Goal: Transaction & Acquisition: Purchase product/service

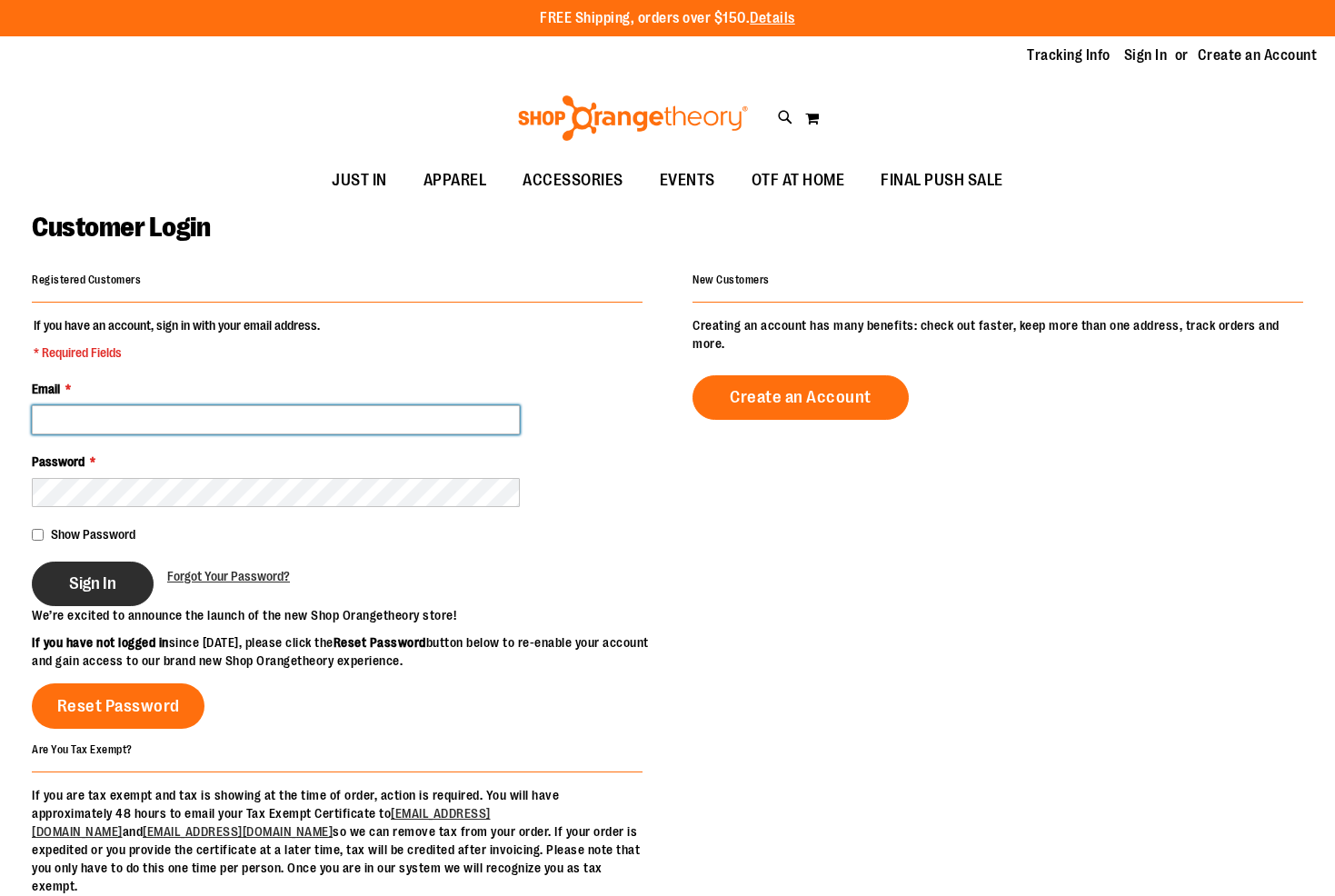
type input "**********"
click at [98, 585] on span "Sign In" at bounding box center [92, 582] width 48 height 20
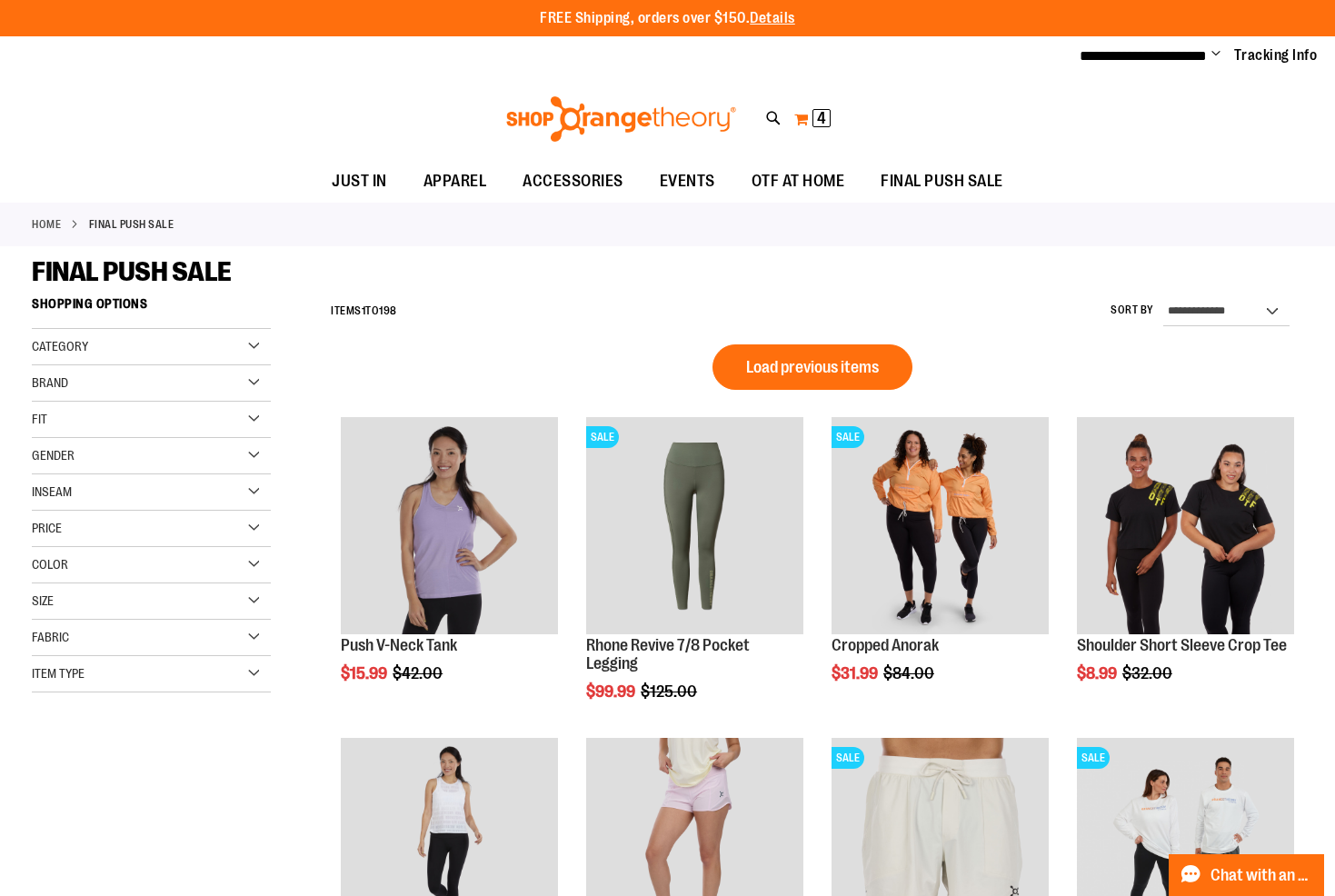
type input "**********"
click at [804, 122] on button "My Cart 4 4 items" at bounding box center [812, 119] width 38 height 29
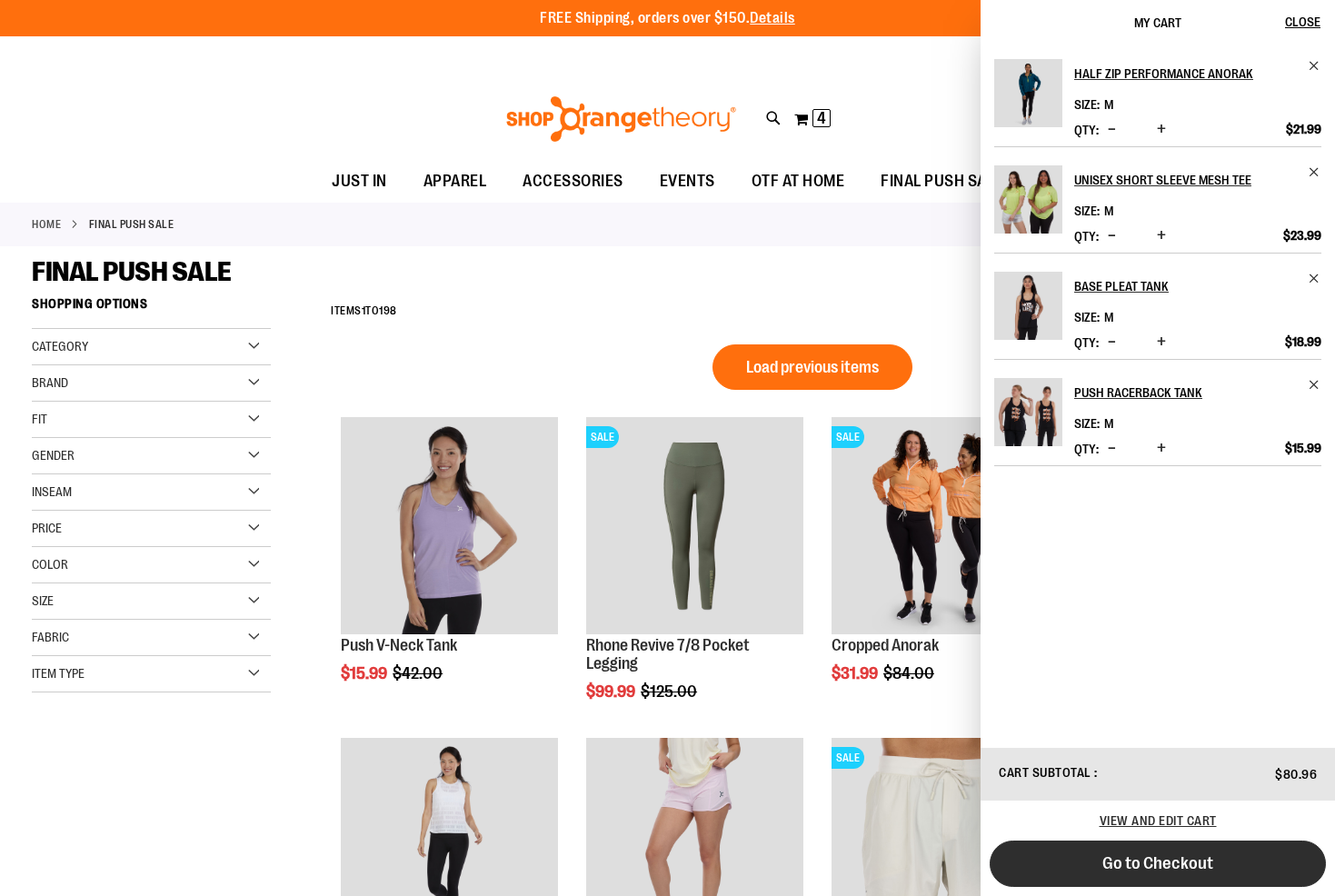
click at [1191, 866] on span "Go to Checkout" at bounding box center [1158, 863] width 111 height 20
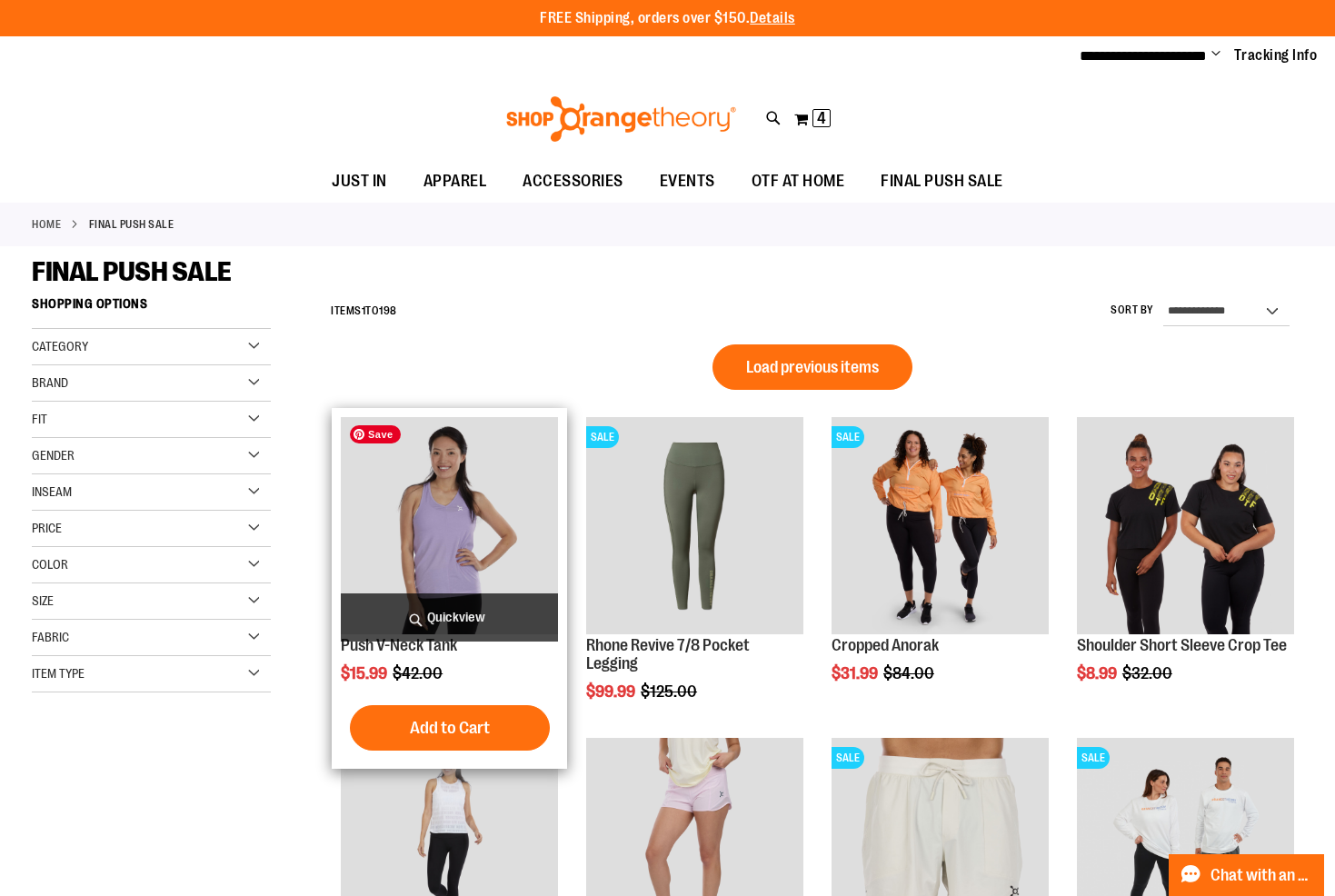
click at [455, 534] on img "product" at bounding box center [449, 525] width 217 height 217
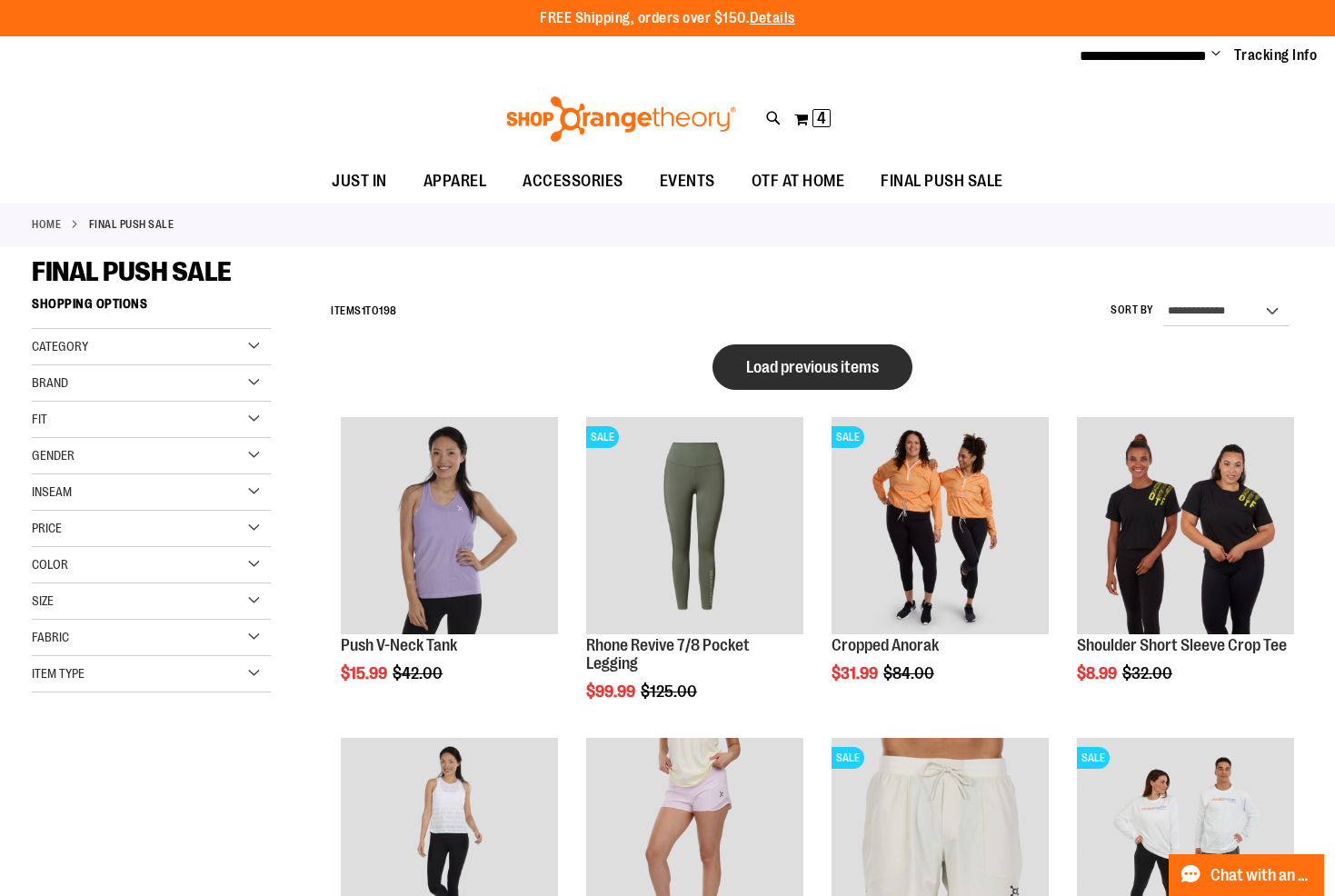
type input "**********"
click at [809, 364] on span "Load previous items" at bounding box center [811, 366] width 133 height 18
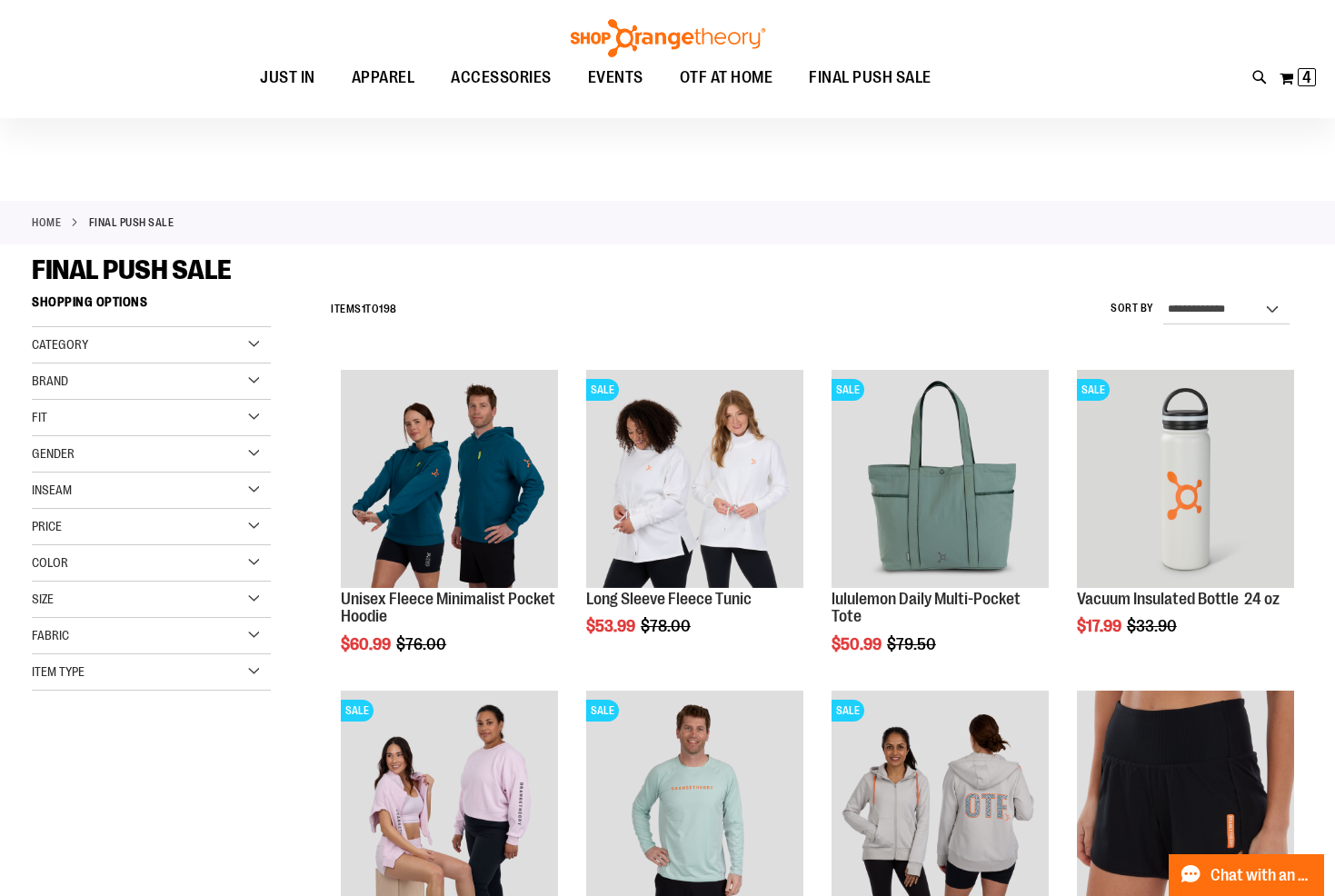
scroll to position [272, 0]
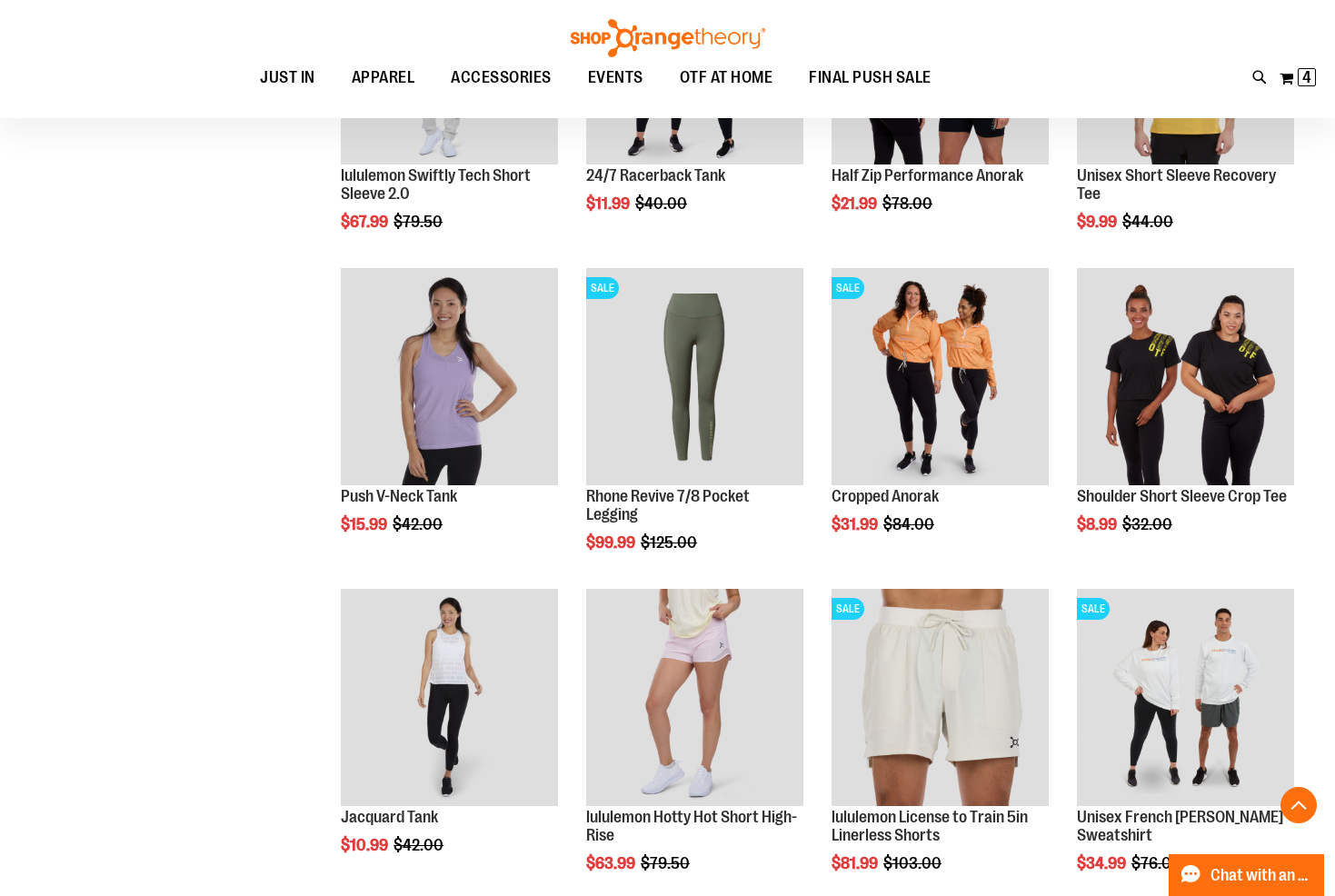
scroll to position [1156, 0]
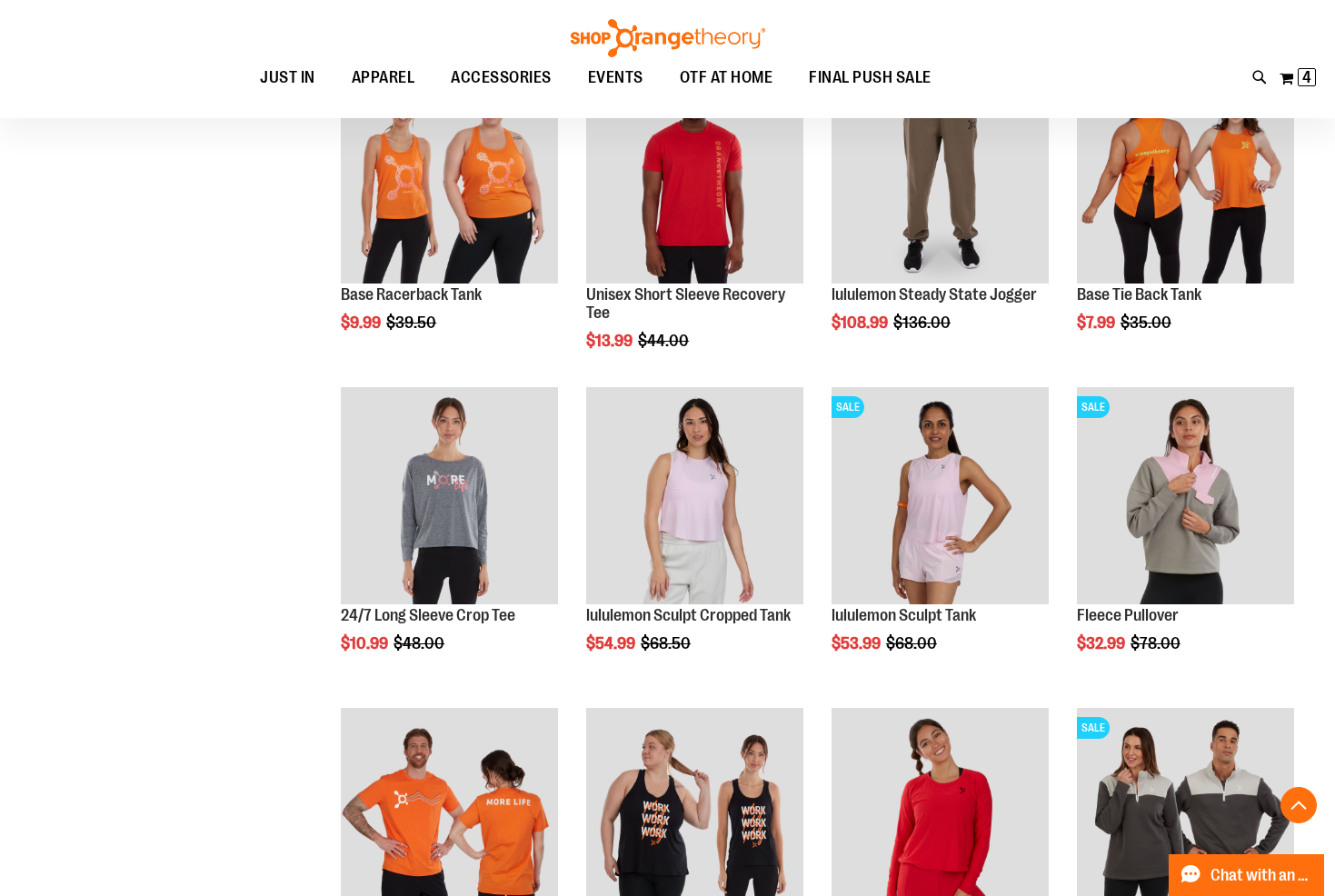
scroll to position [2100, 0]
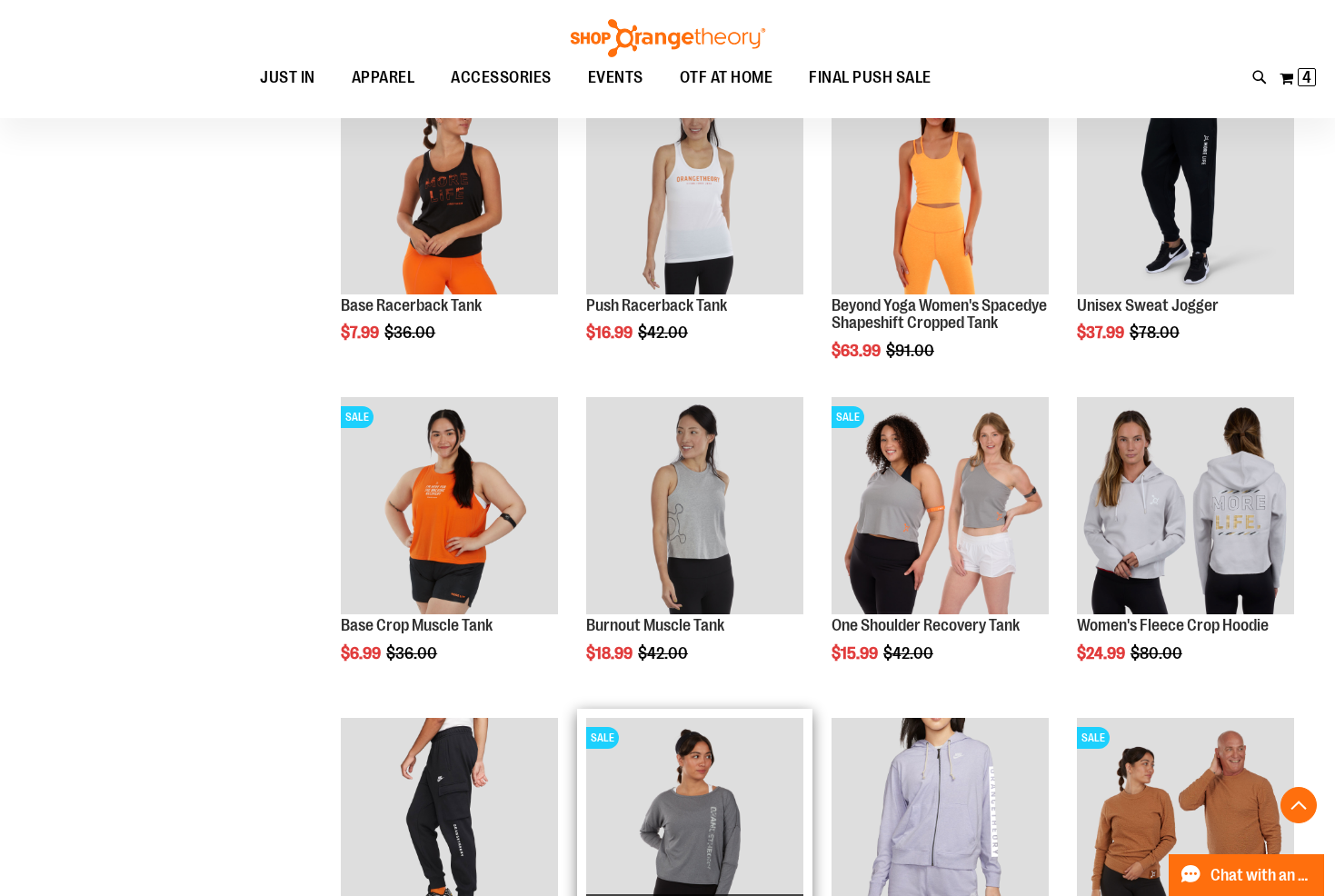
scroll to position [3633, 0]
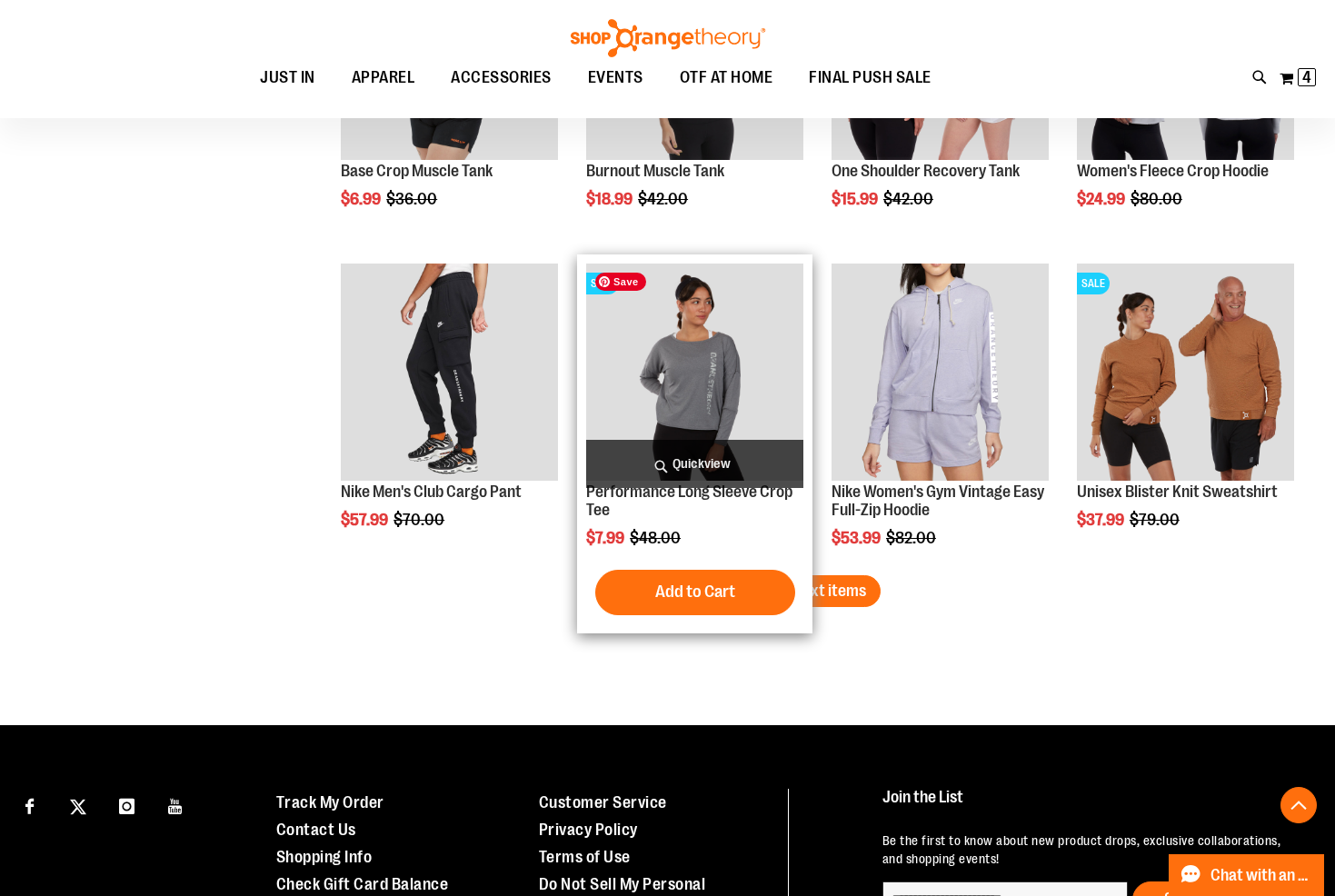
click at [680, 385] on img "product" at bounding box center [695, 372] width 217 height 217
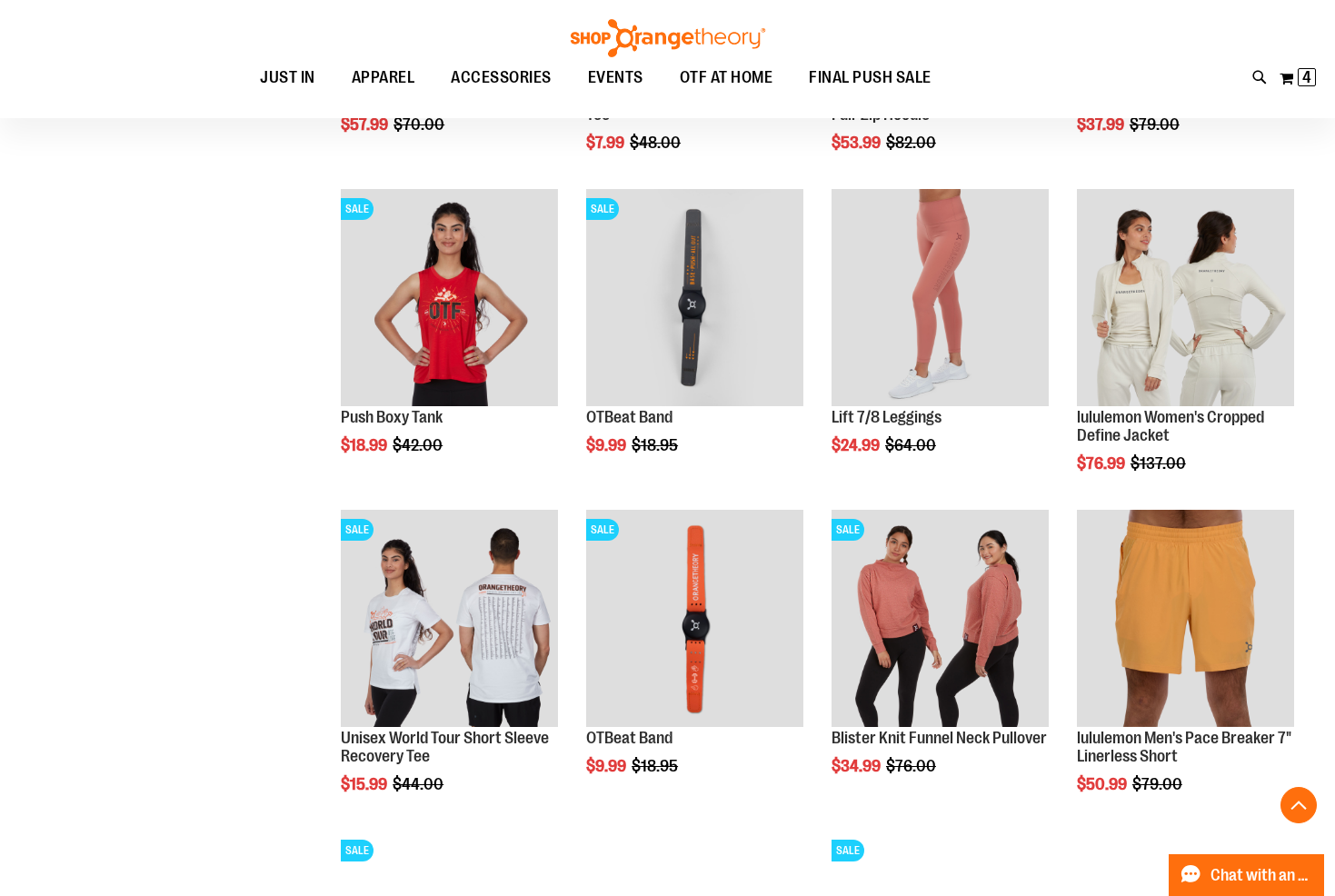
scroll to position [1311, 0]
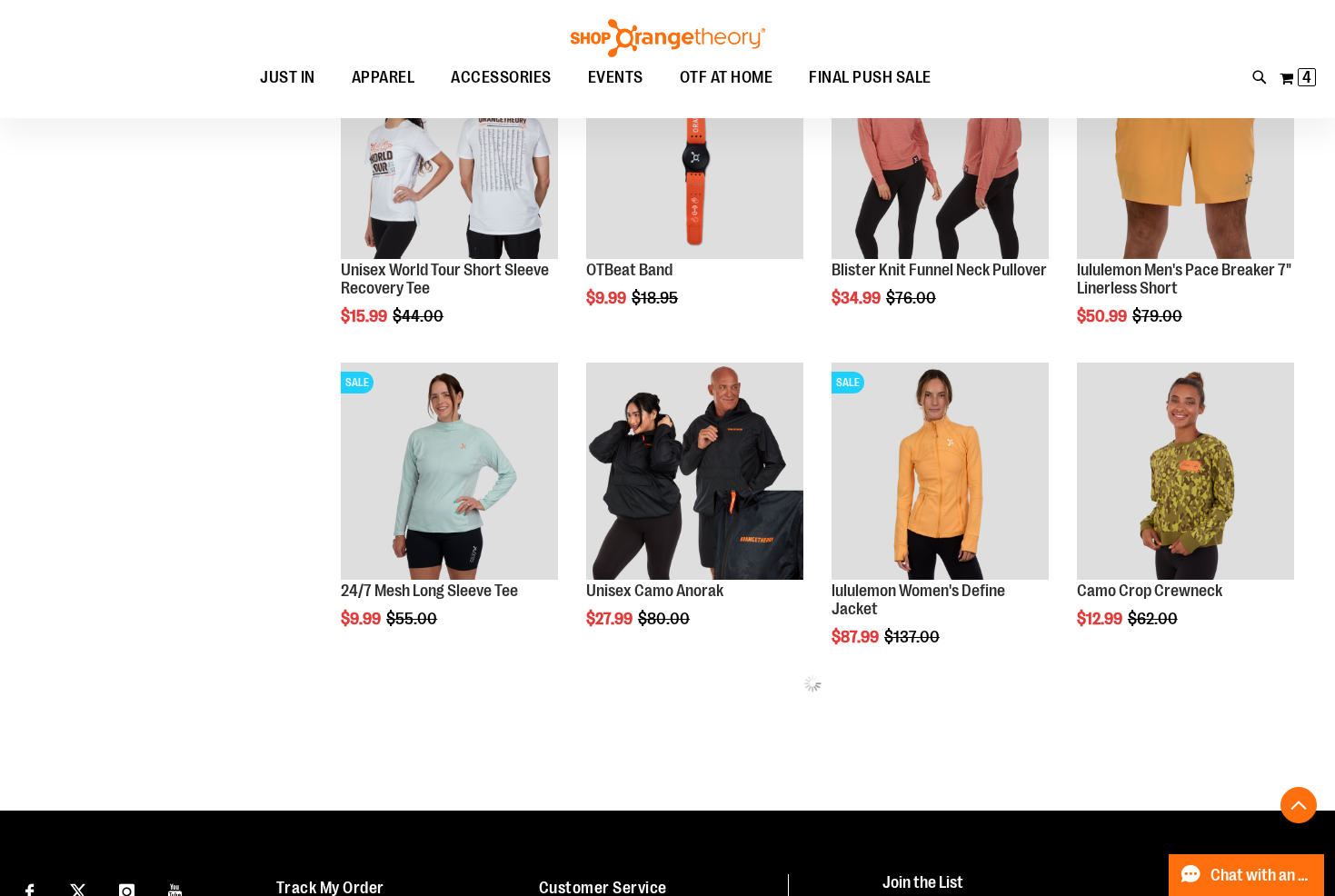
scroll to position [1674, 0]
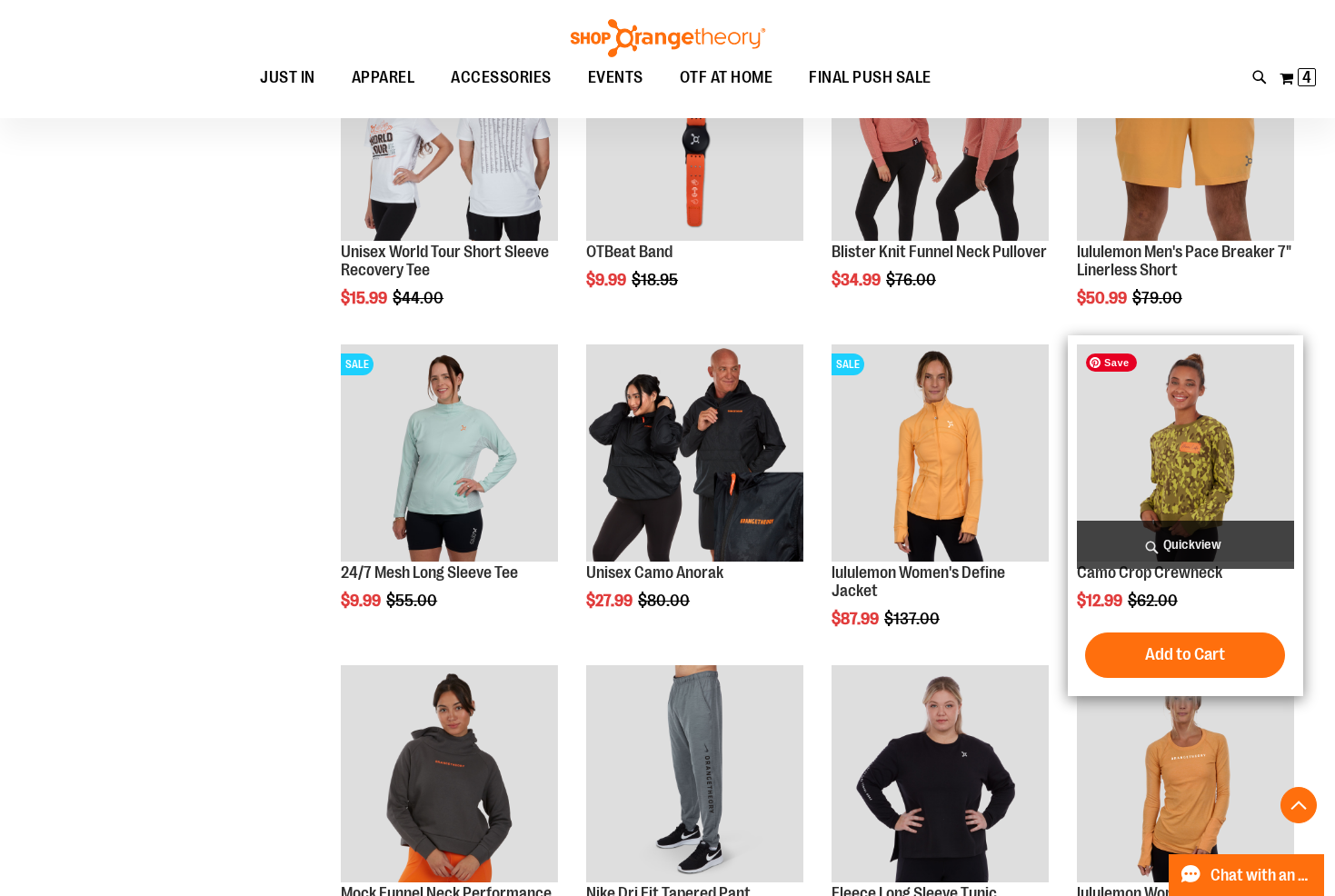
type input "**********"
click at [1205, 472] on img "product" at bounding box center [1185, 453] width 217 height 217
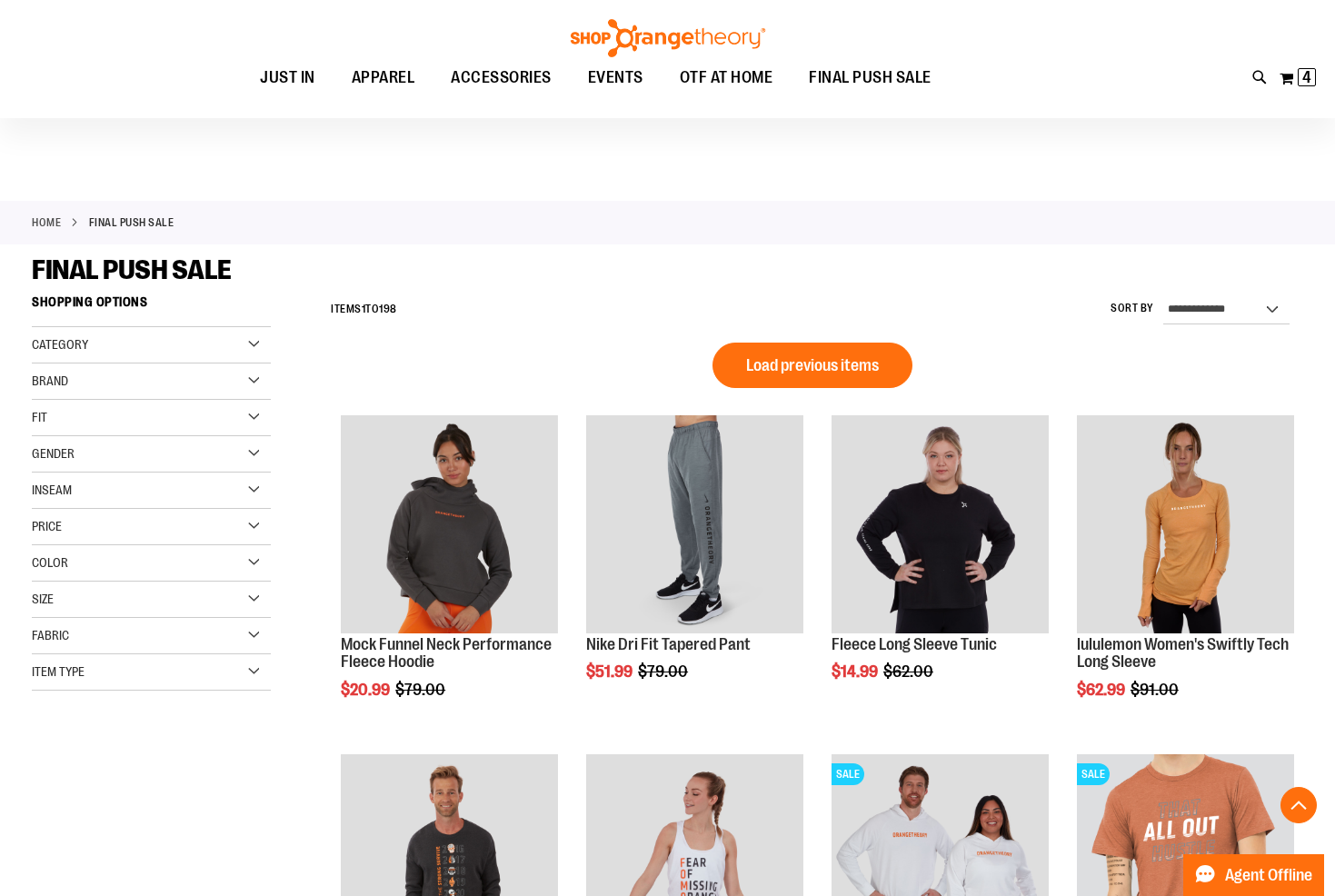
scroll to position [1001, 0]
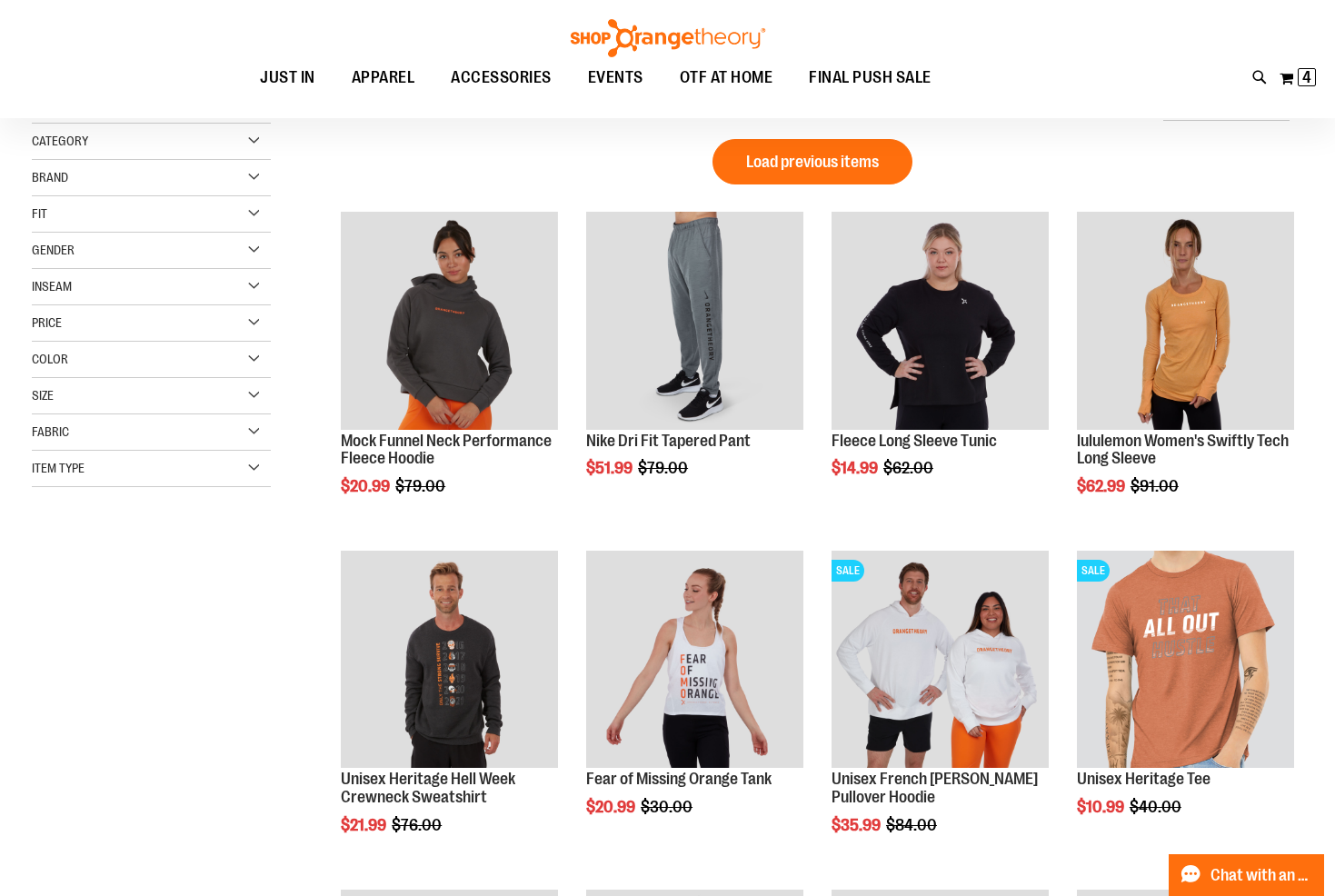
scroll to position [184, 0]
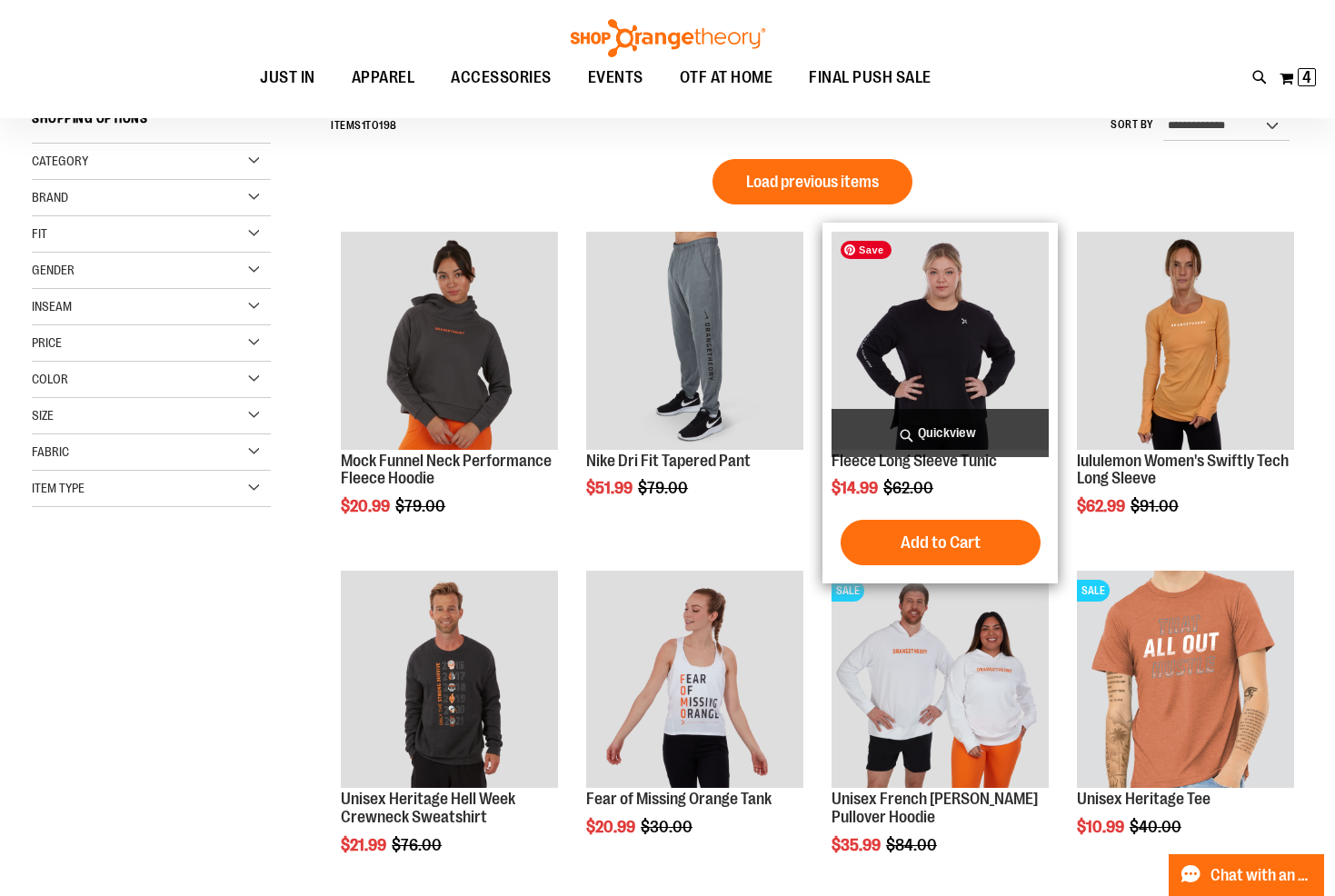
type input "**********"
click at [922, 351] on img "product" at bounding box center [940, 340] width 217 height 217
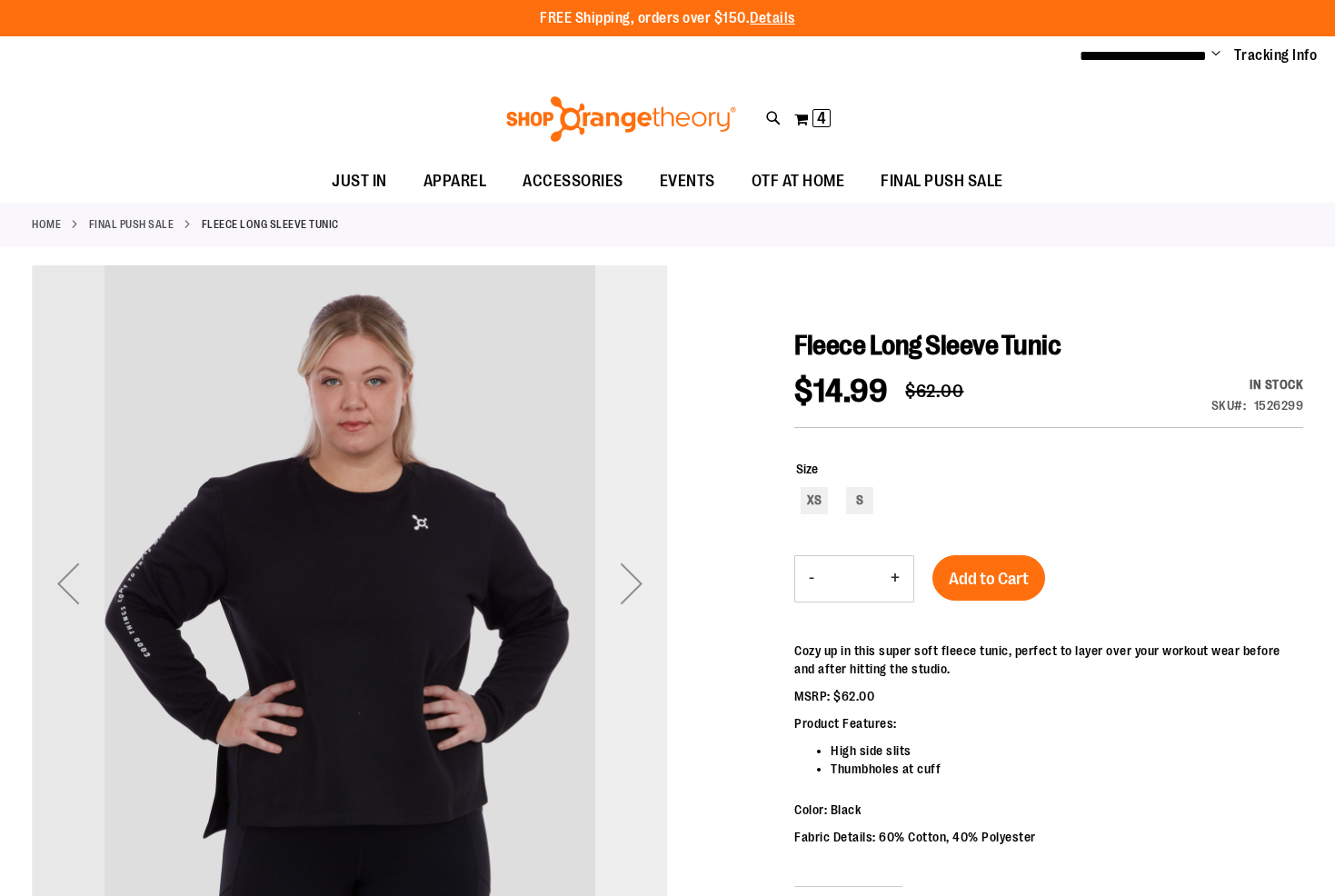
type input "**********"
click at [634, 574] on div "Next" at bounding box center [631, 583] width 72 height 72
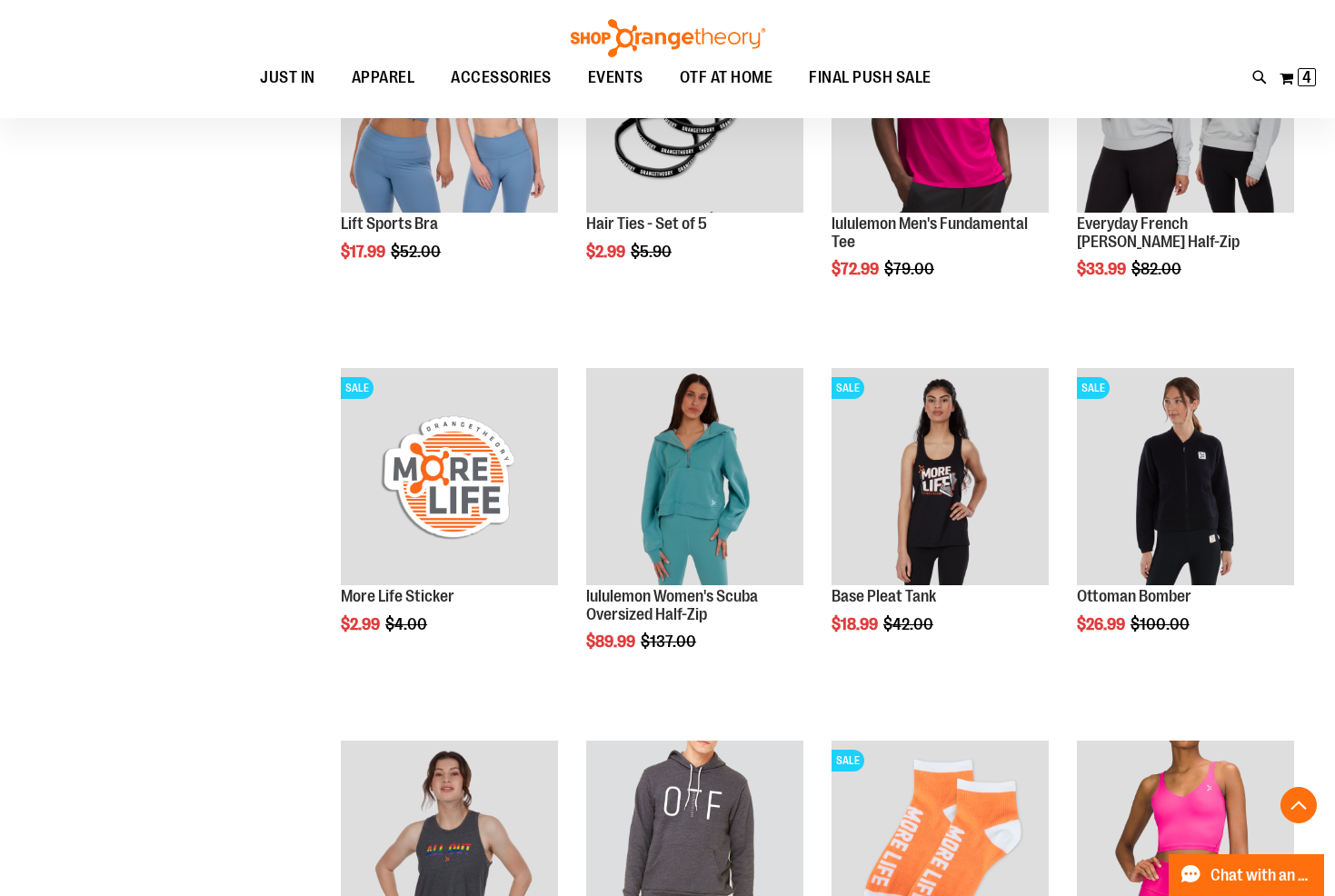
scroll to position [1361, 0]
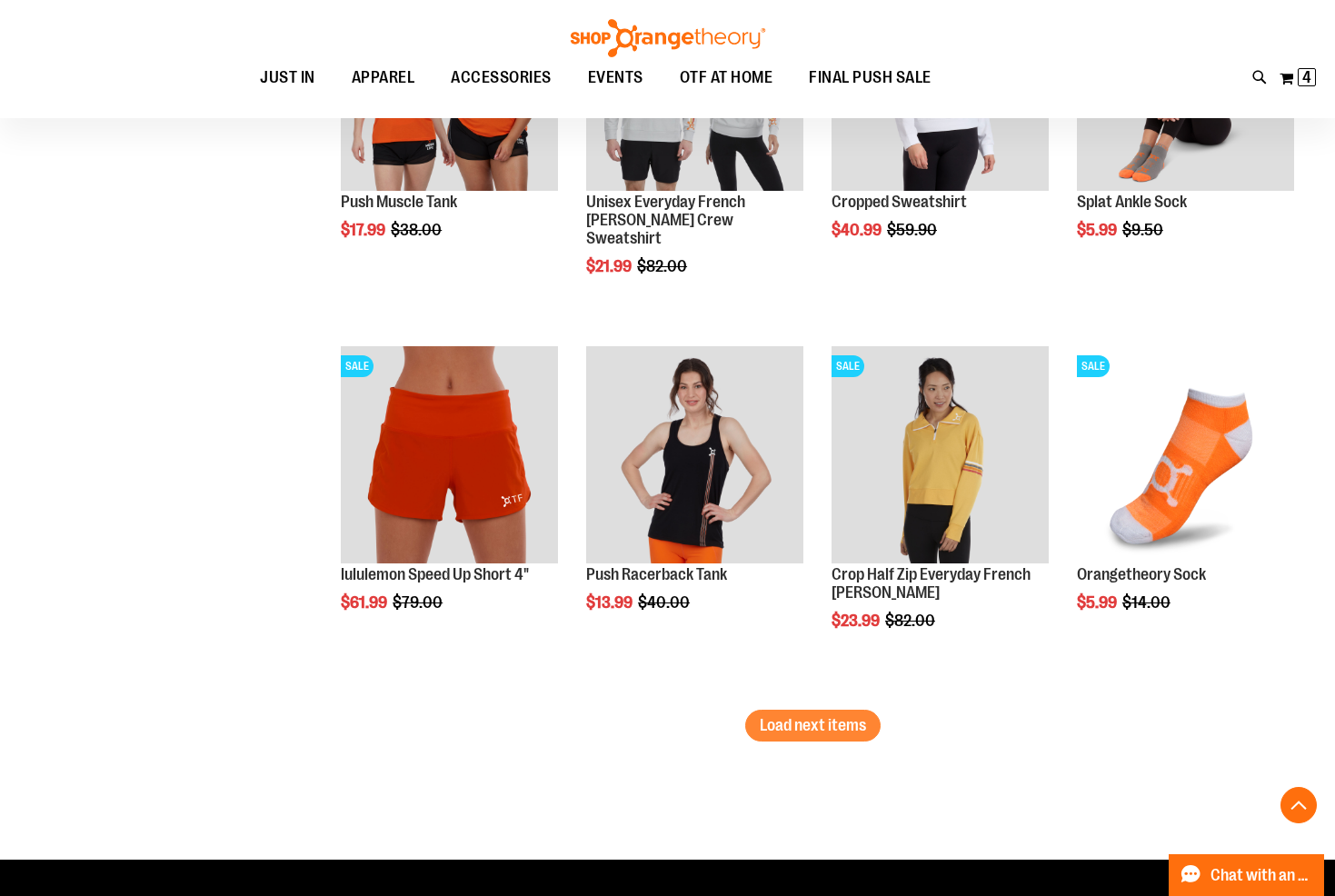
scroll to position [2905, 0]
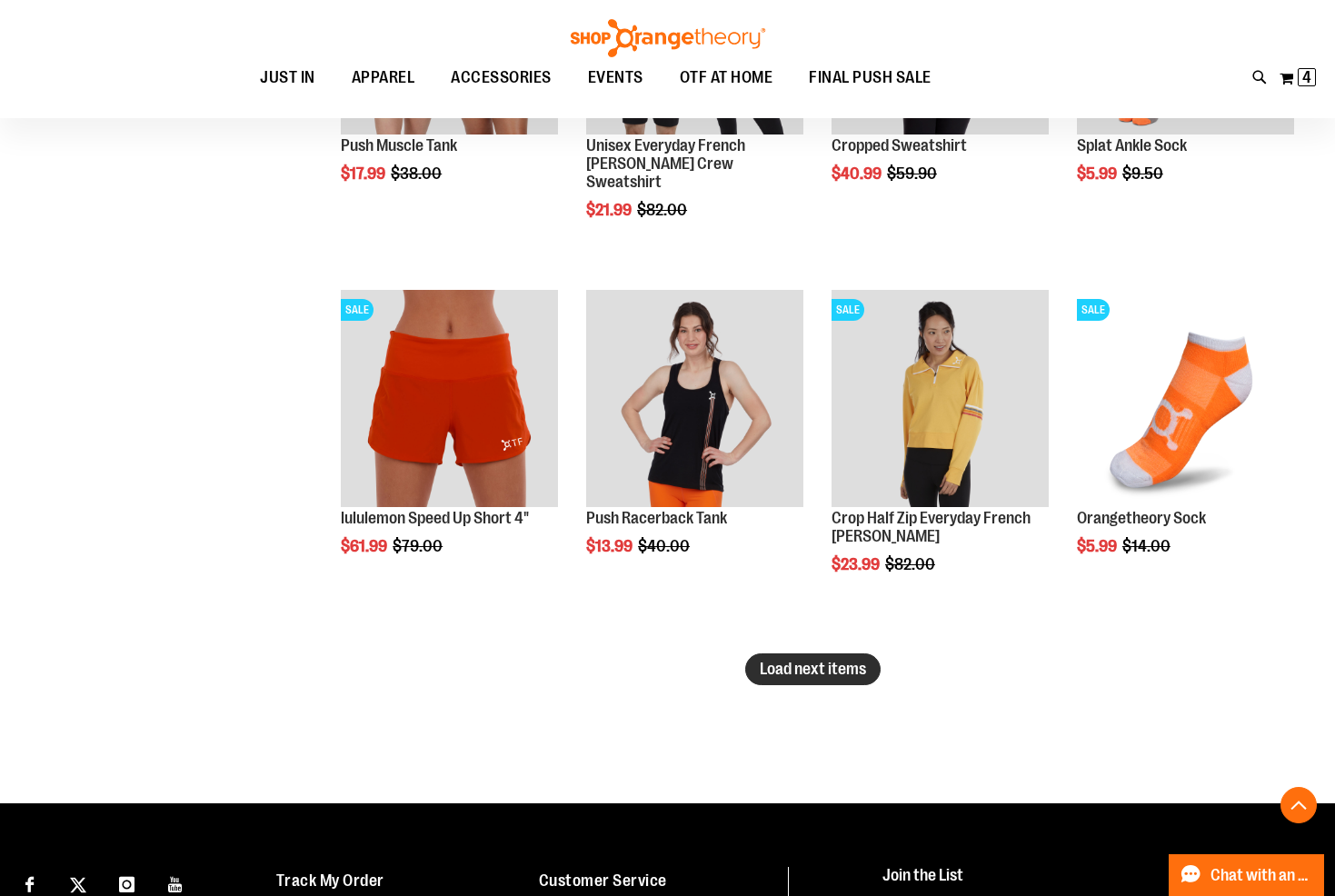
type input "**********"
click at [803, 667] on span "Load next items" at bounding box center [812, 668] width 106 height 18
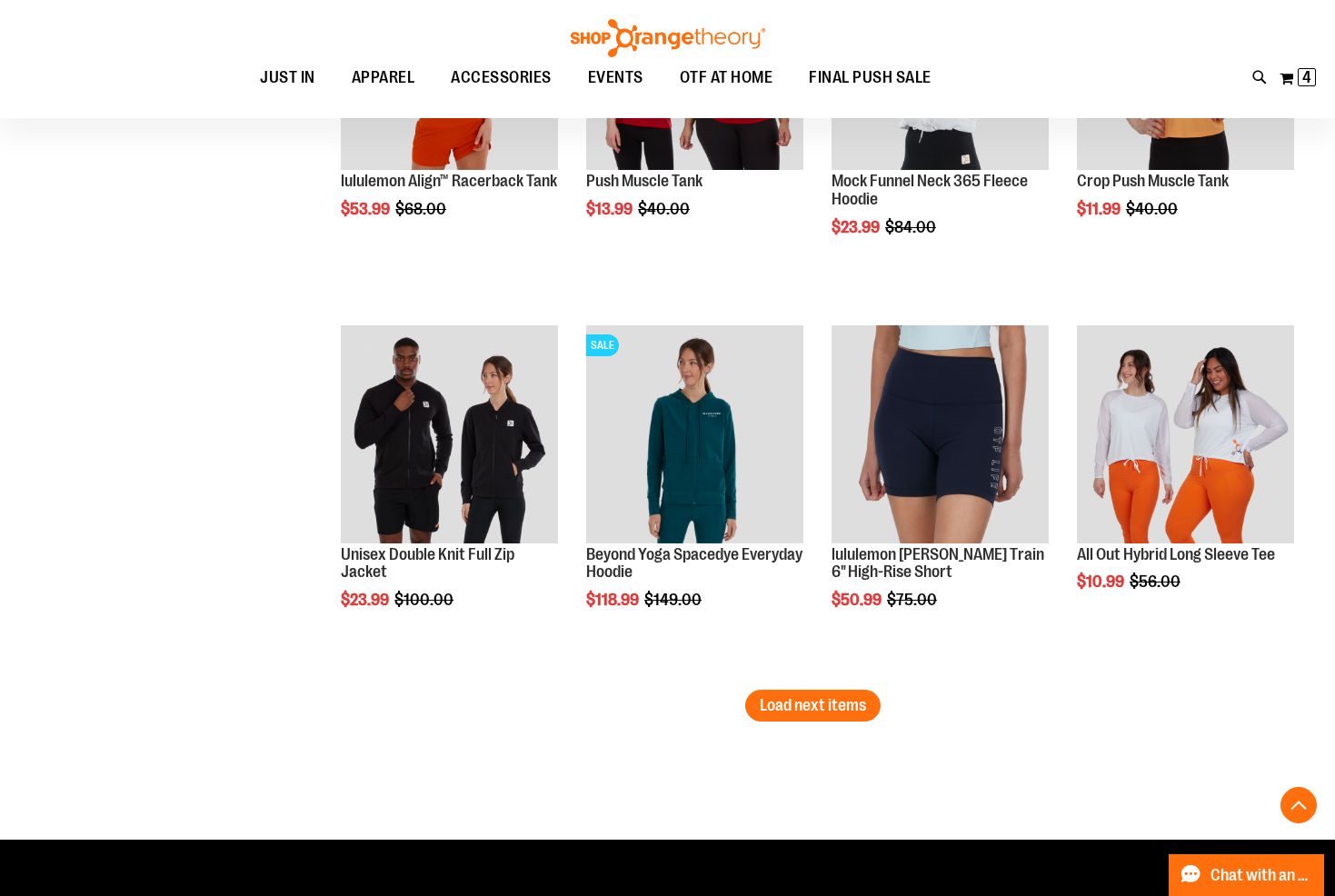
scroll to position [3995, 0]
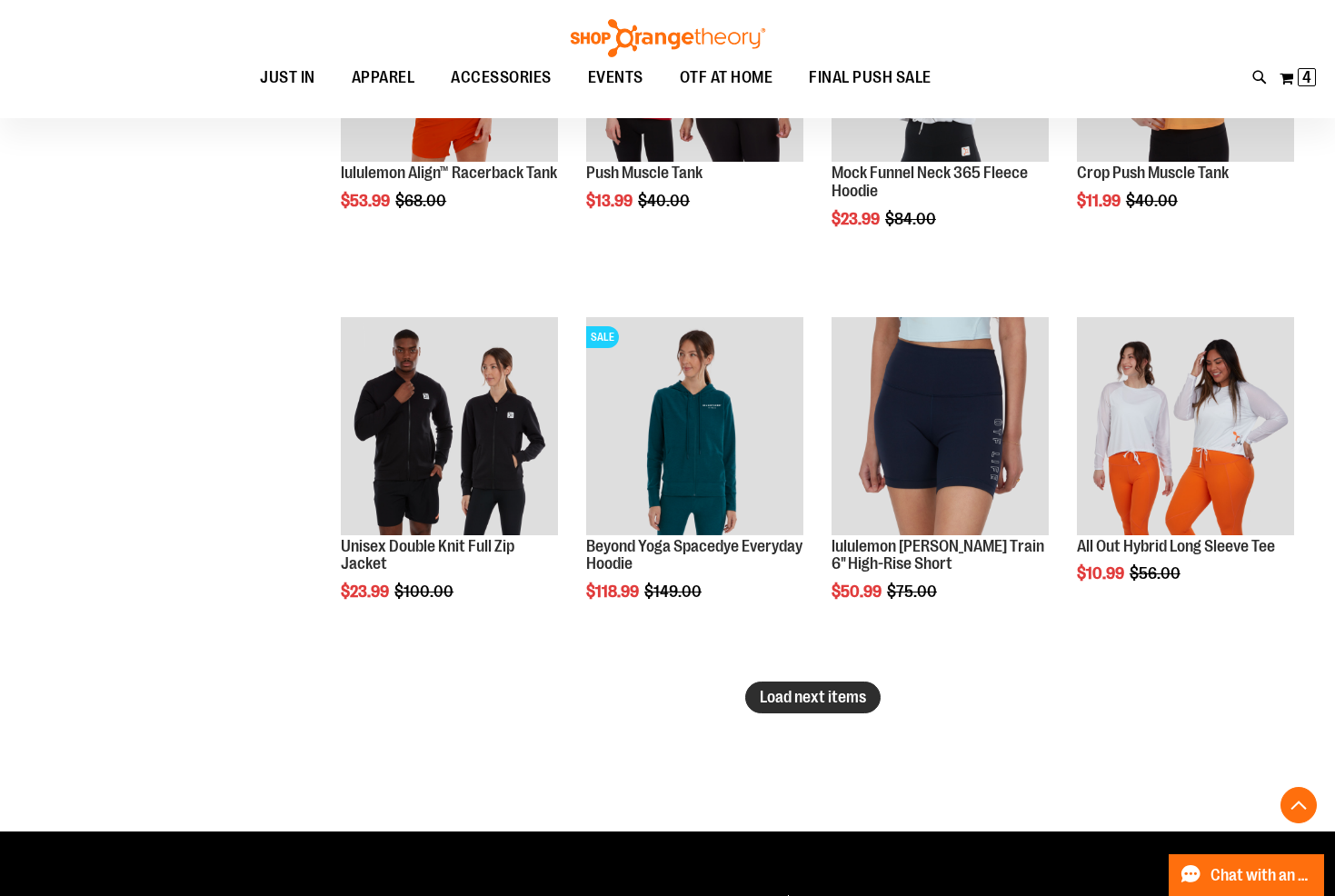
click at [818, 697] on span "Load next items" at bounding box center [812, 696] width 106 height 18
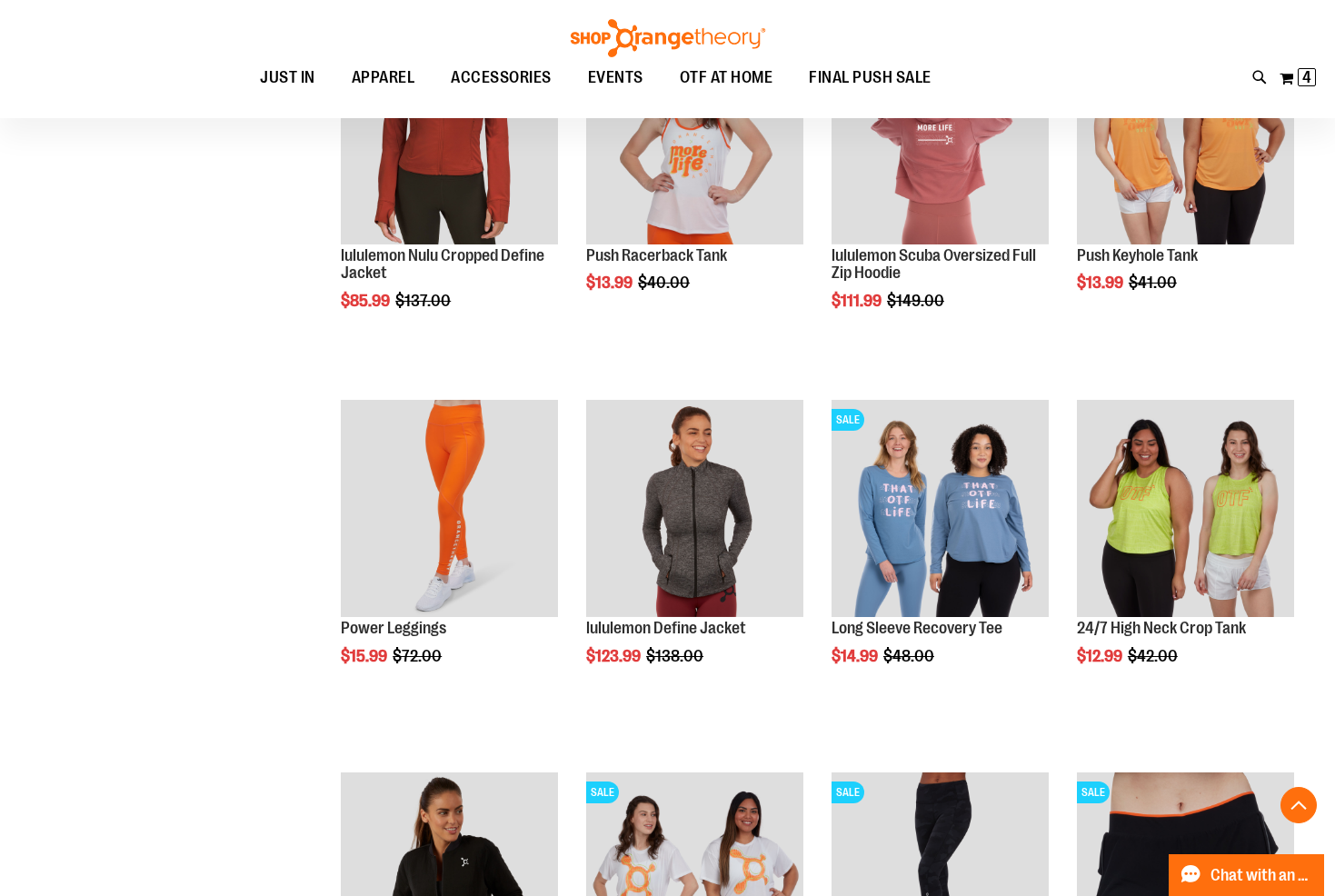
scroll to position [4722, 0]
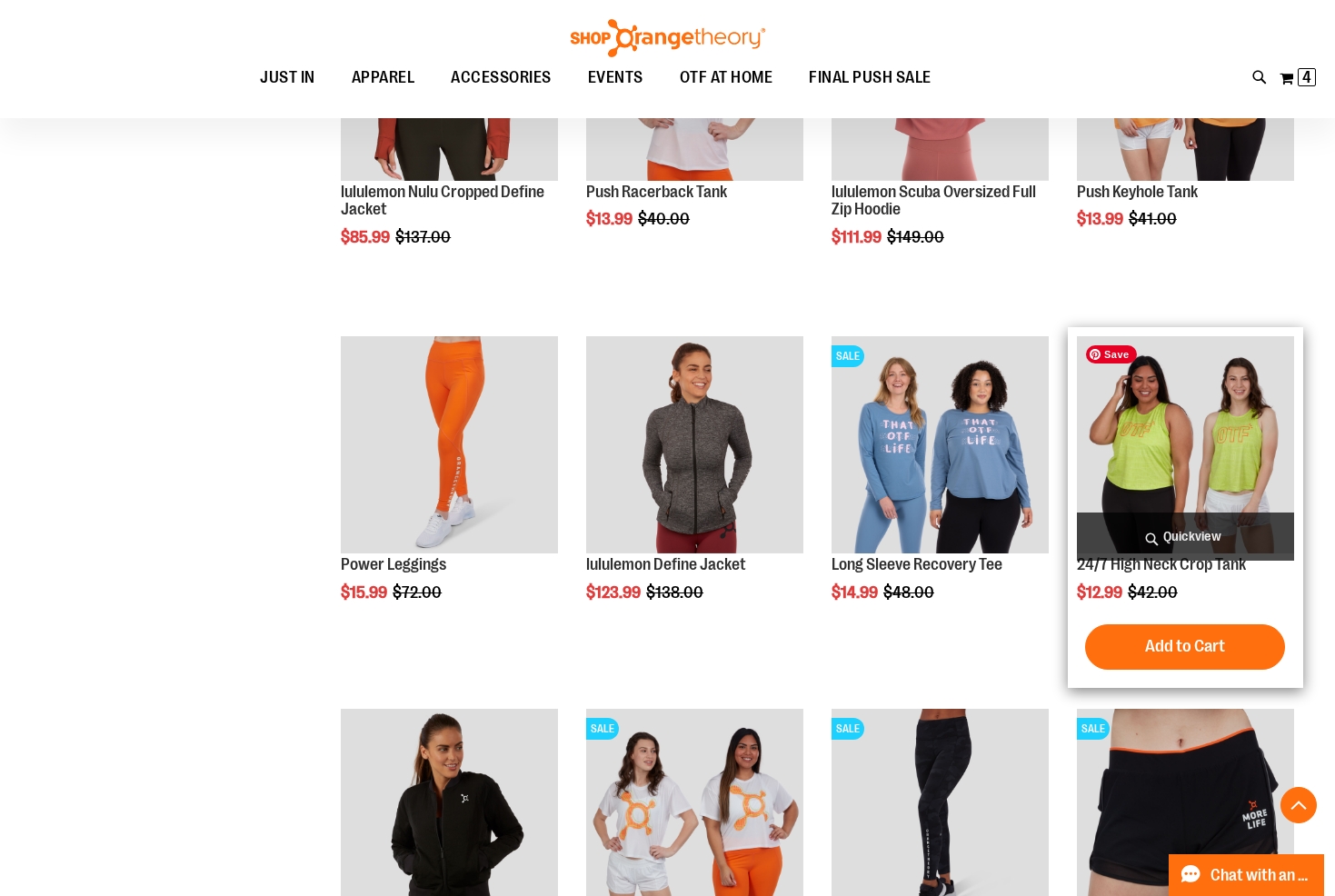
click at [1150, 442] on img "product" at bounding box center [1185, 445] width 217 height 217
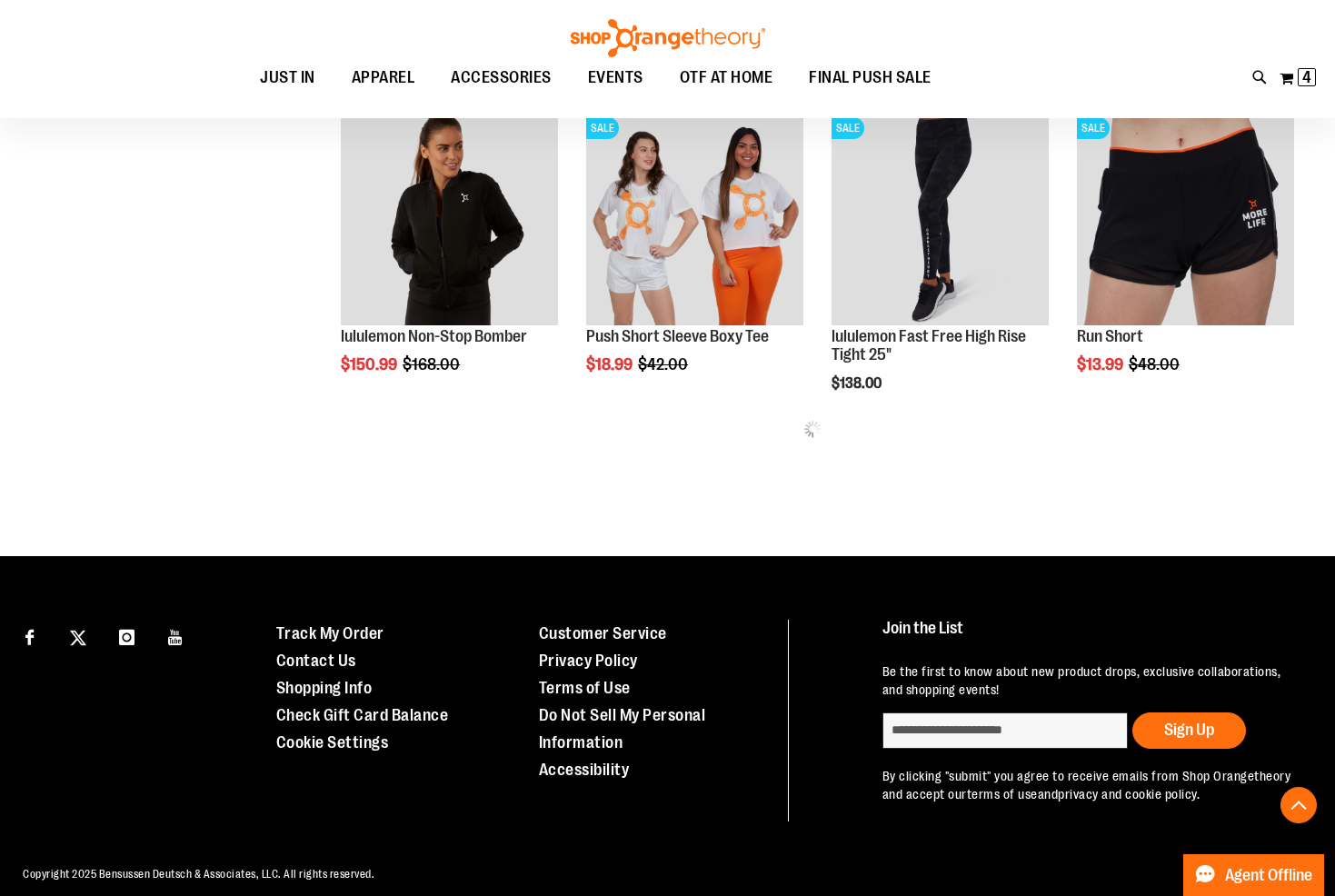
scroll to position [947, 0]
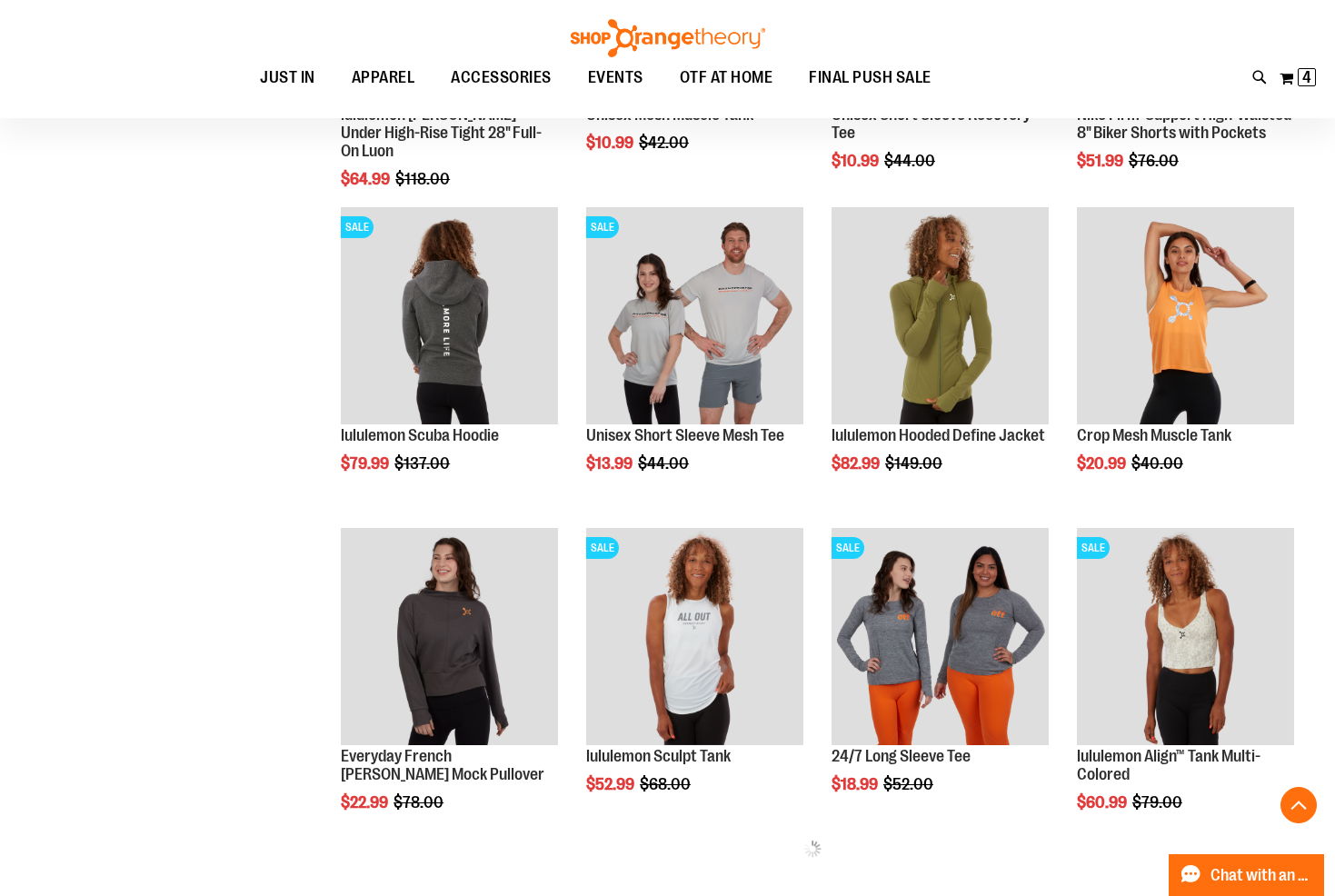
scroll to position [1493, 0]
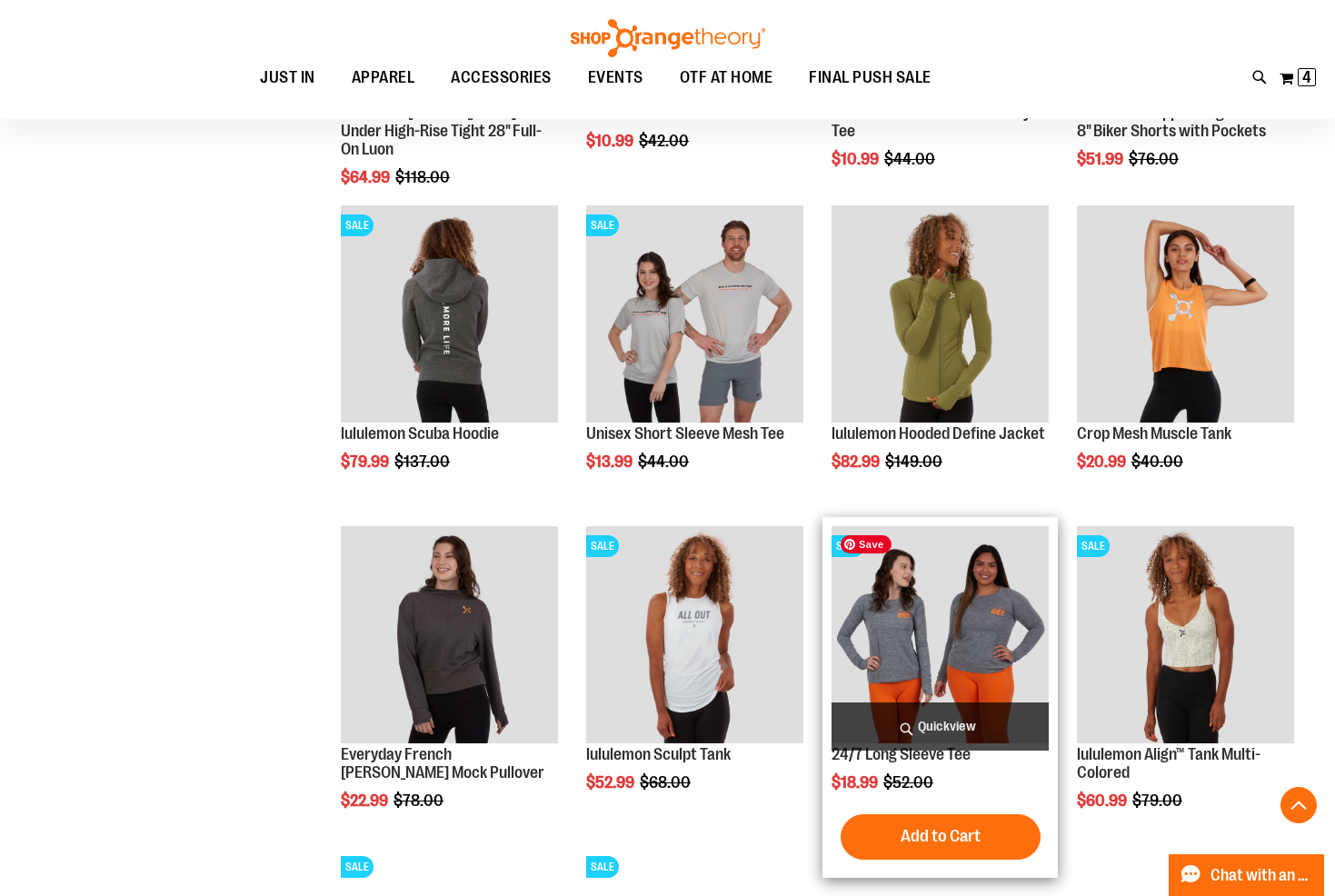
type input "**********"
click at [968, 651] on img "product" at bounding box center [940, 635] width 217 height 217
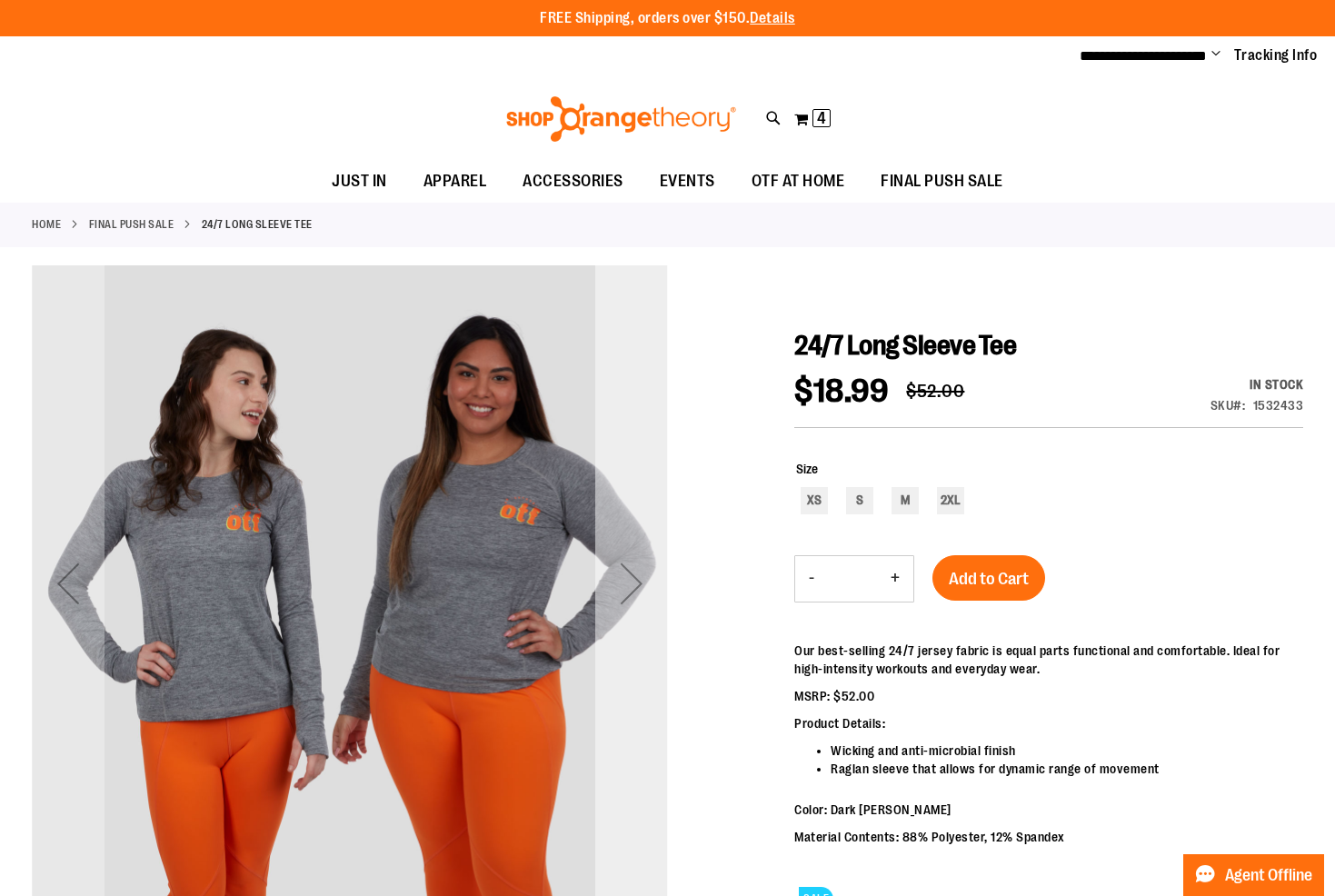
type input "**********"
click at [636, 580] on div "Next" at bounding box center [631, 583] width 72 height 72
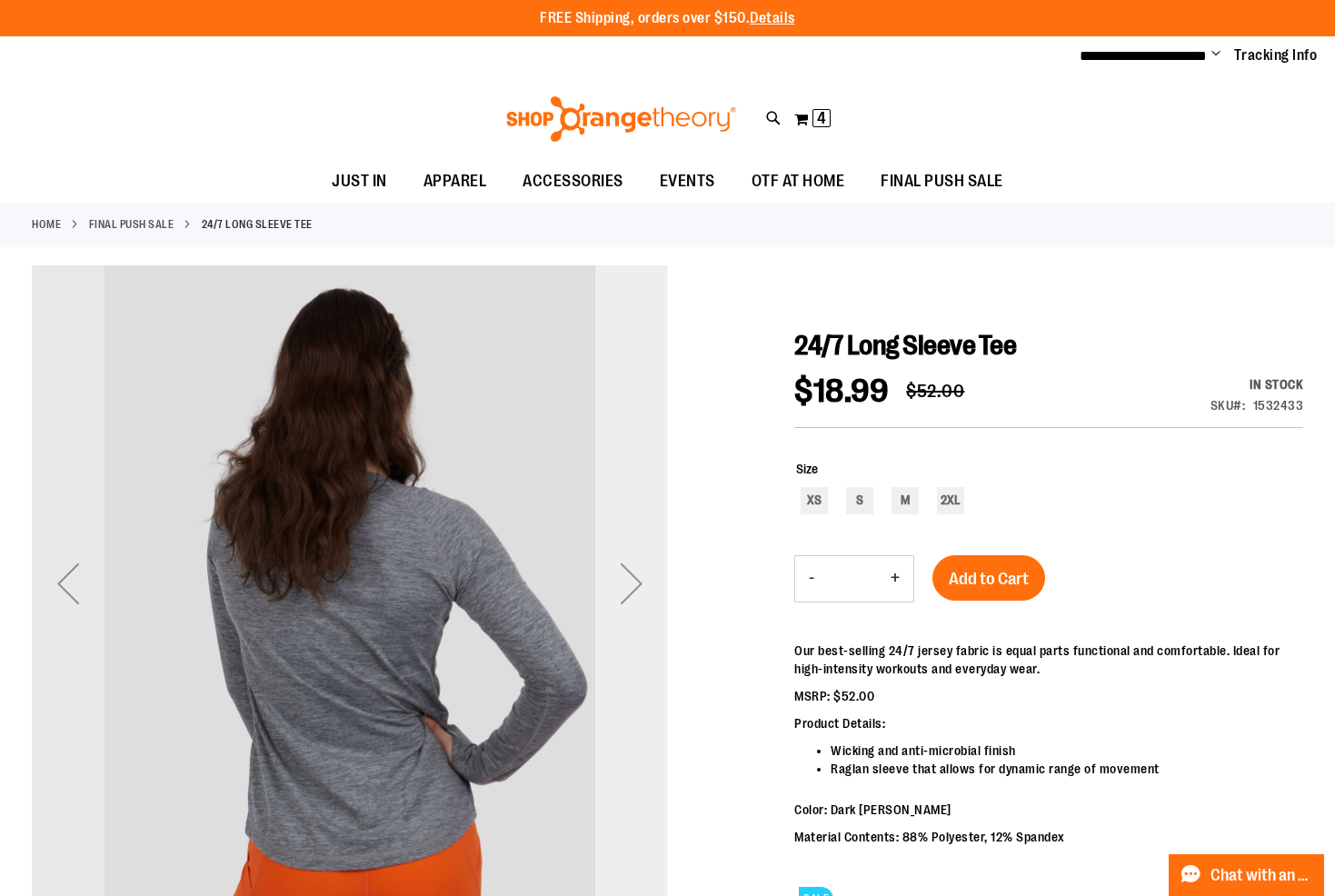
click at [644, 588] on div "Next" at bounding box center [631, 583] width 72 height 72
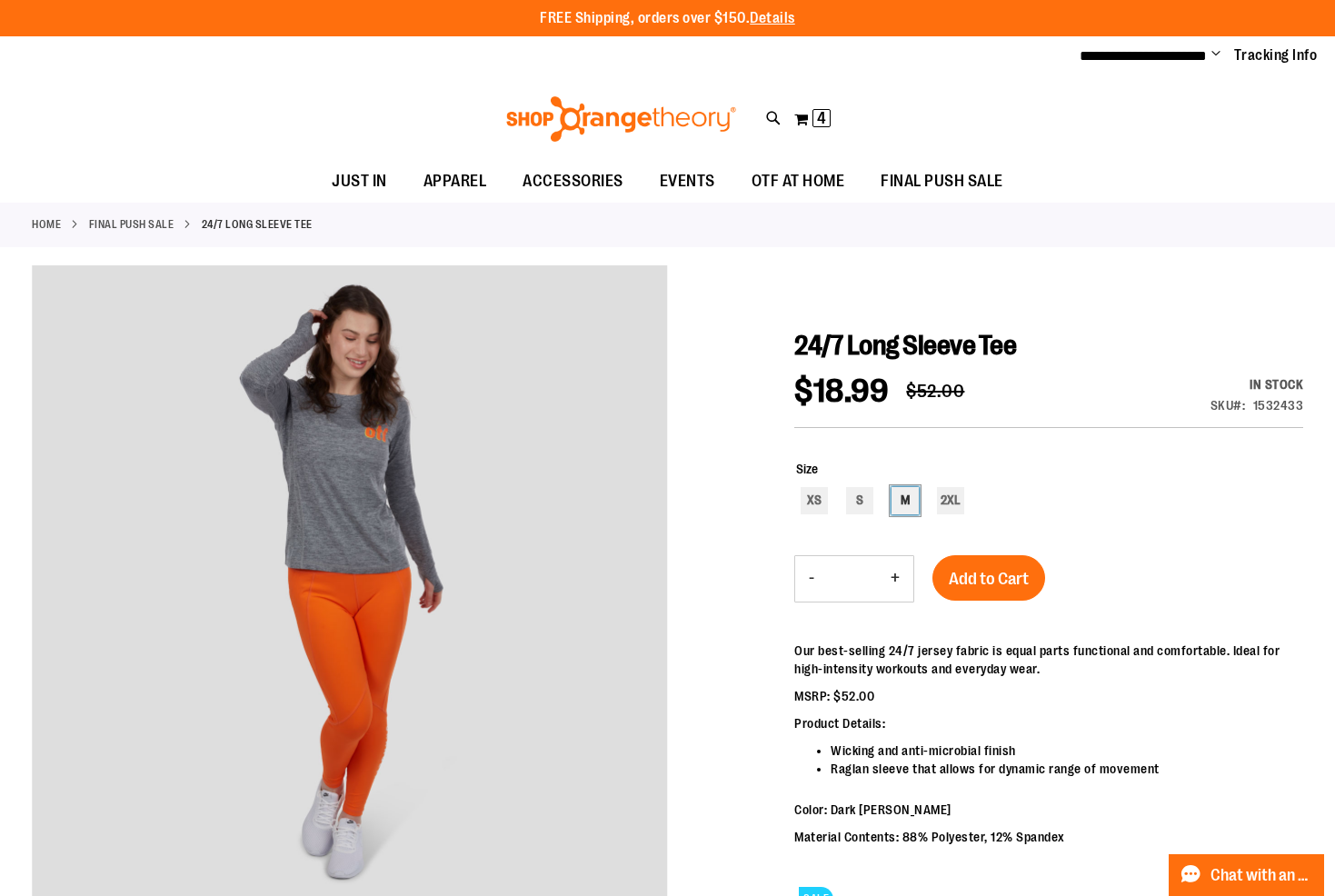
click at [901, 499] on div "M" at bounding box center [905, 500] width 28 height 28
type input "***"
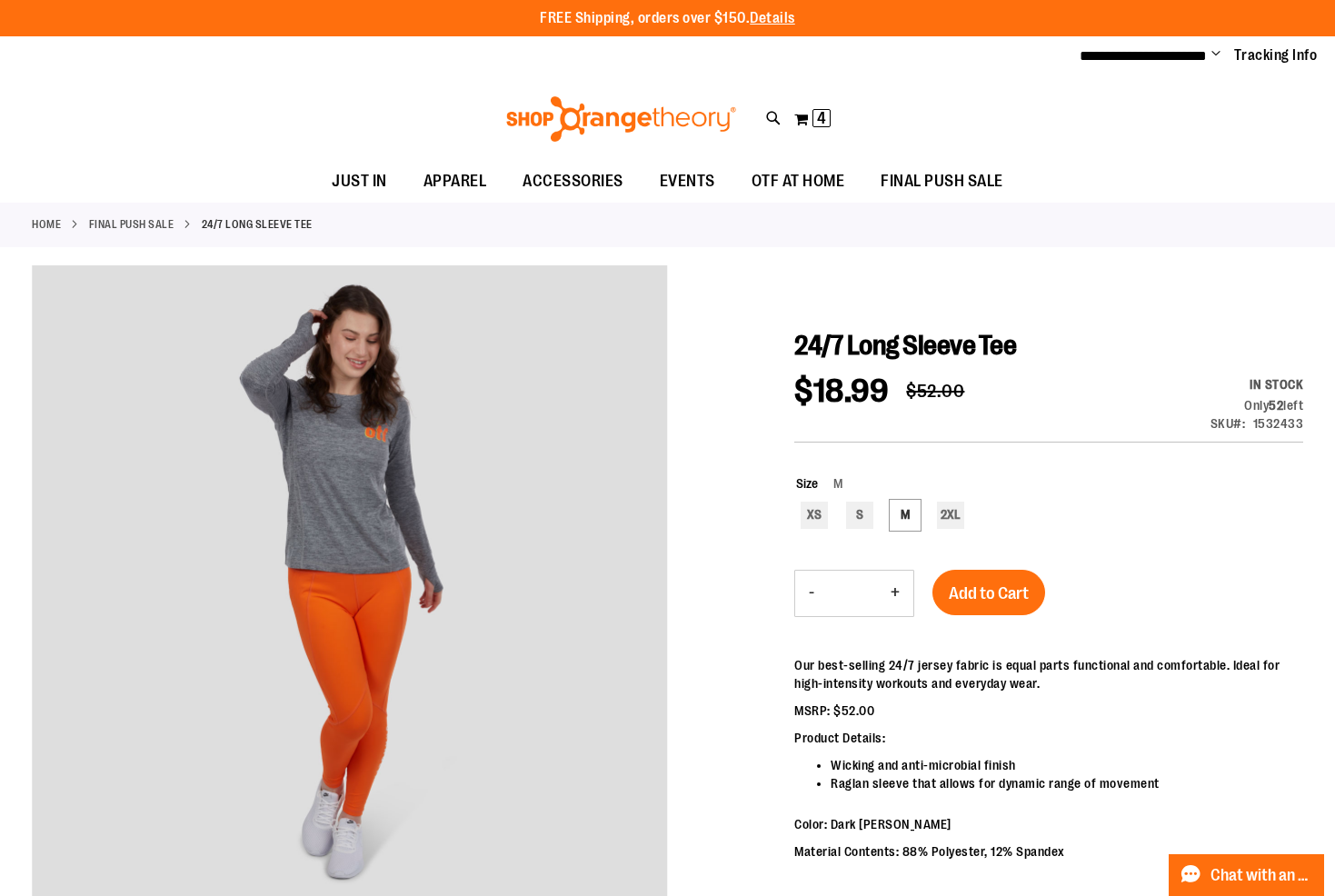
click at [995, 589] on span "Add to Cart" at bounding box center [989, 593] width 80 height 20
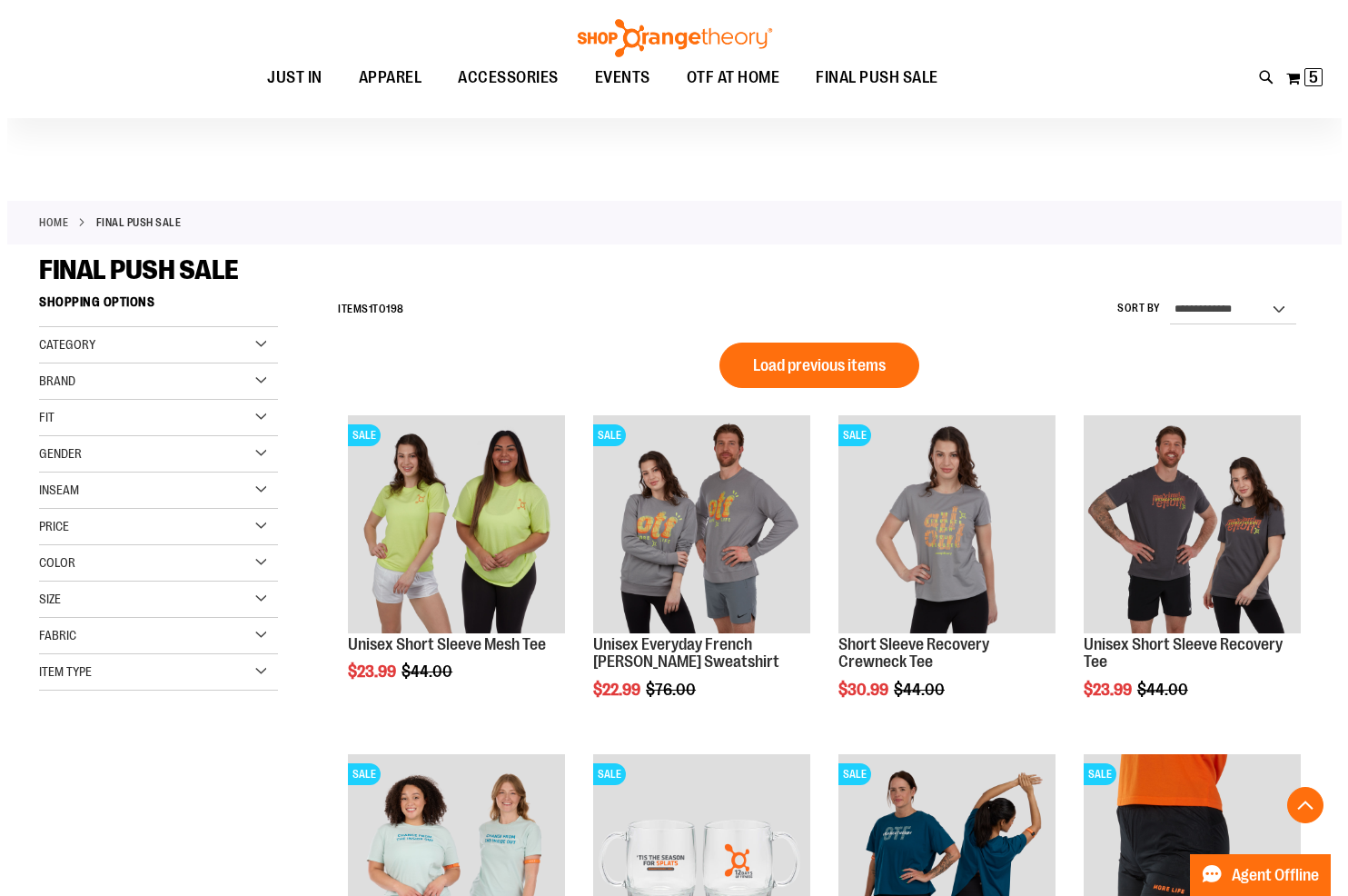
scroll to position [1001, 0]
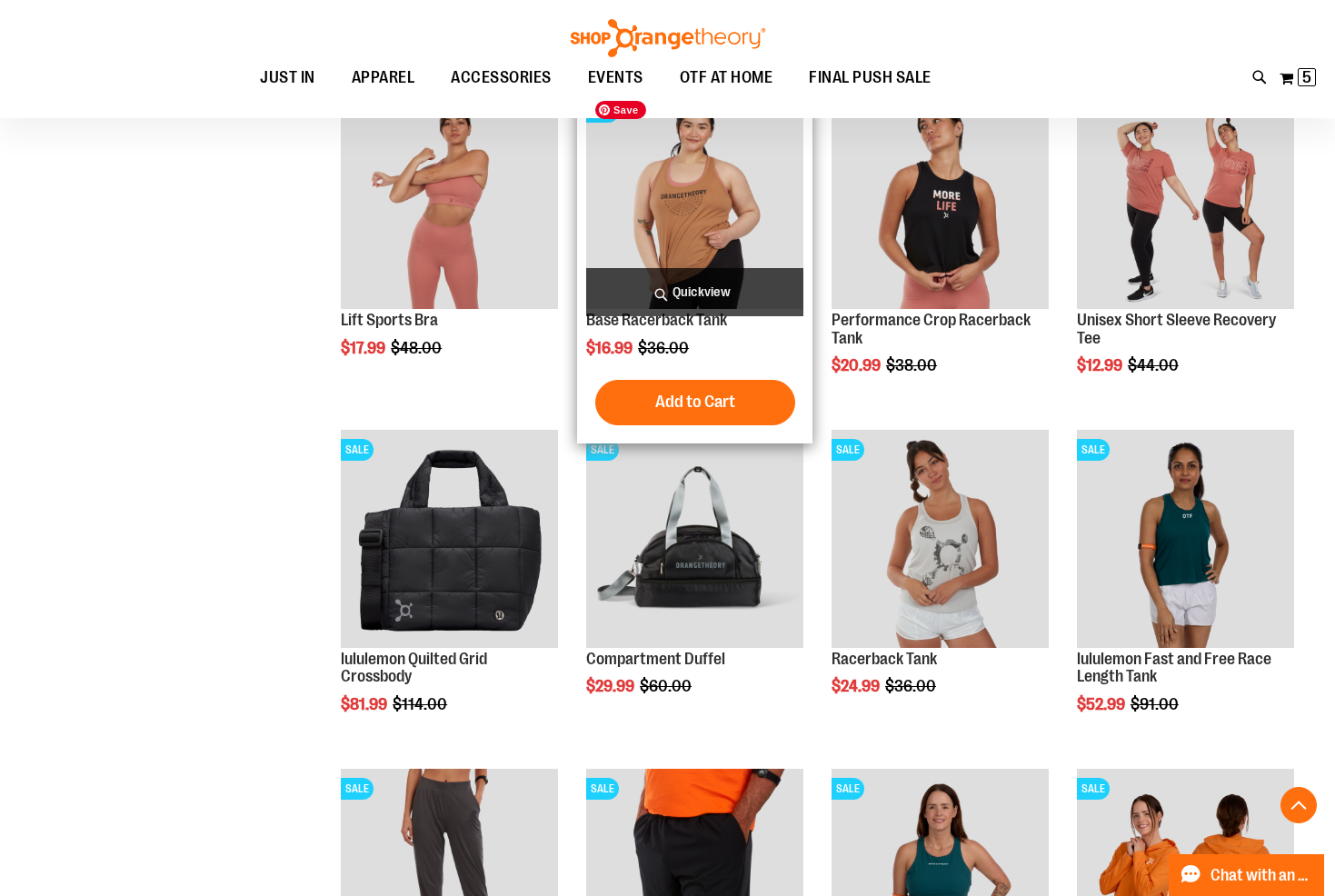
type input "**********"
click at [696, 190] on img "product" at bounding box center [695, 200] width 217 height 217
click at [697, 286] on span "Quickview" at bounding box center [695, 292] width 217 height 49
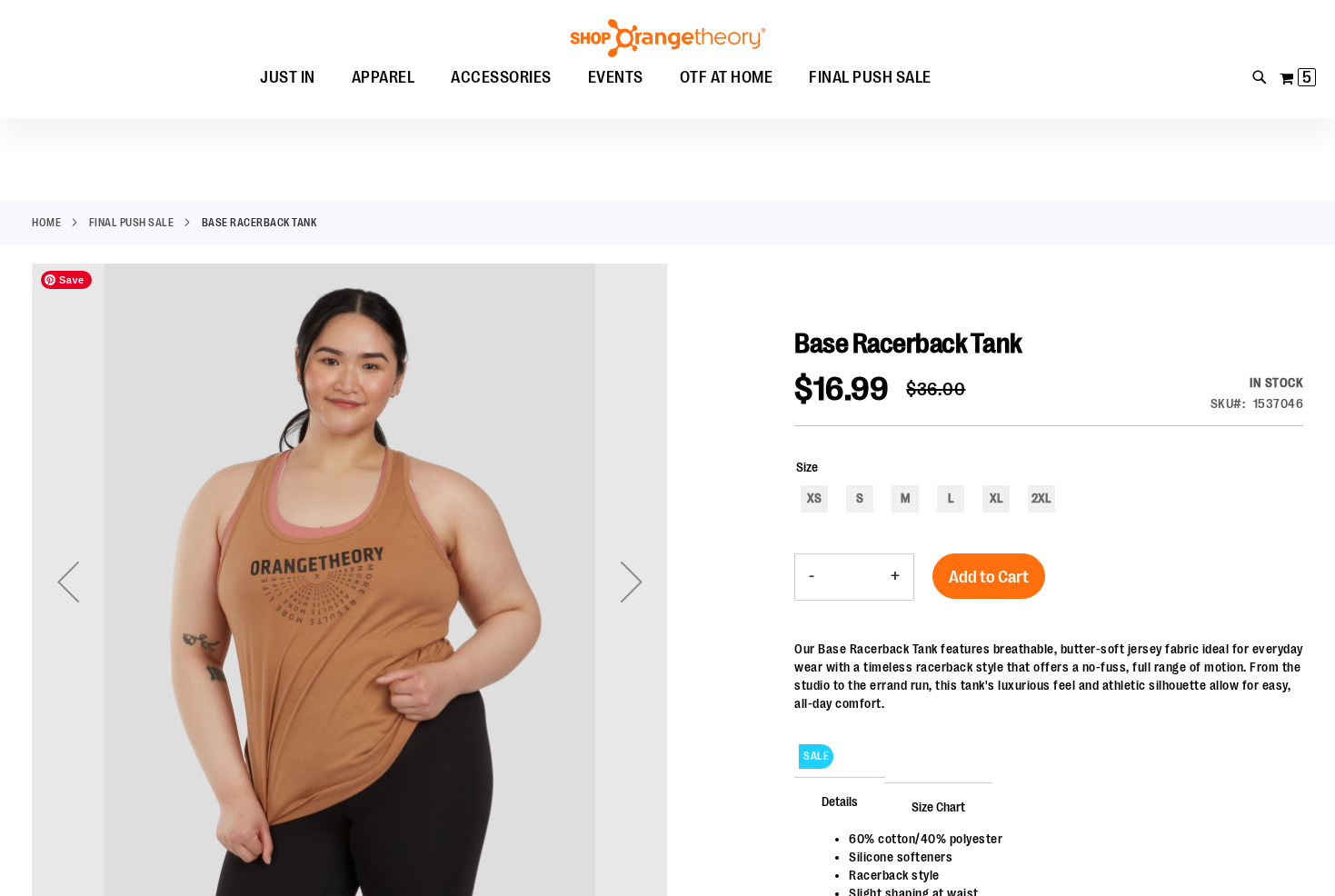
scroll to position [181, 0]
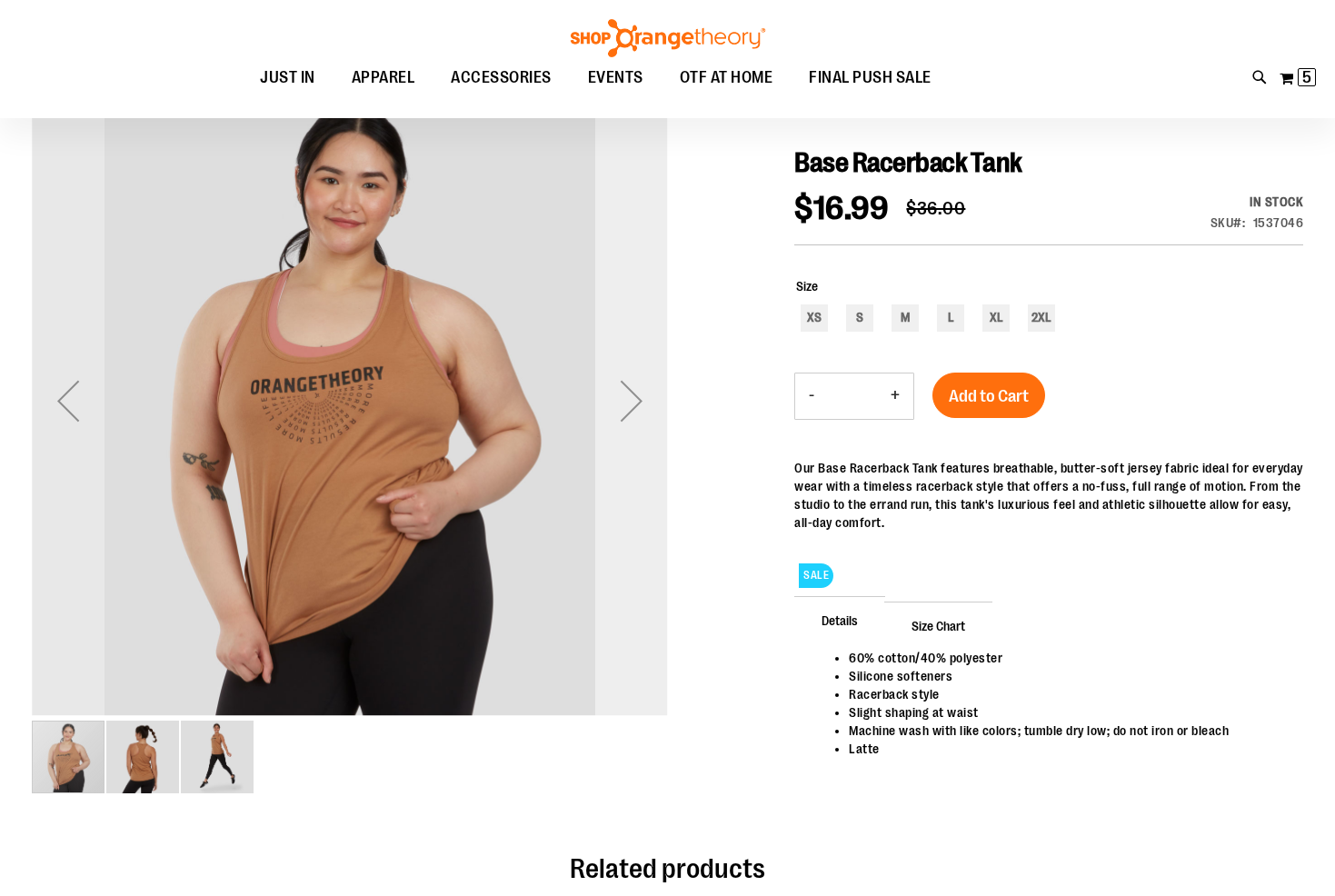
type input "**********"
click at [632, 397] on div "Next" at bounding box center [631, 400] width 72 height 72
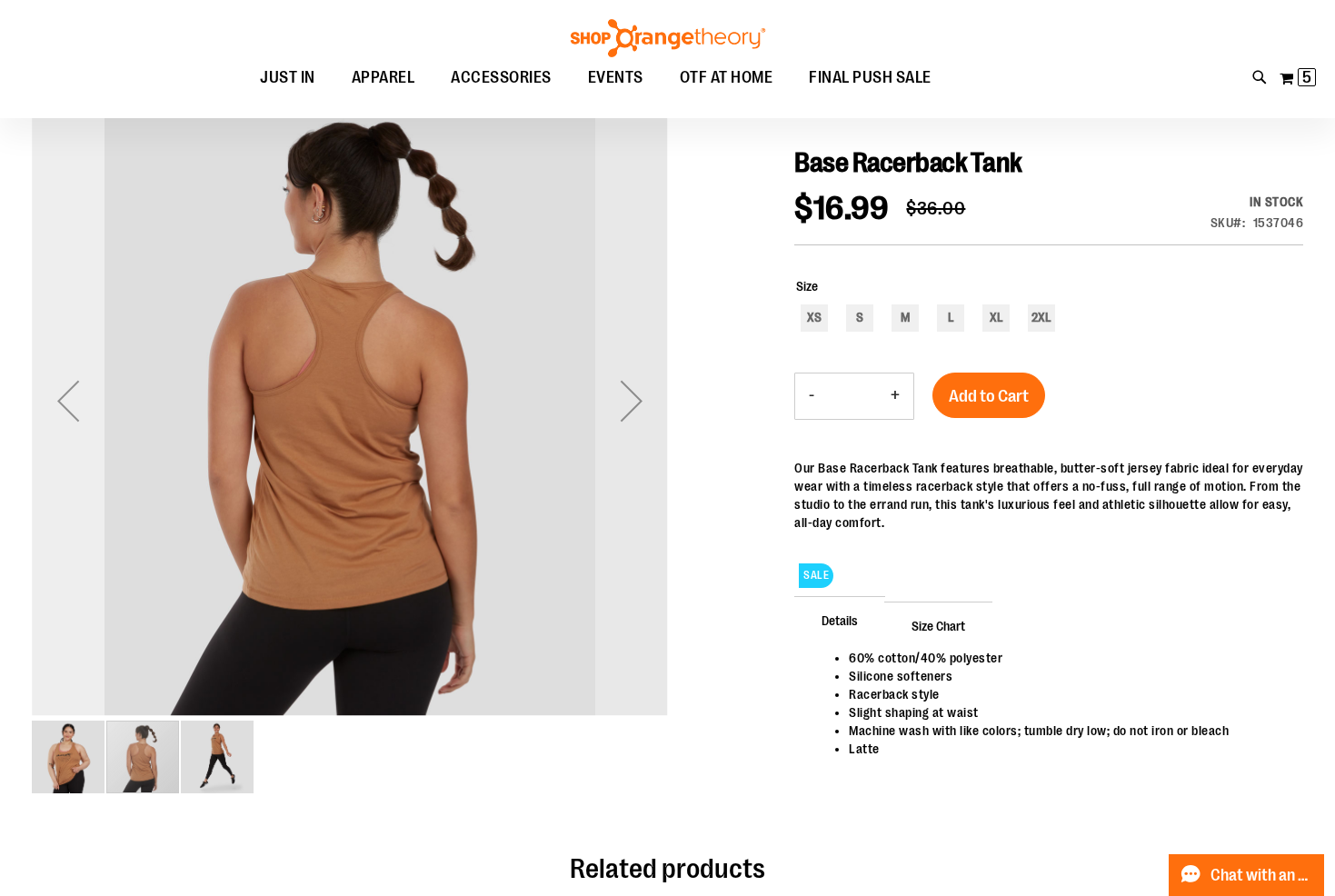
click at [59, 403] on div "Previous" at bounding box center [68, 400] width 72 height 72
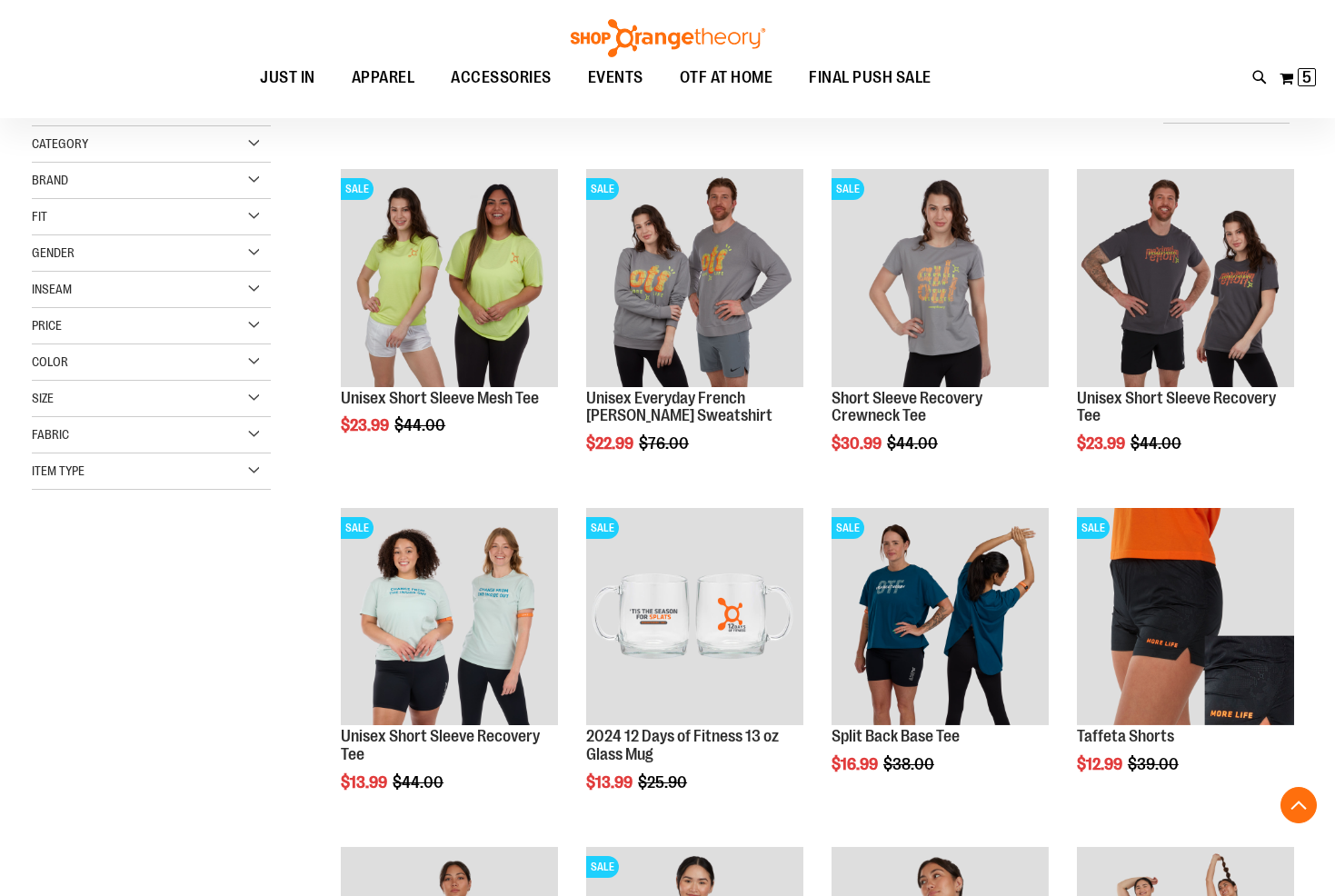
scroll to position [771, 0]
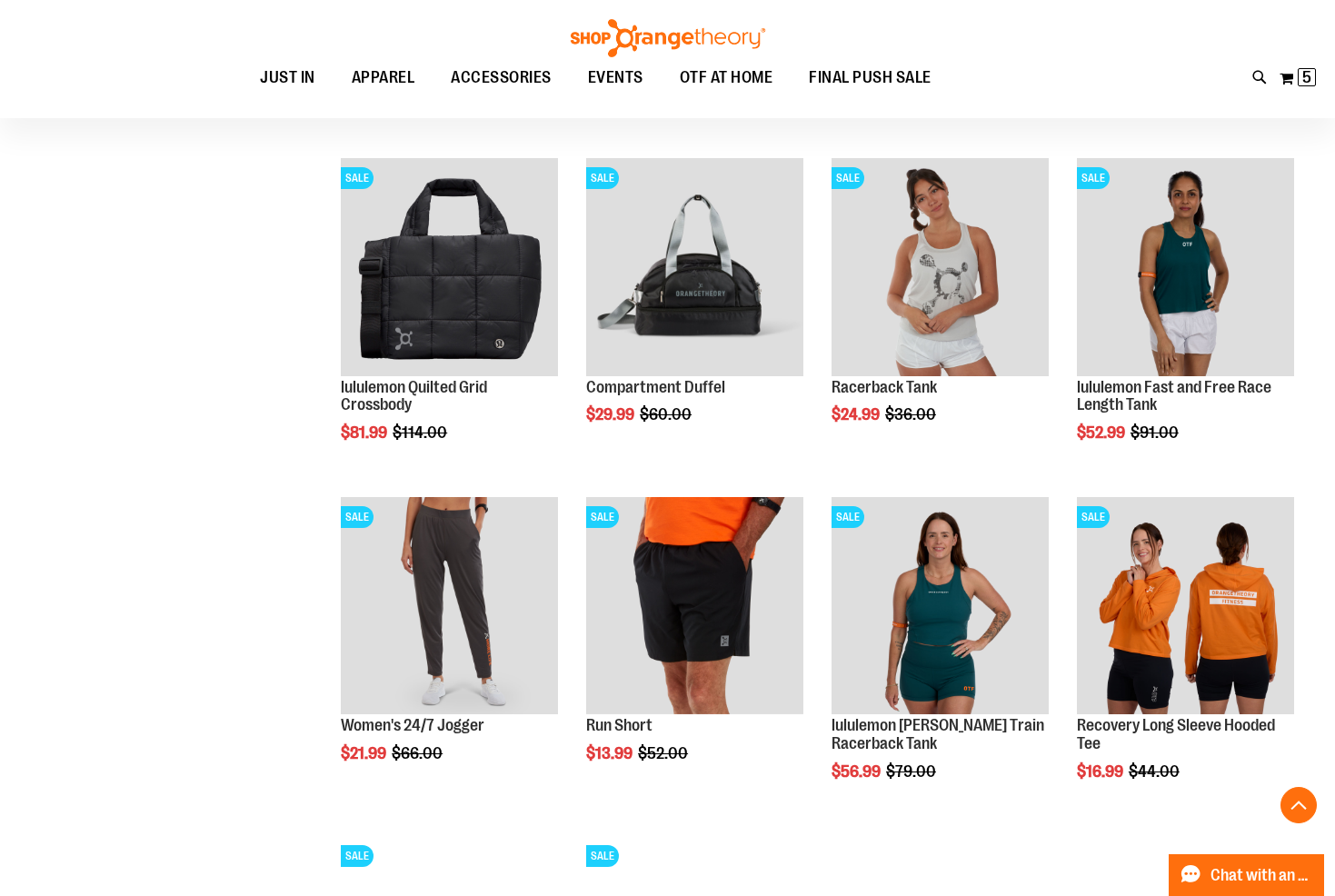
scroll to position [1044, 0]
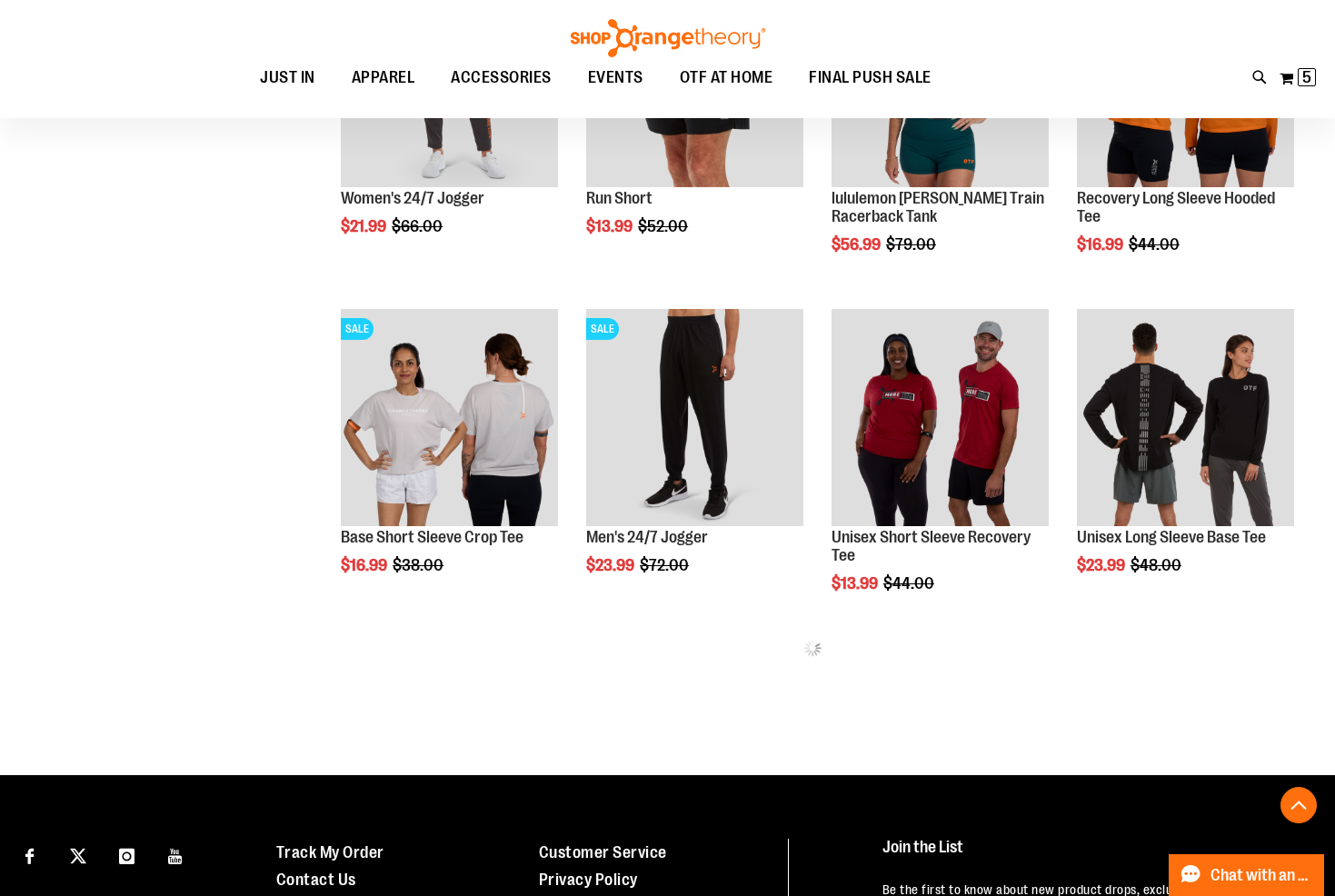
scroll to position [1589, 0]
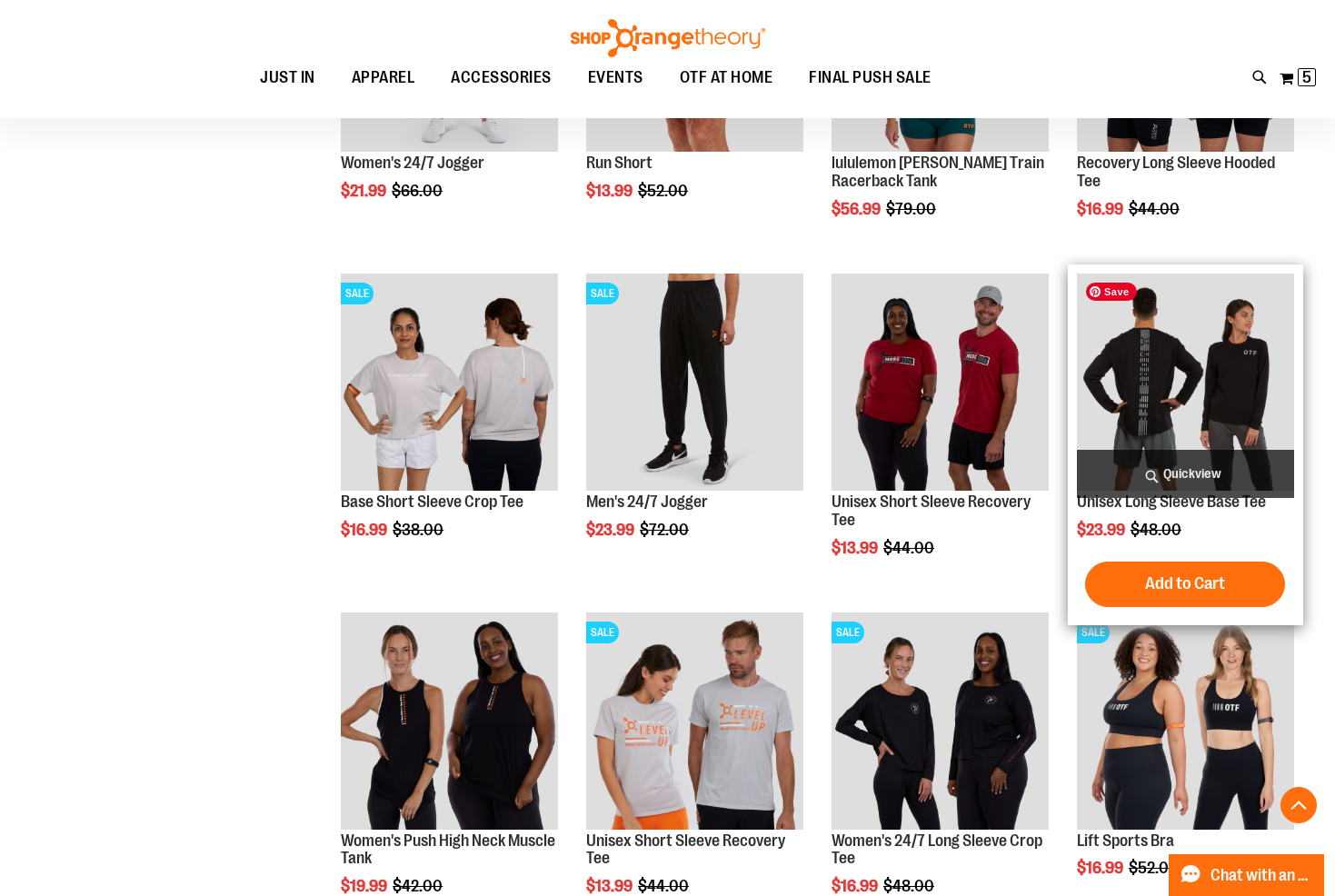
type input "**********"
click at [1208, 366] on img "product" at bounding box center [1185, 382] width 217 height 217
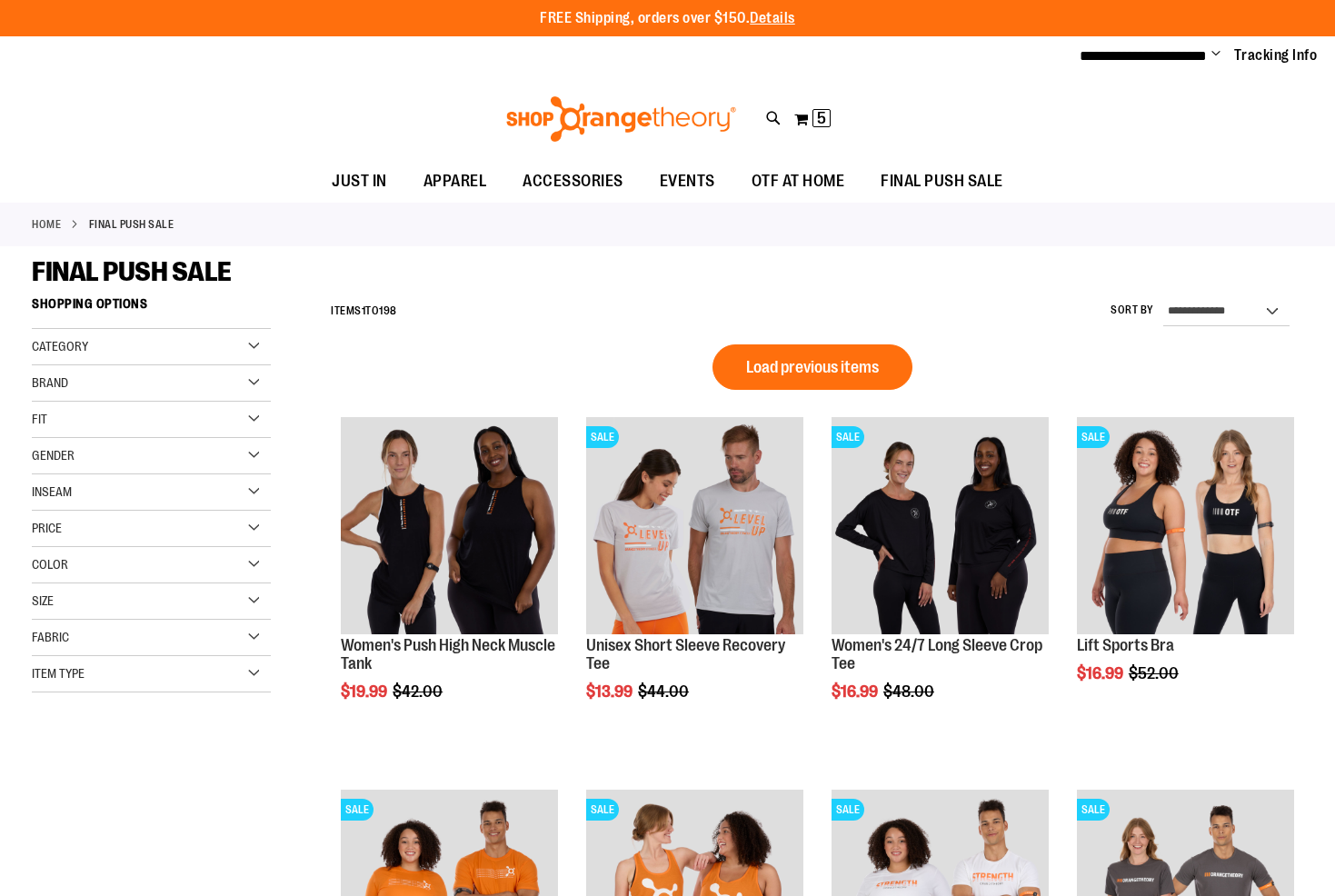
scroll to position [1104, 0]
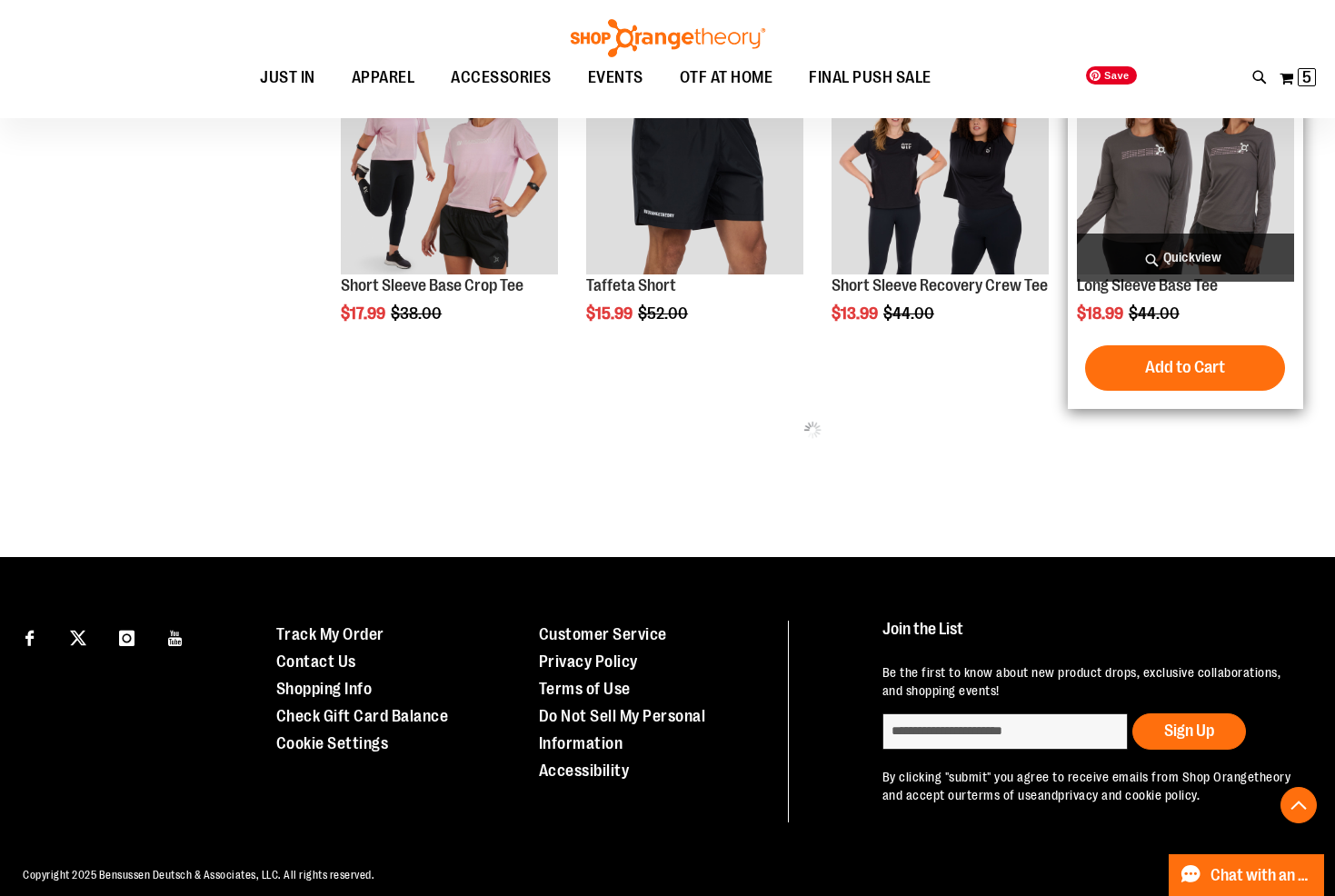
type input "**********"
click at [1203, 174] on img "product" at bounding box center [1185, 166] width 217 height 217
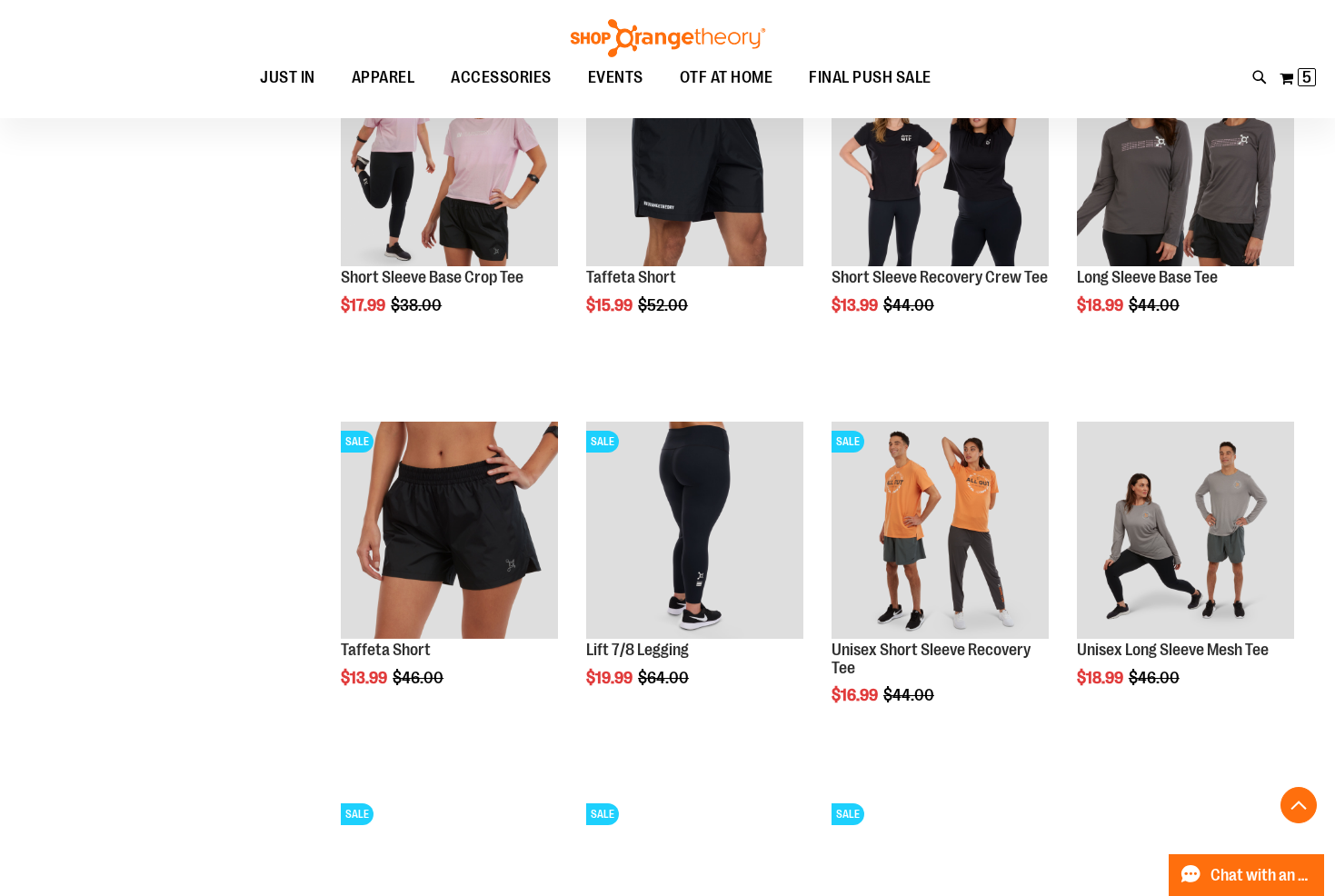
scroll to position [1104, 0]
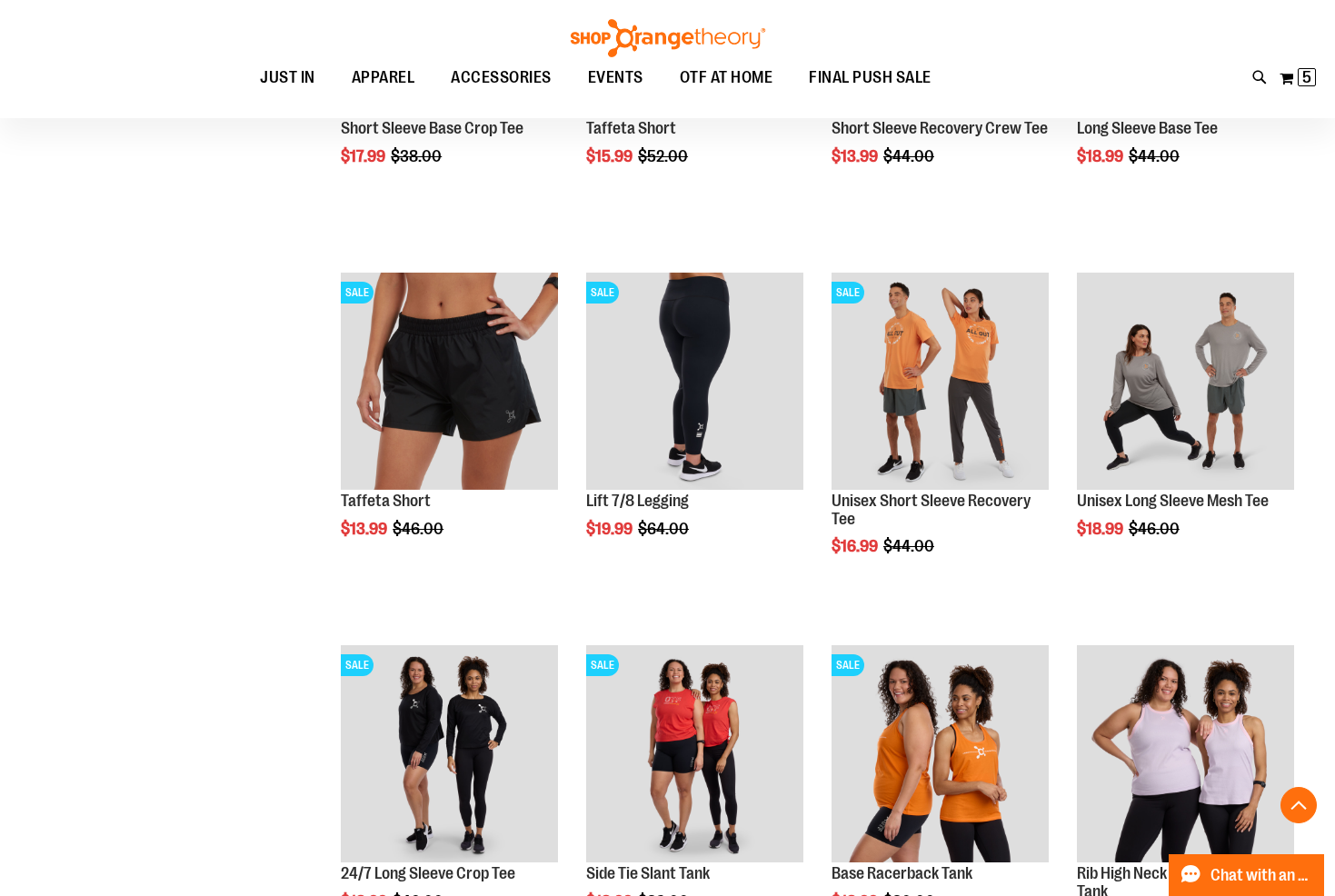
scroll to position [1285, 0]
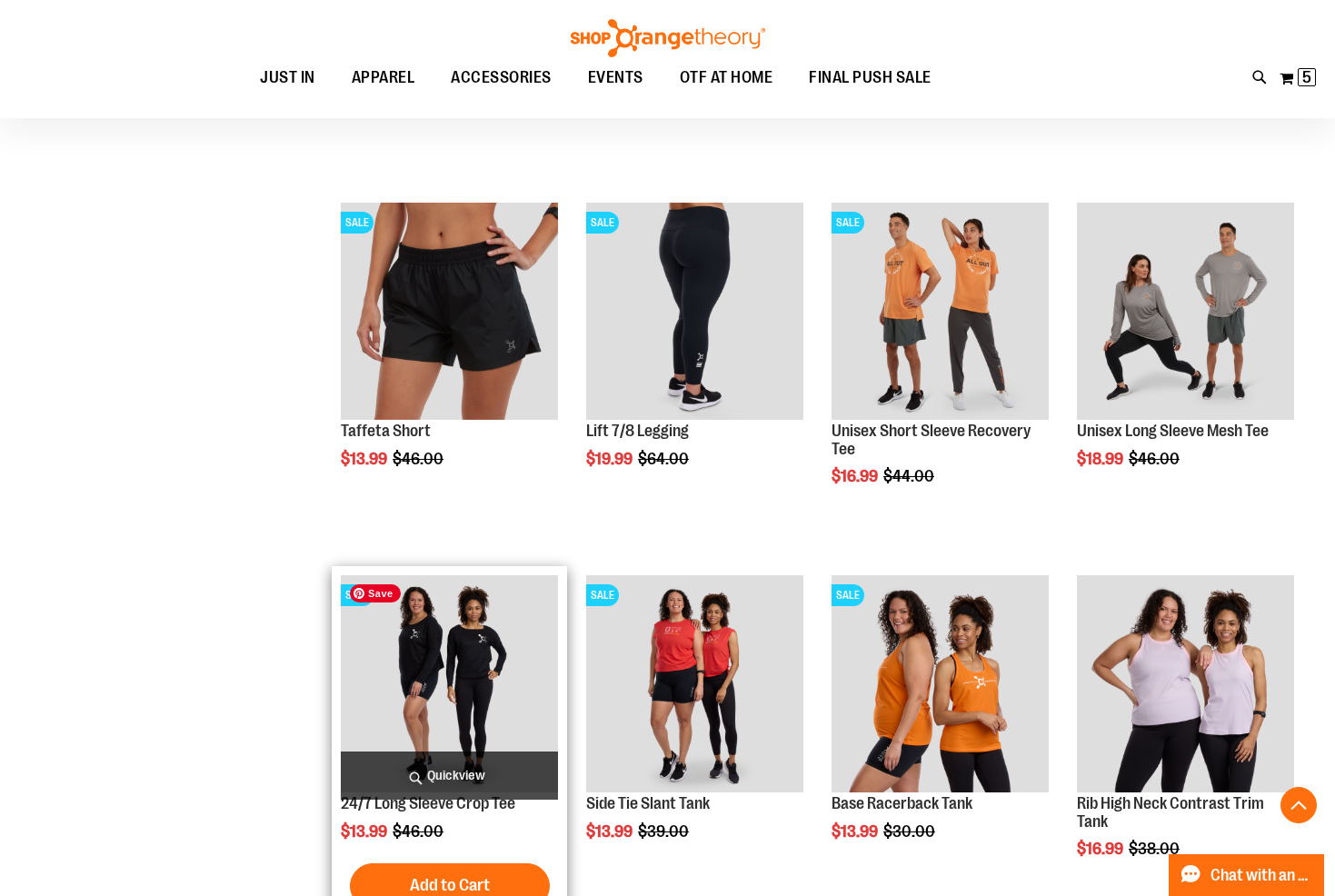
type input "**********"
click at [499, 652] on img "product" at bounding box center [449, 683] width 217 height 217
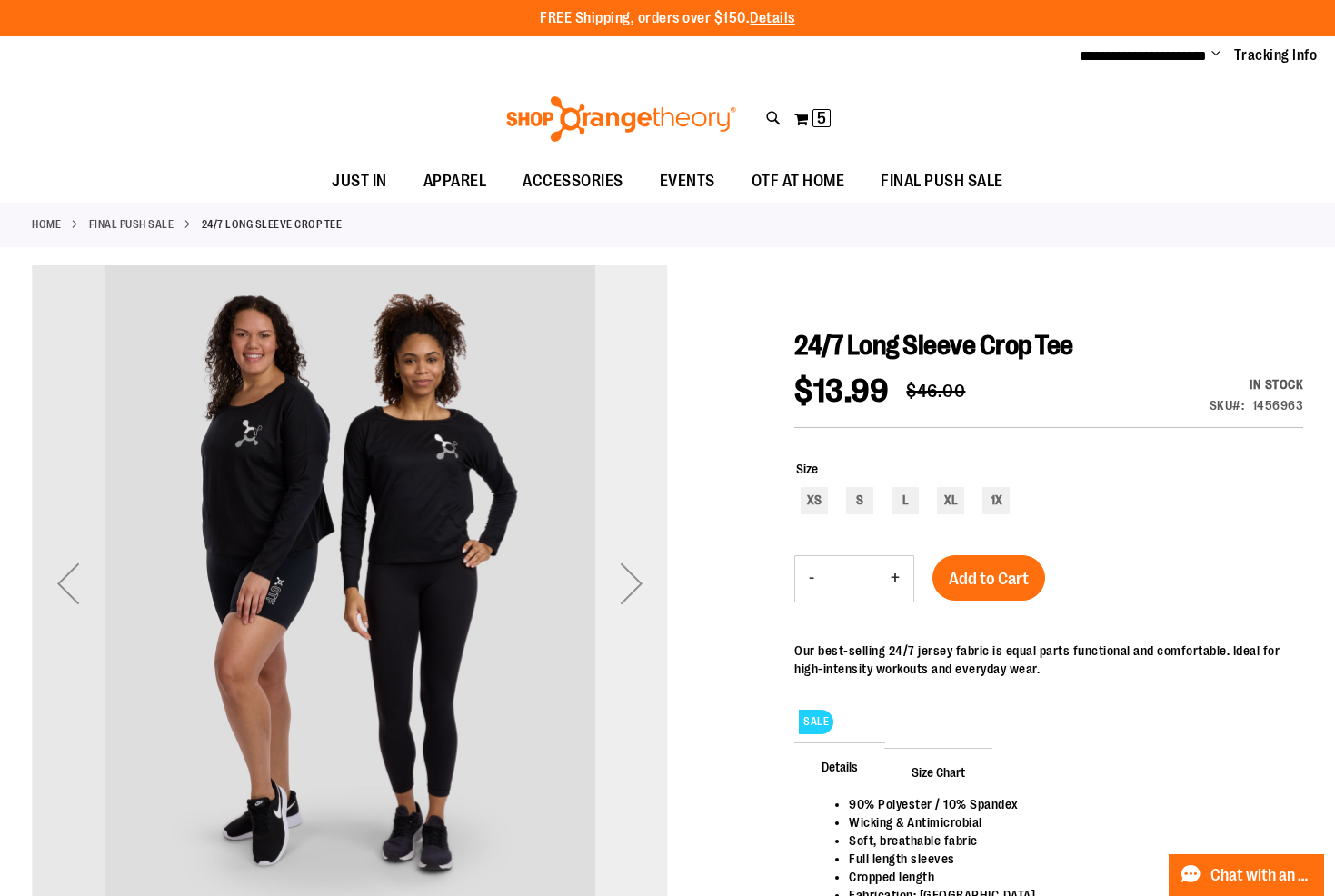
type input "**********"
click at [635, 579] on div "Next" at bounding box center [631, 583] width 72 height 72
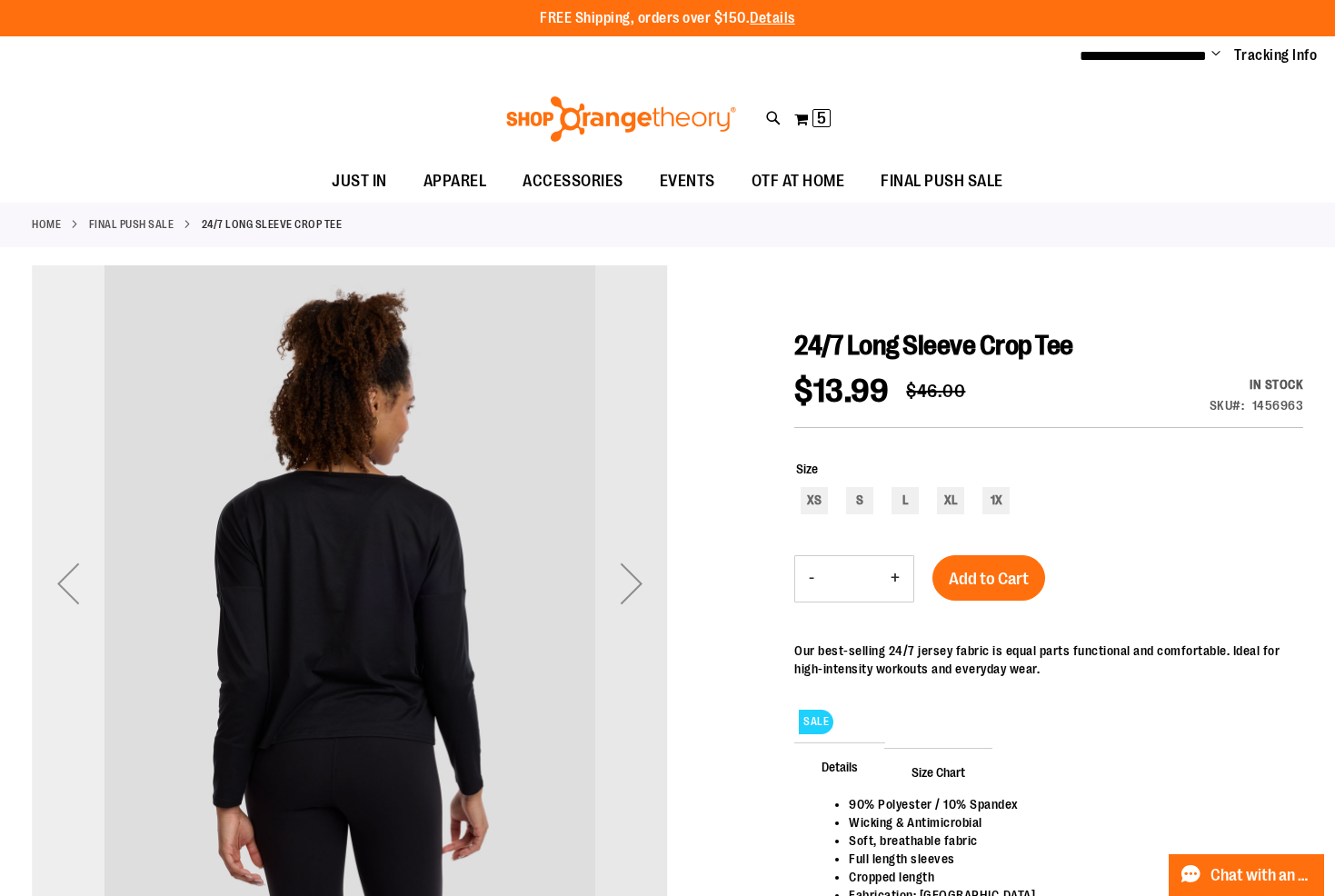
click at [61, 590] on div "Previous" at bounding box center [68, 583] width 72 height 72
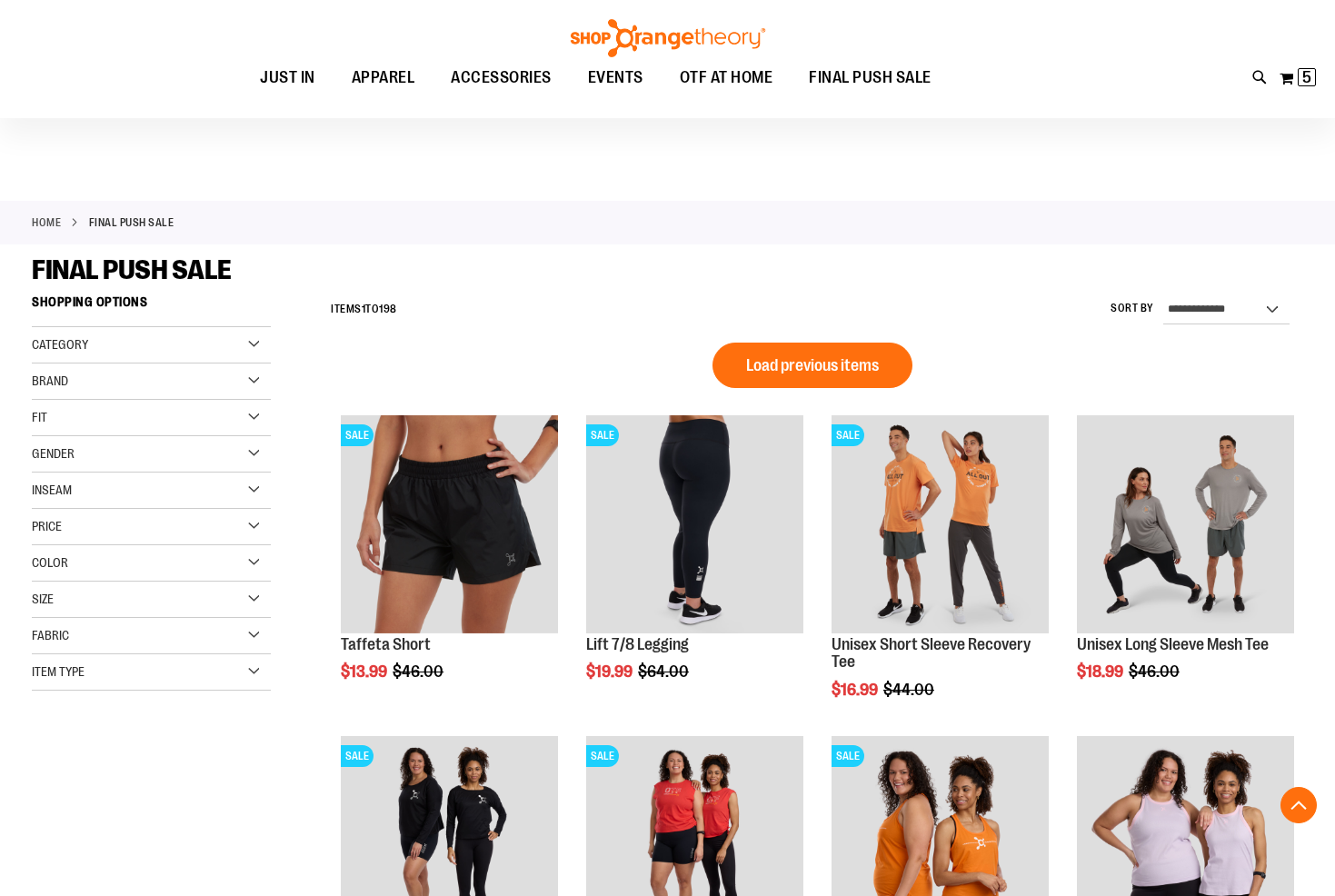
scroll to position [906, 0]
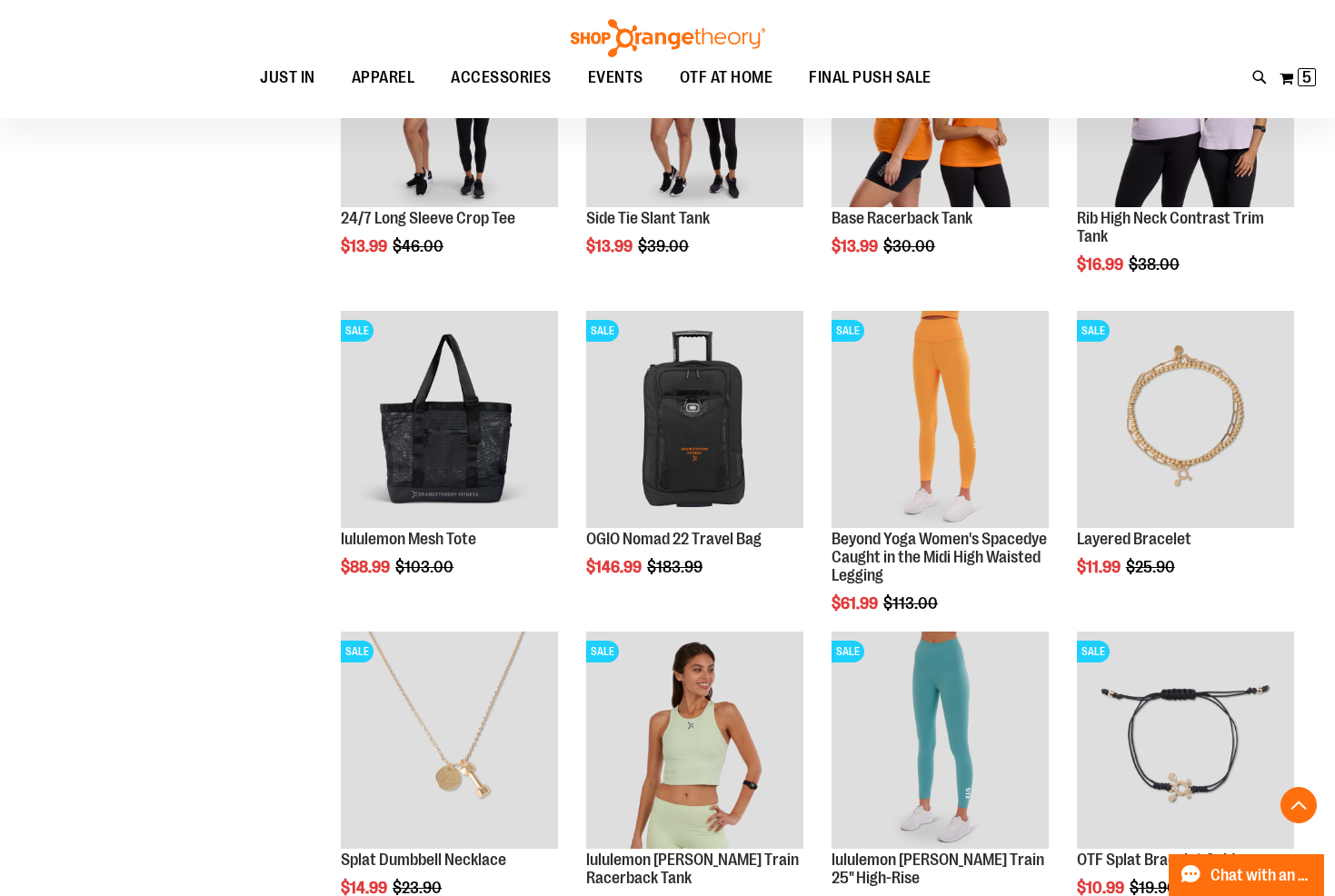
scroll to position [633, 0]
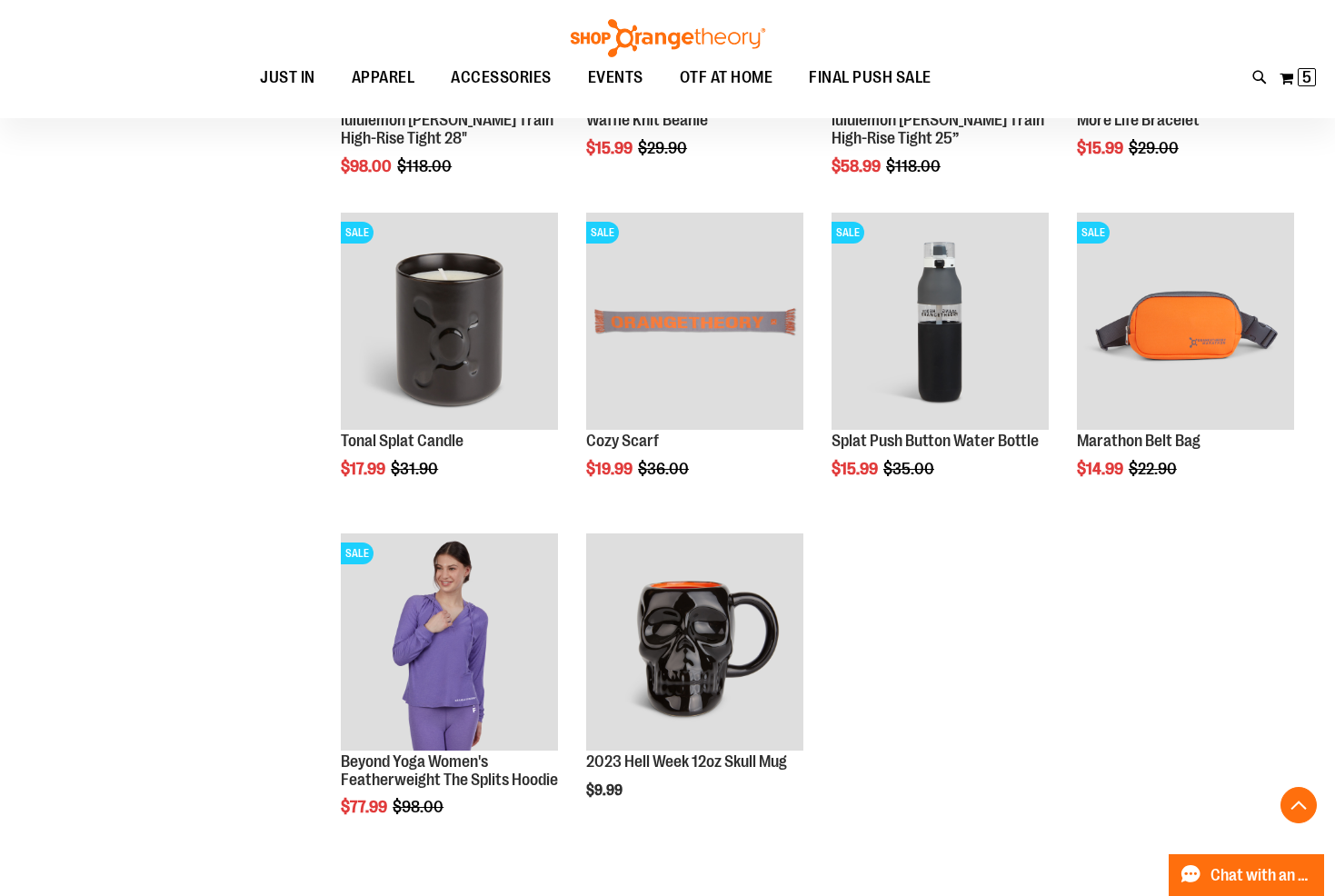
scroll to position [2177, 0]
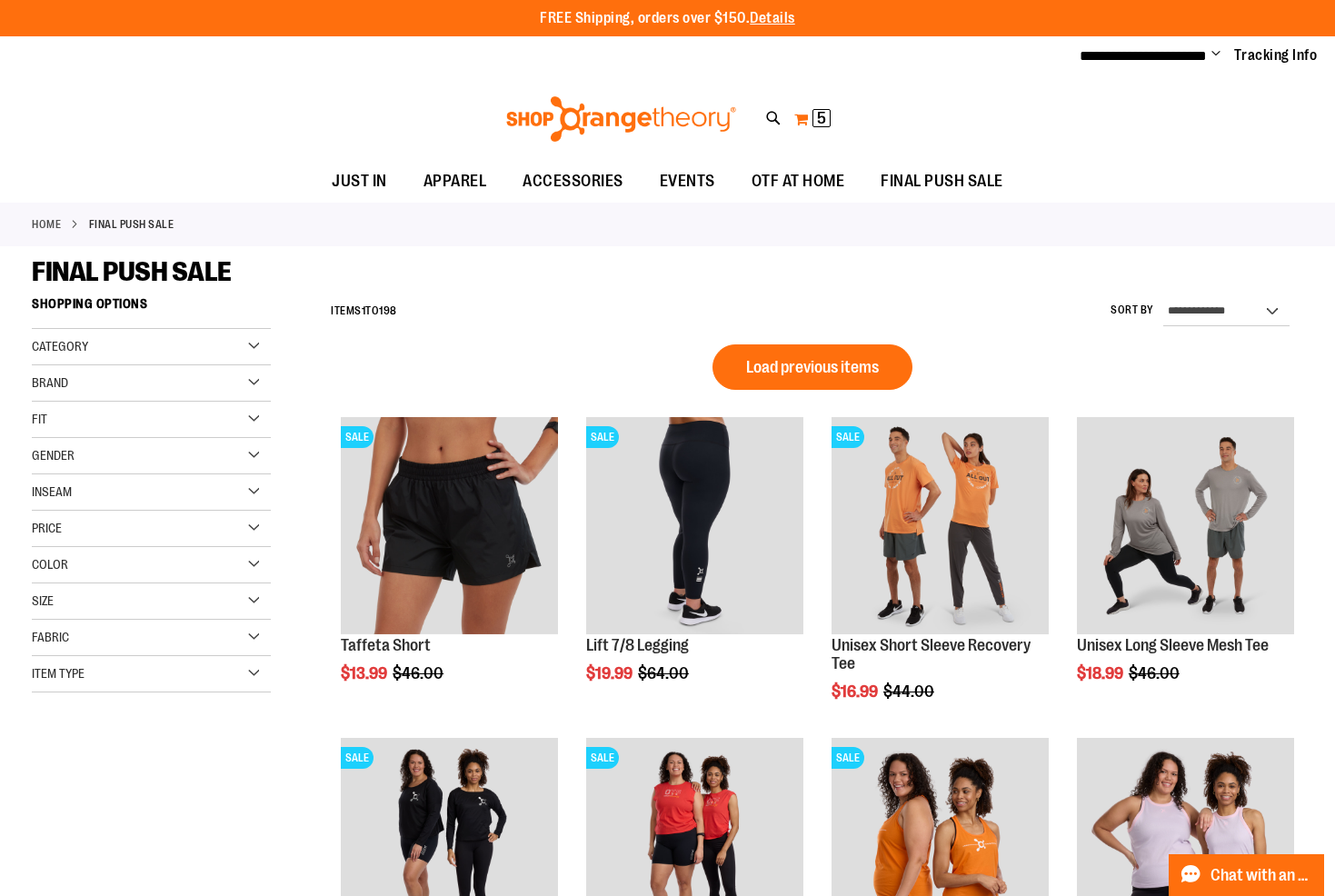
type input "**********"
click at [811, 119] on button "My Cart 5 5 items" at bounding box center [812, 119] width 38 height 29
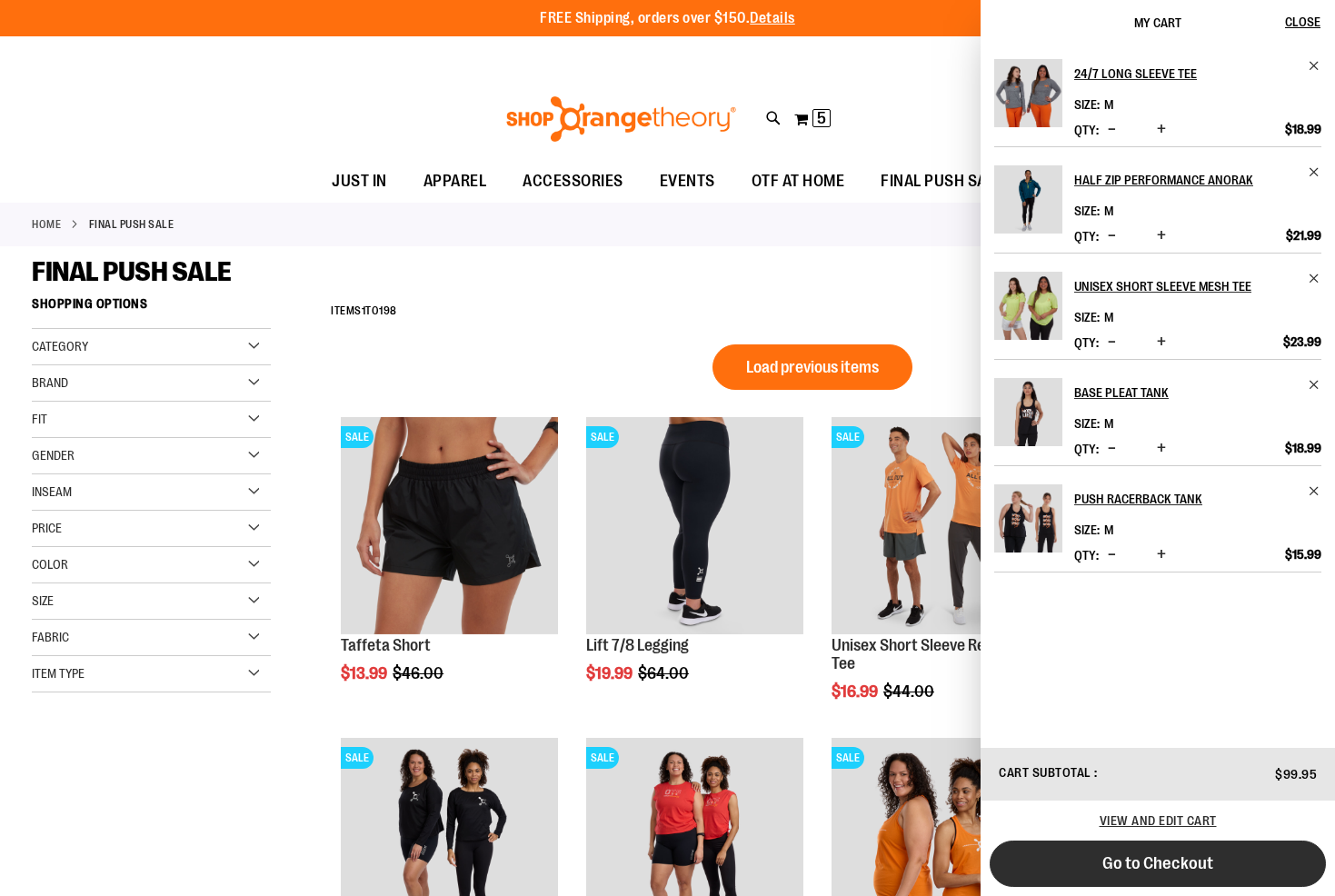
click at [1183, 865] on span "Go to Checkout" at bounding box center [1158, 863] width 111 height 20
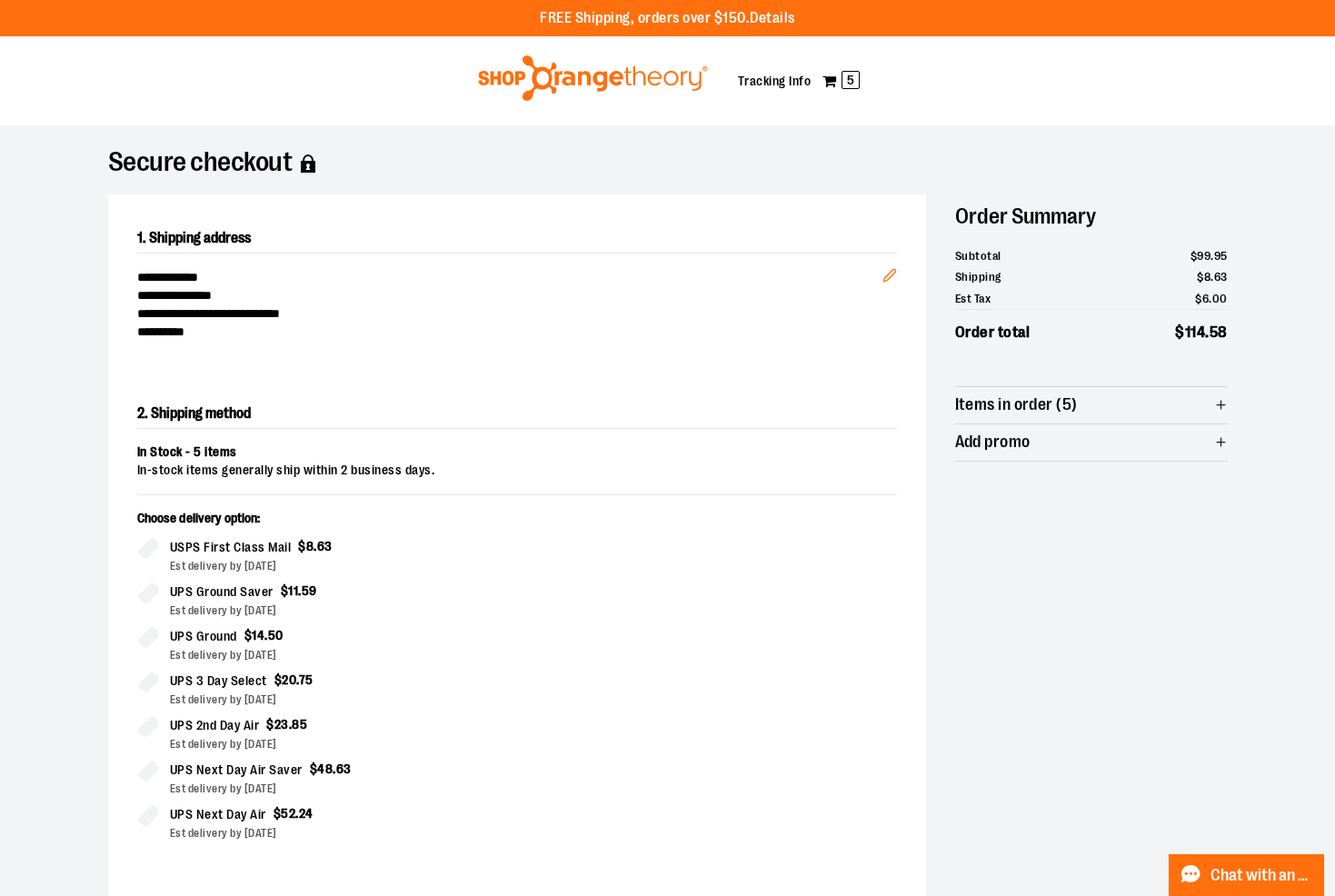
click at [1174, 895] on div at bounding box center [668, 896] width 1335 height 0
click at [843, 895] on div at bounding box center [668, 896] width 1335 height 0
click at [1020, 443] on span "Add promo" at bounding box center [993, 442] width 75 height 17
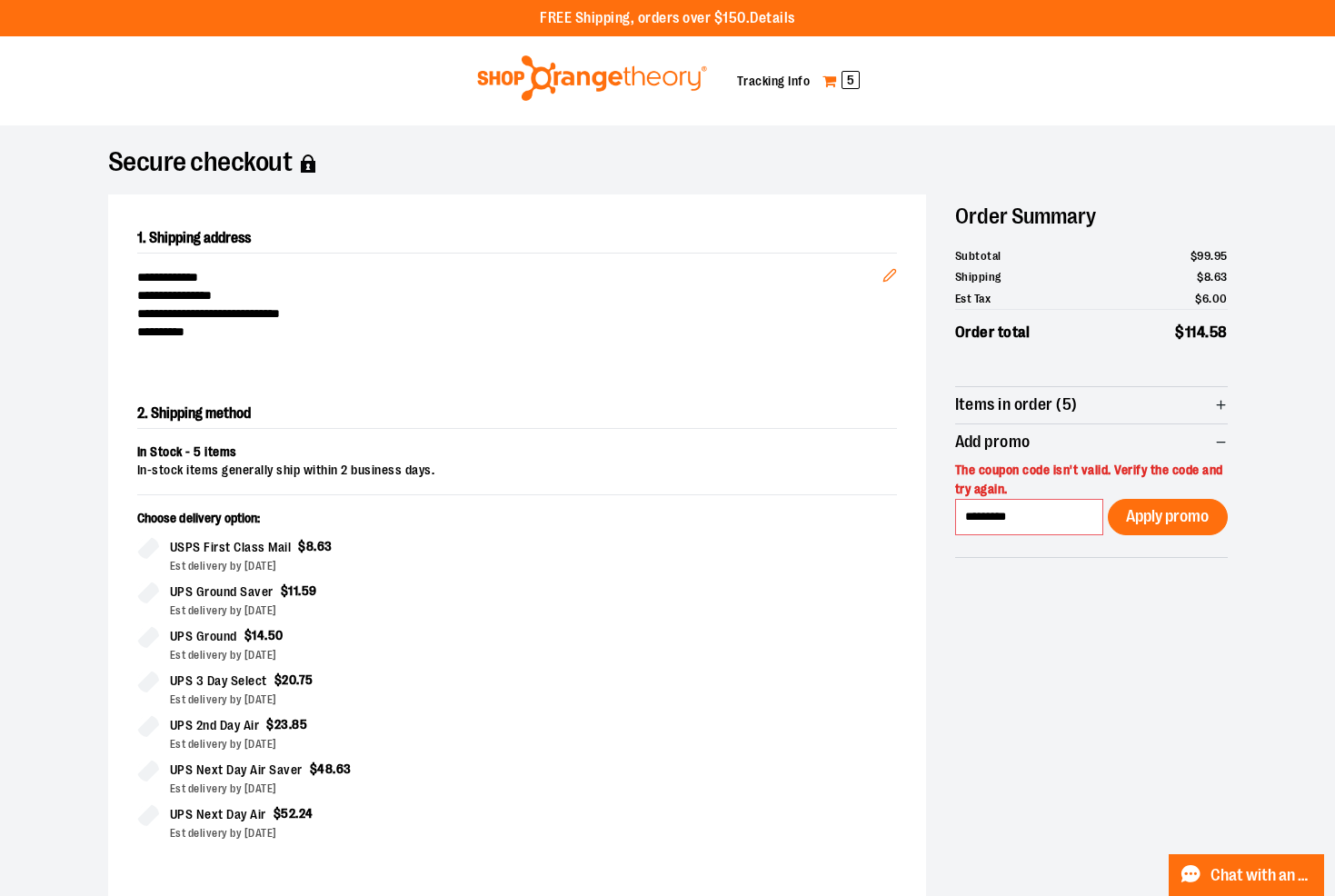
click at [851, 75] on span "5" at bounding box center [850, 79] width 18 height 18
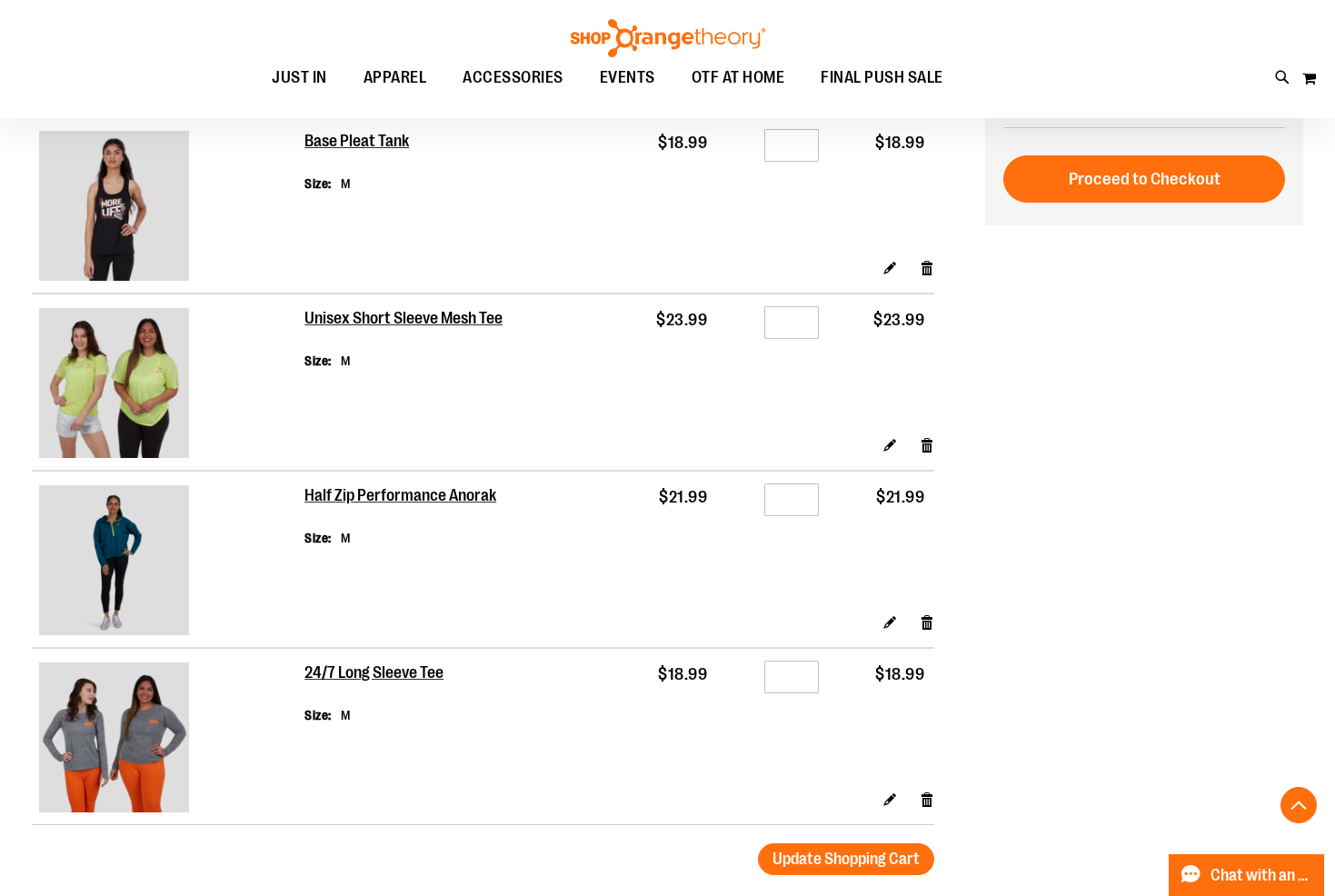
scroll to position [363, 0]
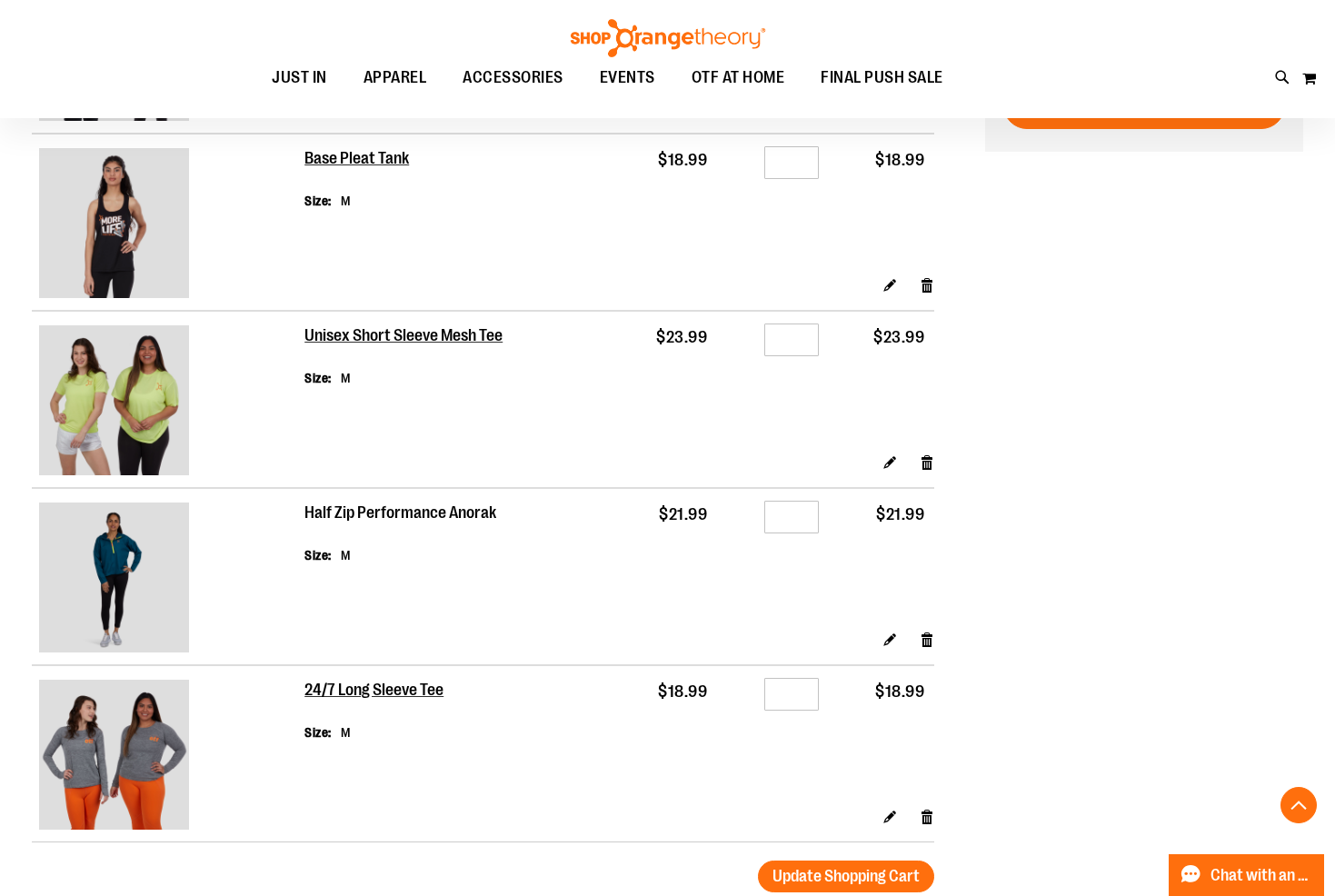
click at [421, 509] on h2 "Half Zip Performance Anorak" at bounding box center [400, 513] width 194 height 20
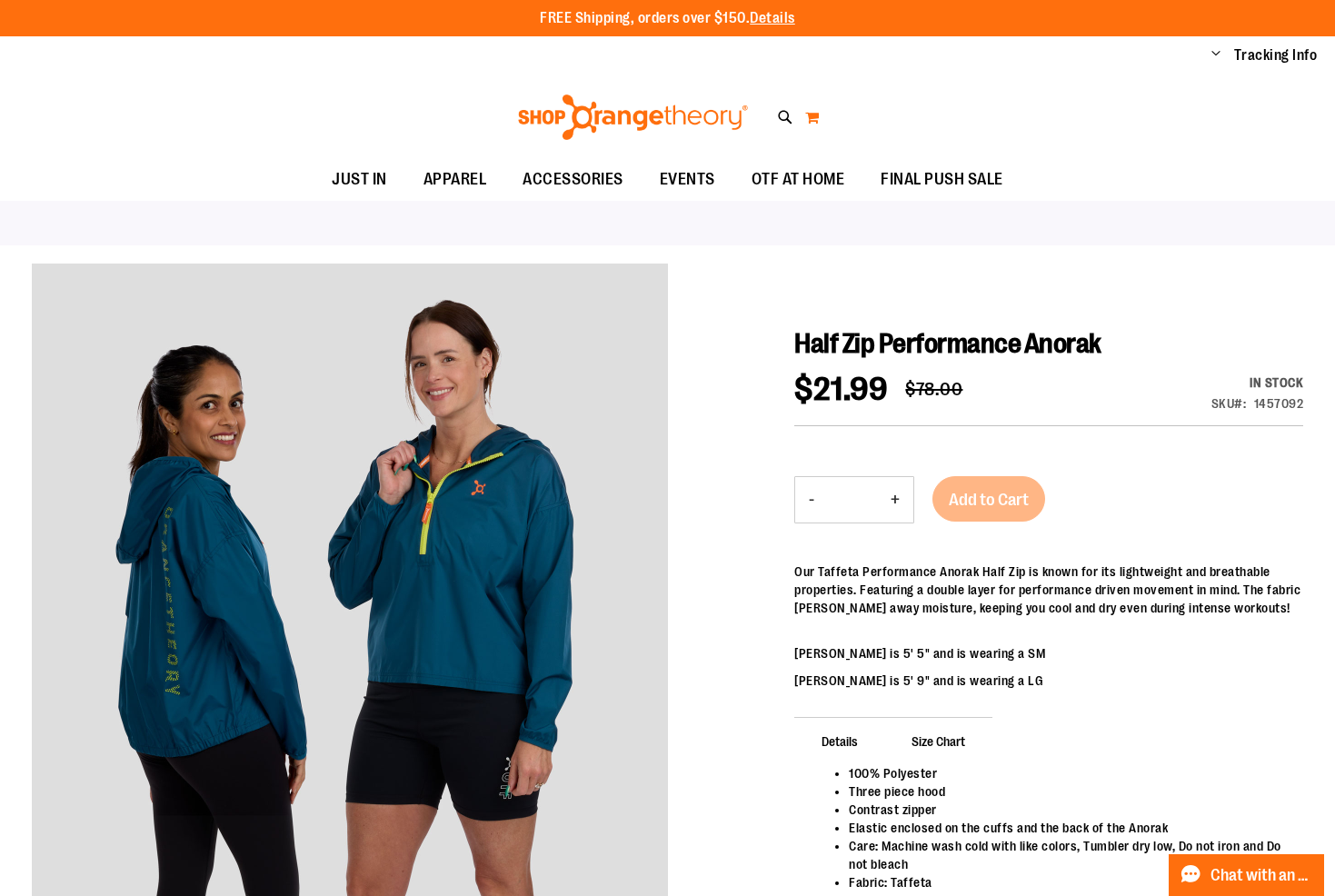
click at [811, 115] on button "My Cart" at bounding box center [811, 117] width 15 height 29
click at [813, 115] on button "My Cart" at bounding box center [811, 117] width 15 height 29
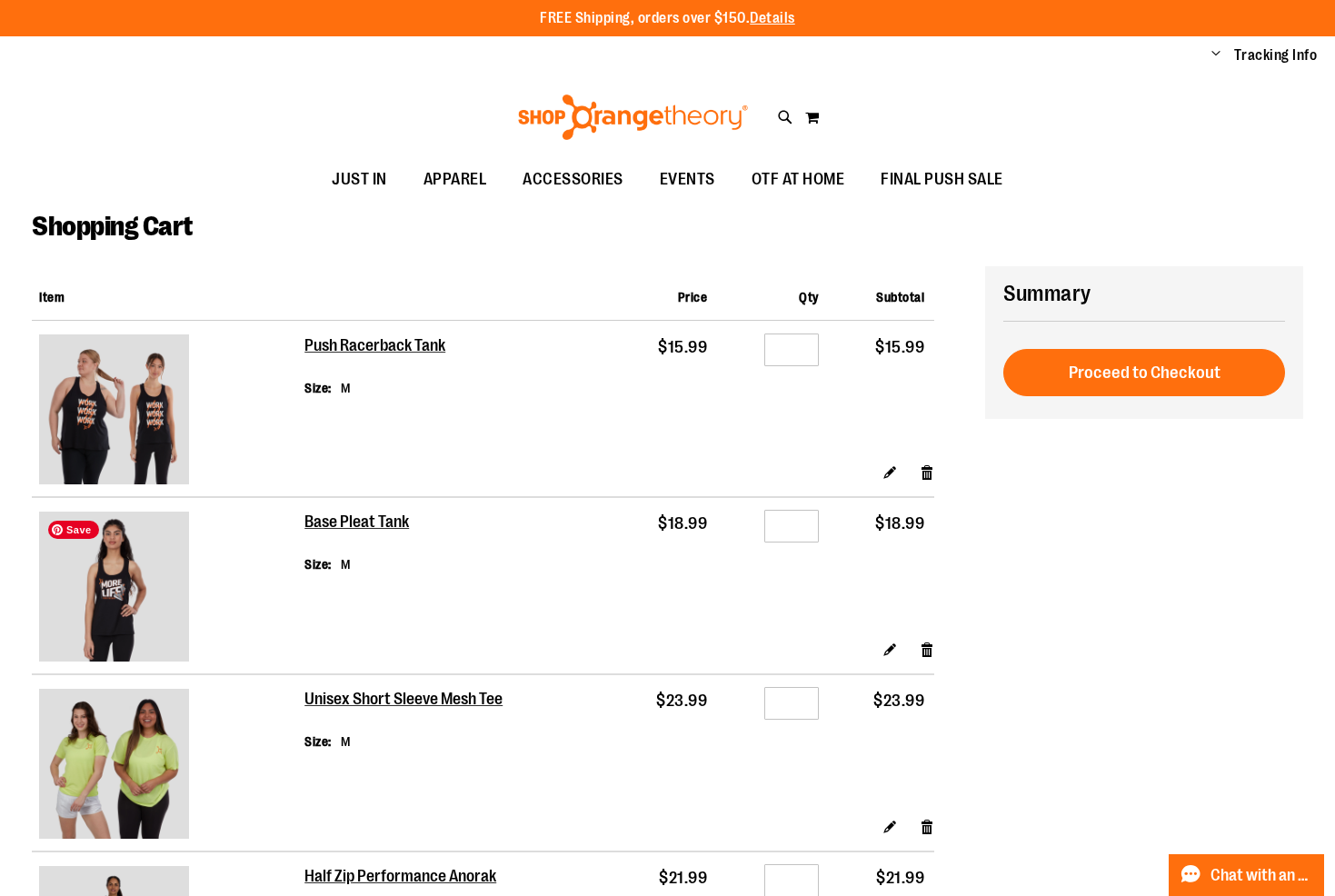
click at [112, 580] on img at bounding box center [113, 586] width 150 height 150
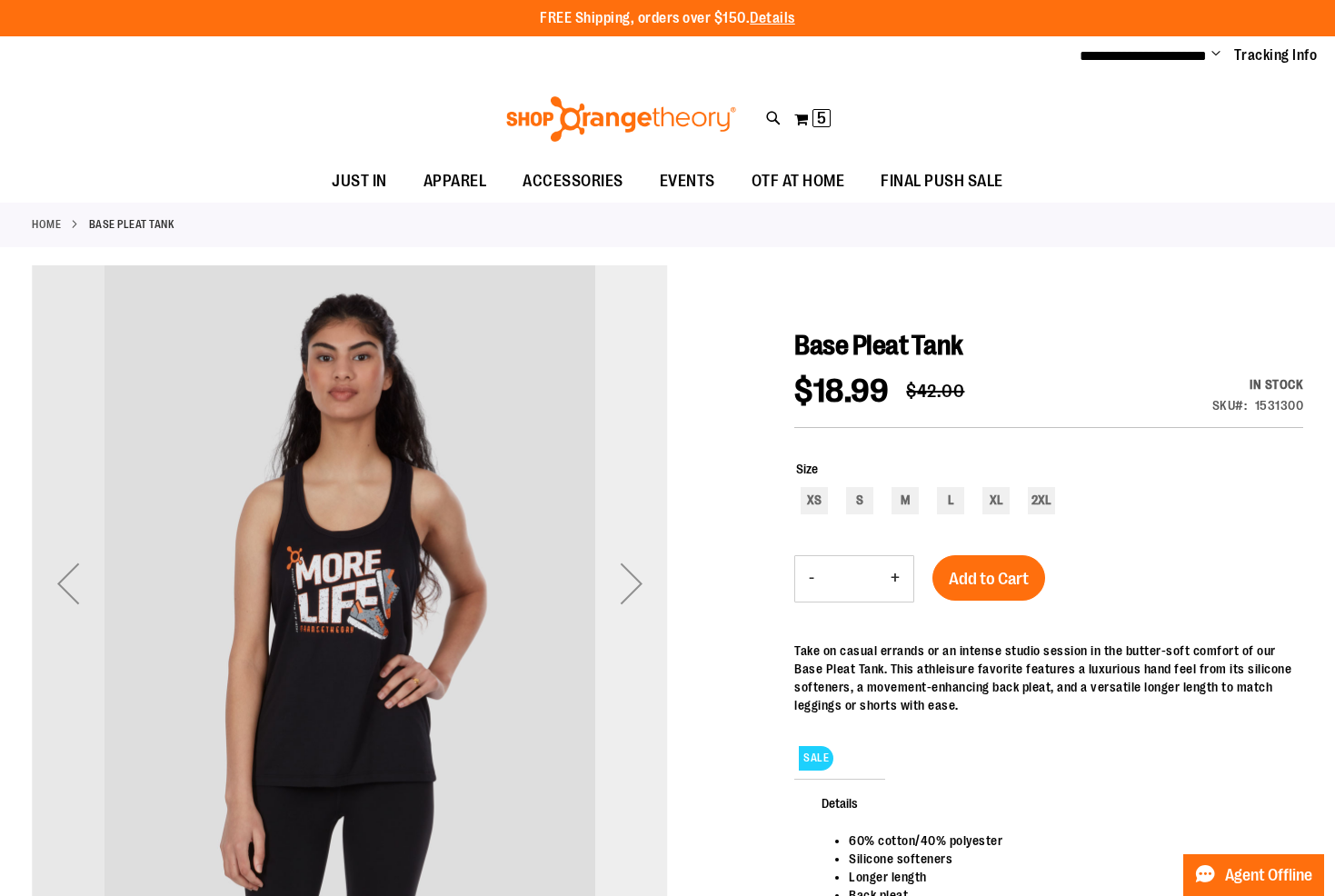
type input "**********"
click at [638, 574] on div "Next" at bounding box center [631, 583] width 72 height 72
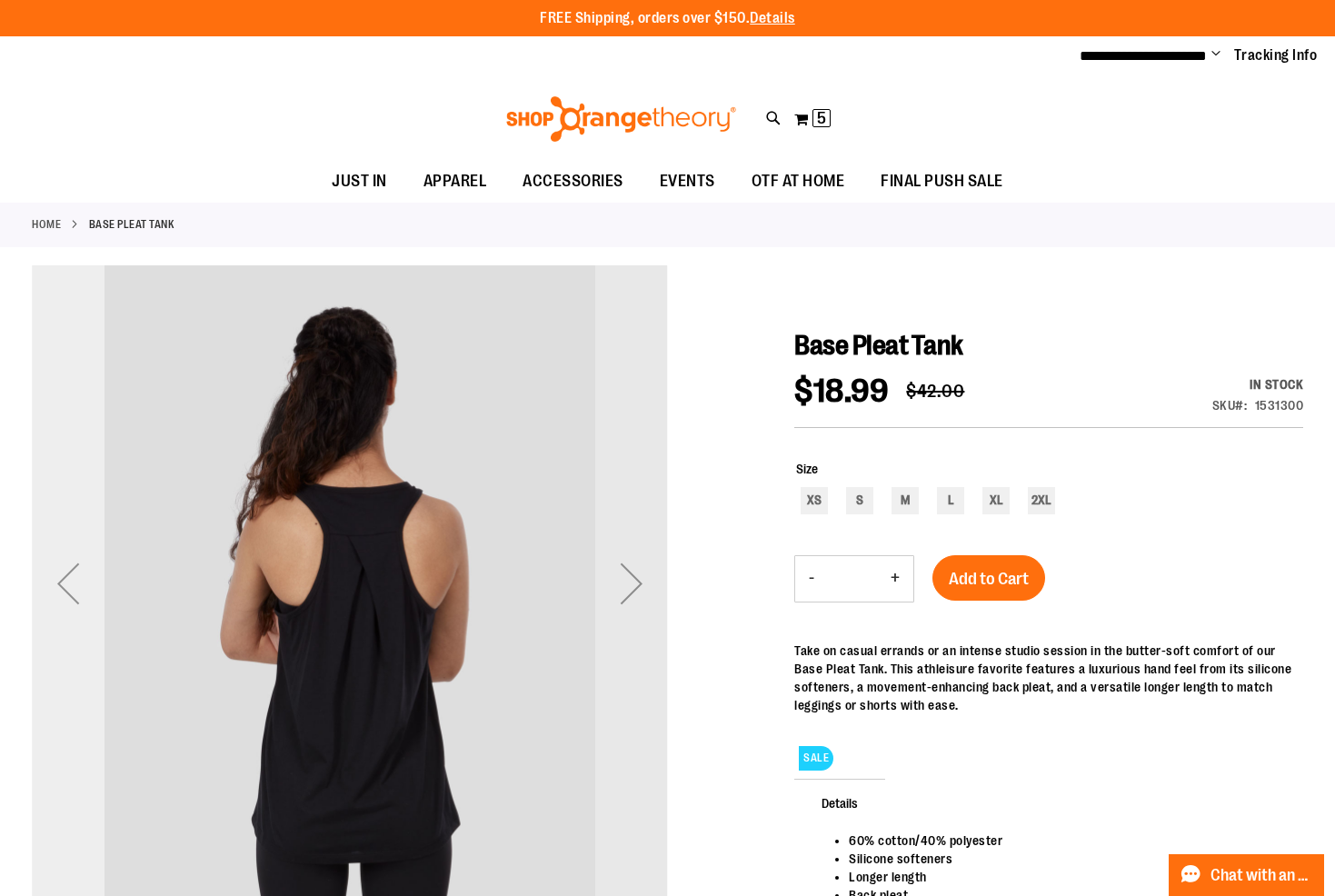
click at [62, 581] on div "Previous" at bounding box center [68, 583] width 72 height 72
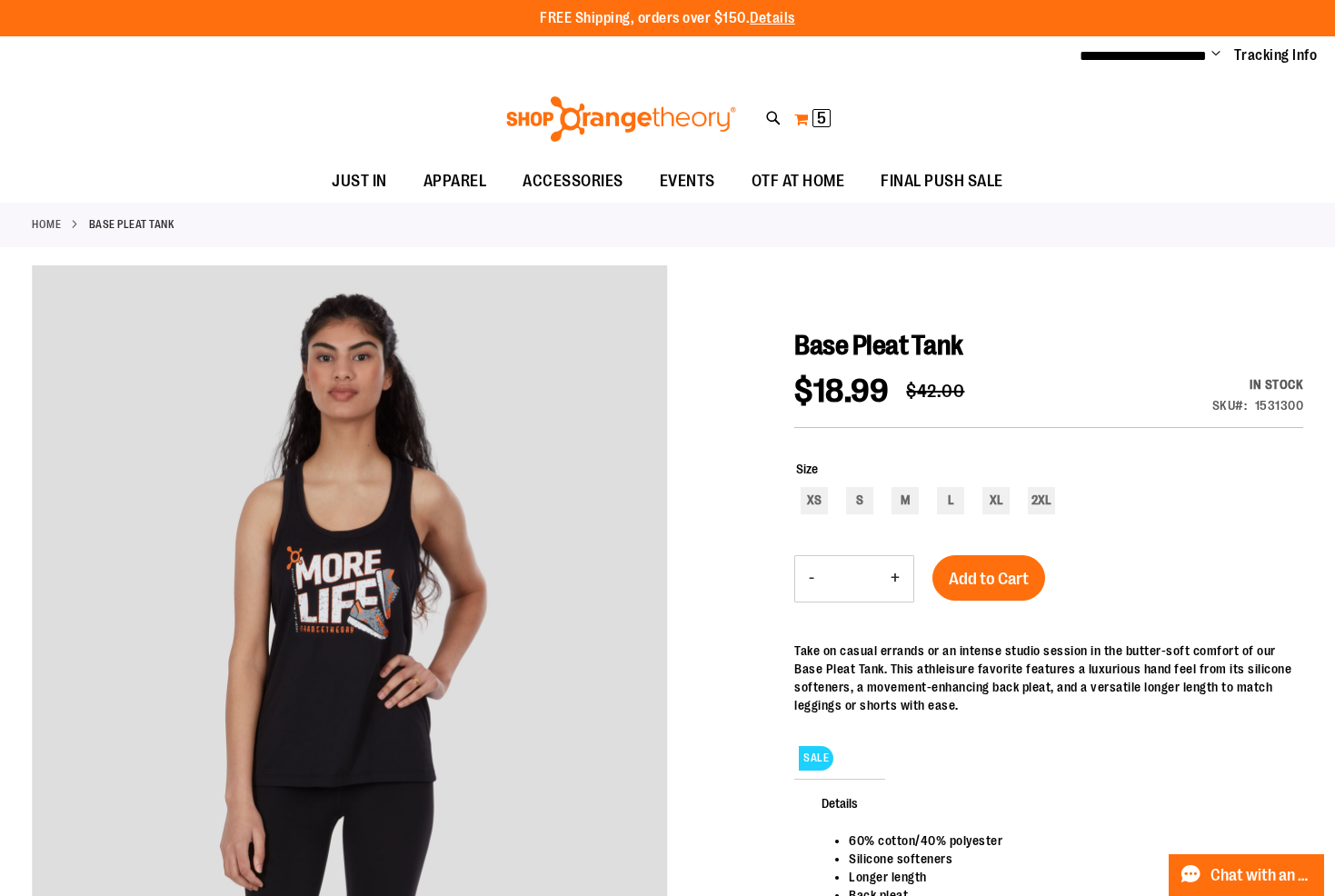
click at [810, 124] on button "My Cart 5 5 items" at bounding box center [812, 119] width 38 height 29
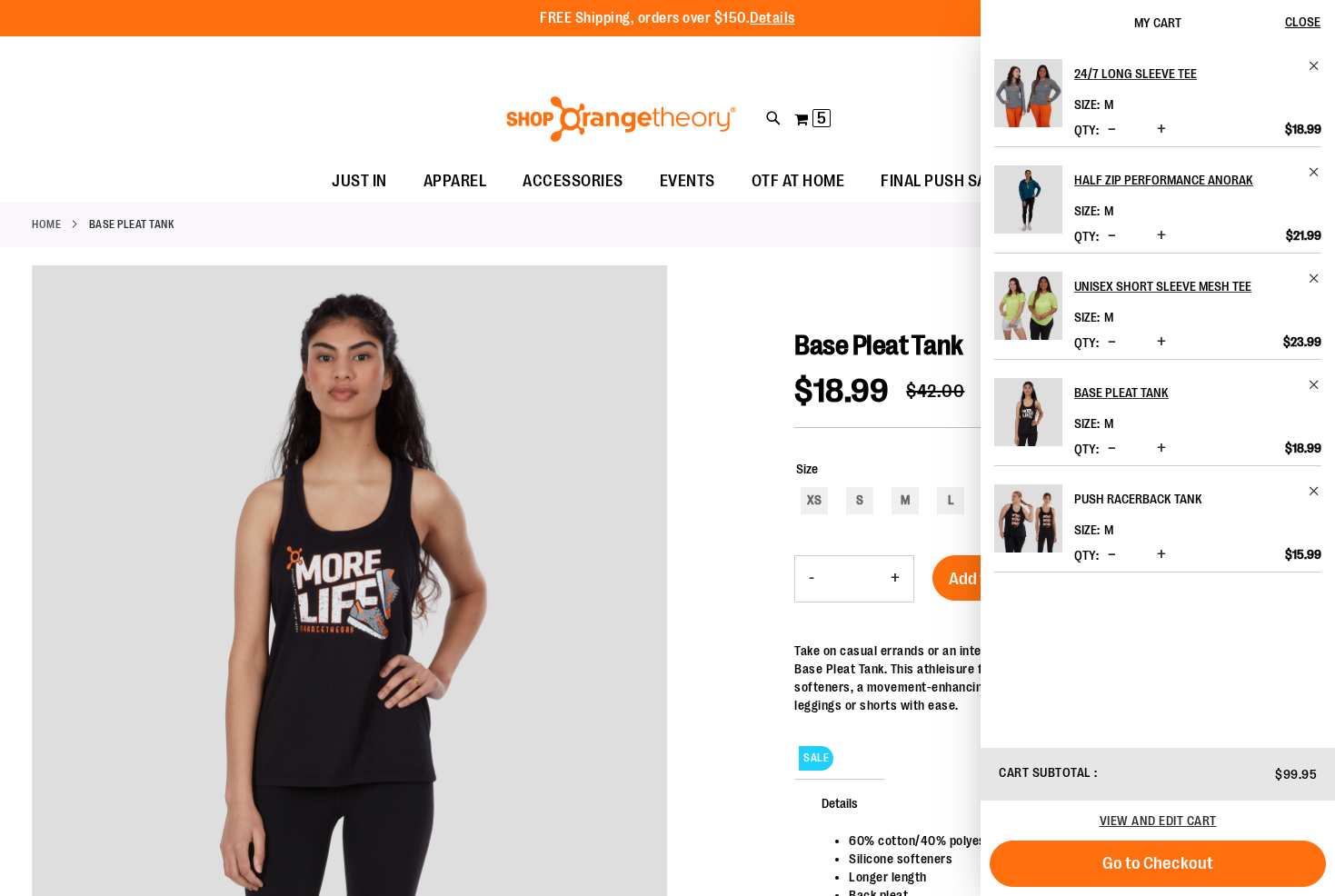
click at [1092, 498] on h2 "Push Racerback Tank" at bounding box center [1184, 499] width 222 height 29
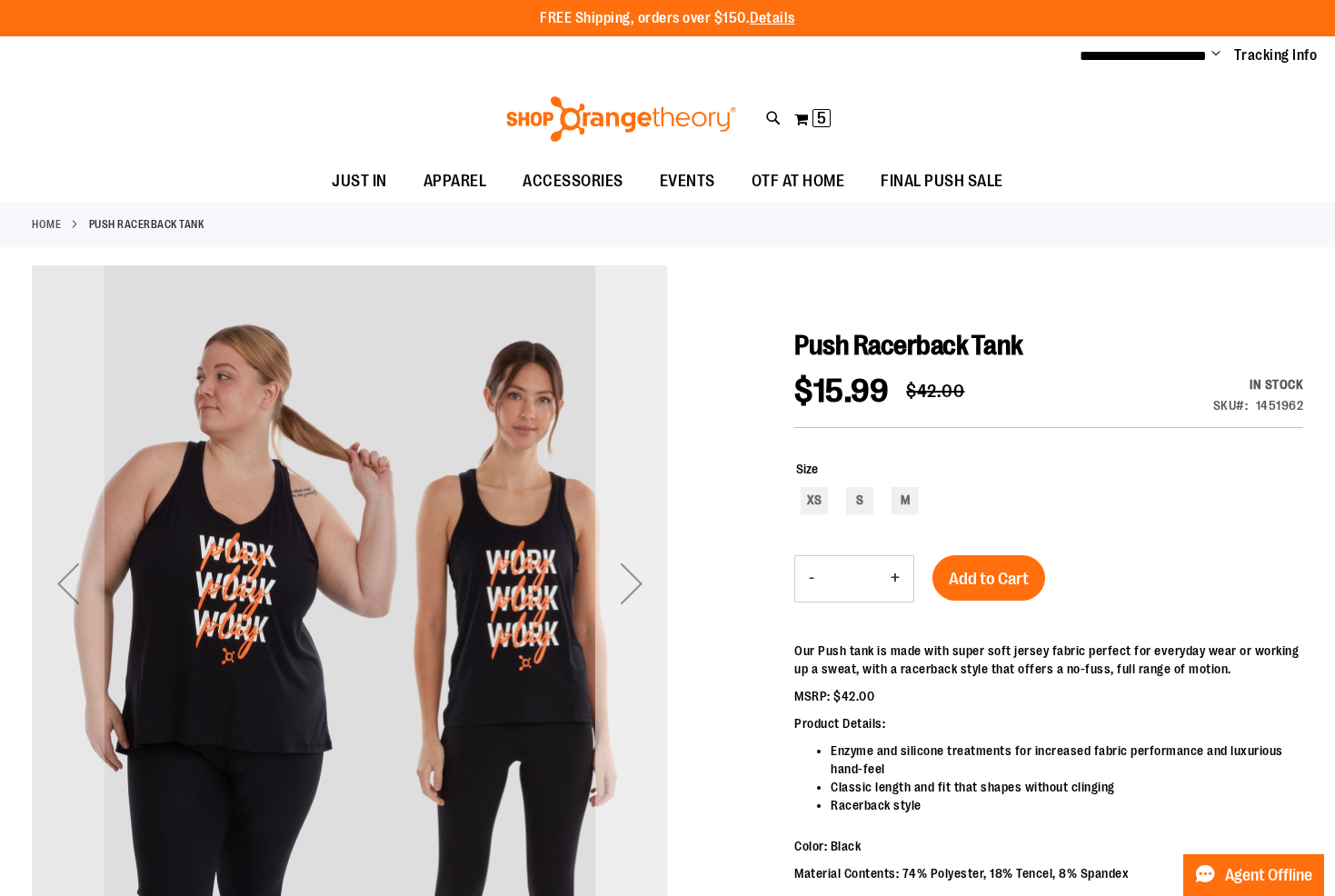
type input "**********"
click at [629, 589] on div "Next" at bounding box center [631, 583] width 72 height 72
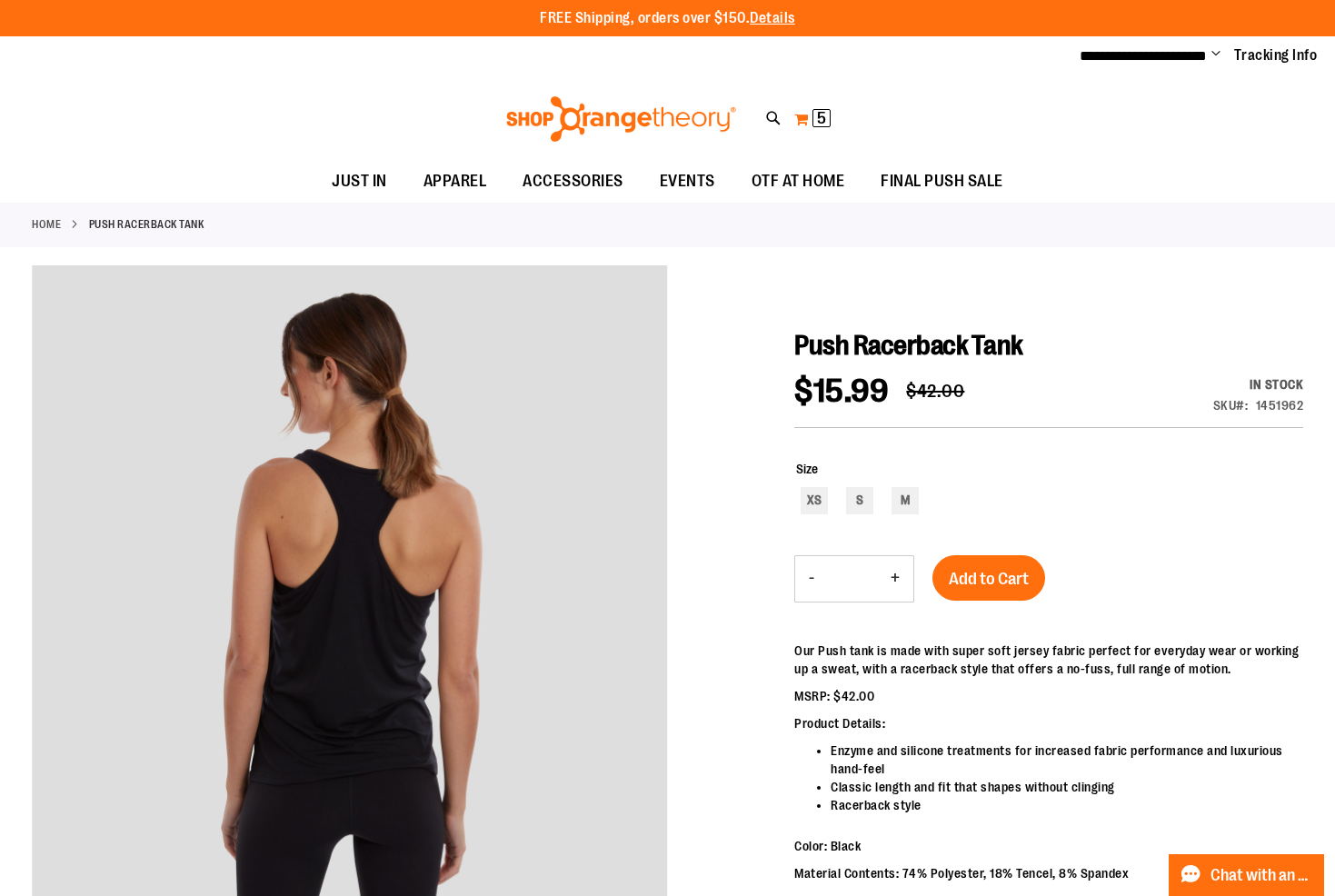
click at [819, 118] on span "5" at bounding box center [822, 117] width 10 height 18
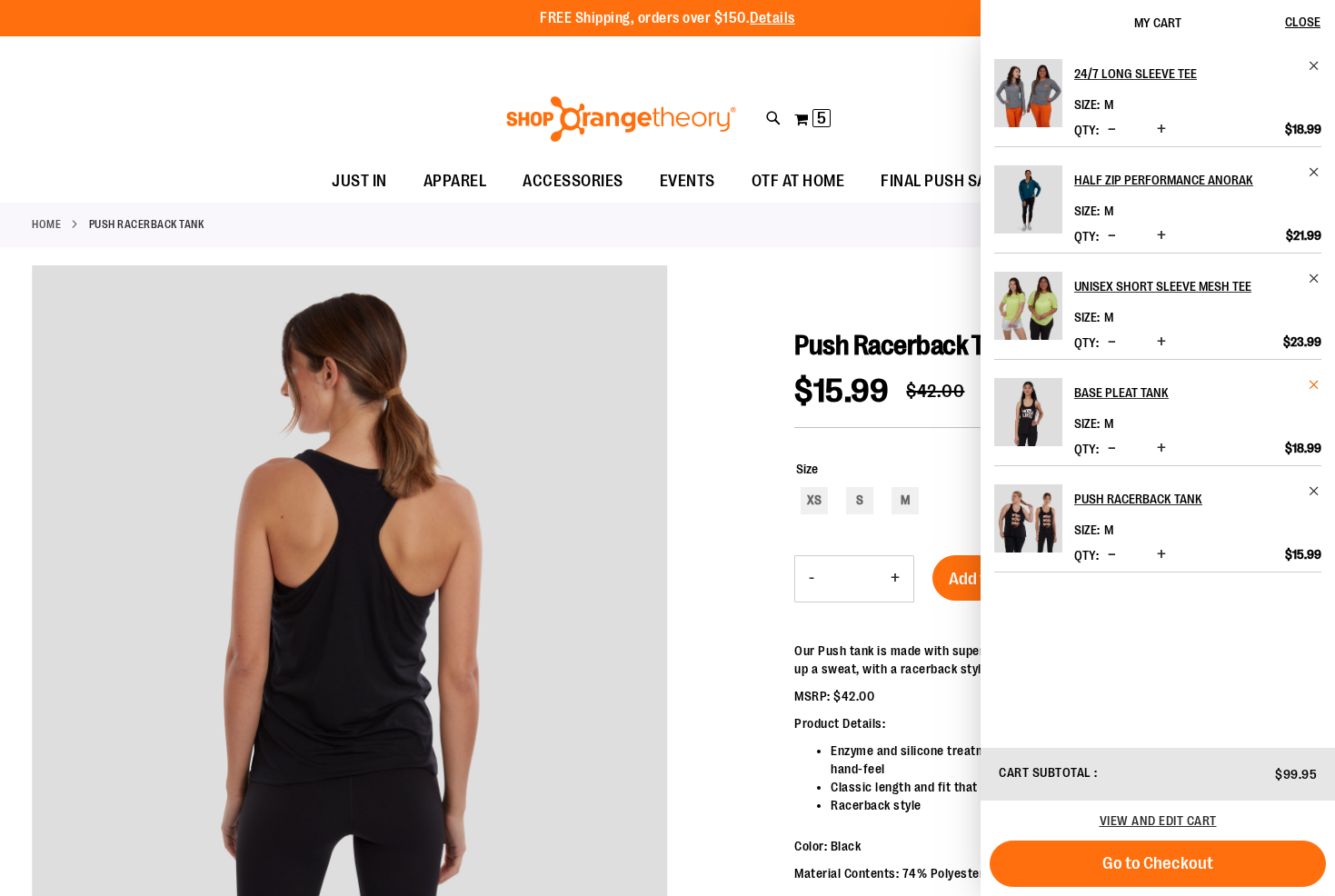
click at [1311, 387] on span "Remove item" at bounding box center [1314, 384] width 13 height 13
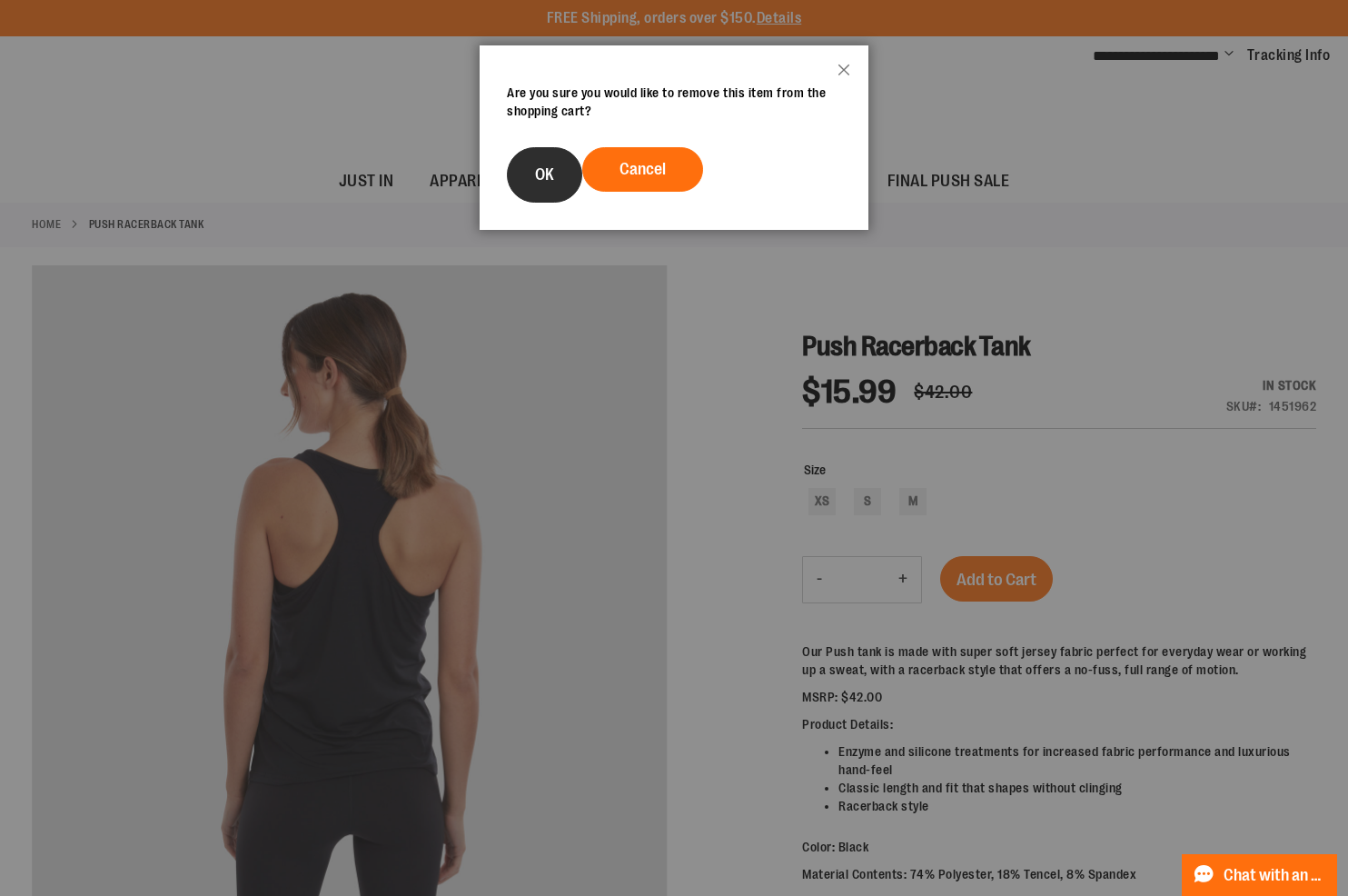
click at [525, 169] on button "OK" at bounding box center [544, 174] width 75 height 55
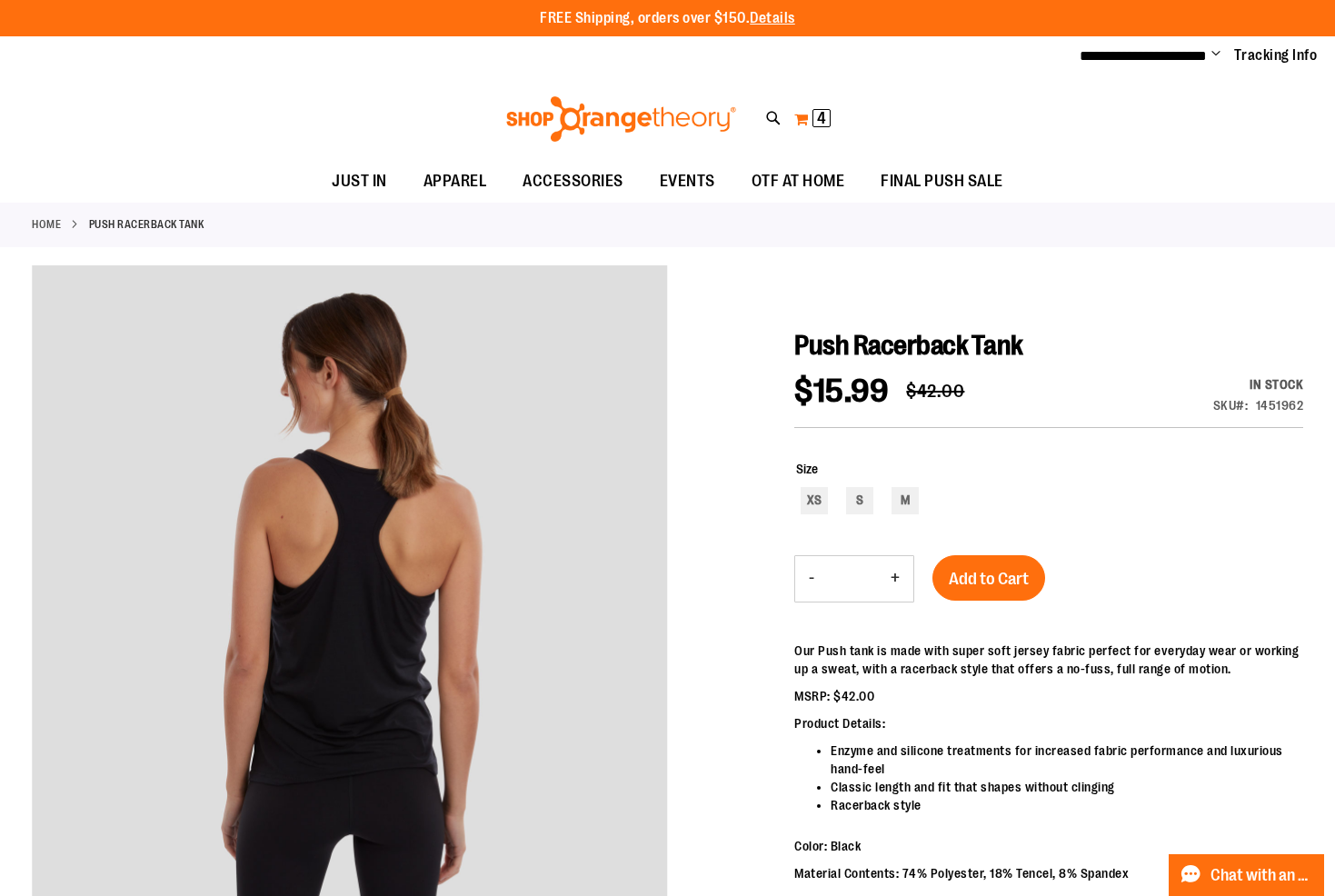
click at [808, 122] on button "My Cart 4 4 items" at bounding box center [812, 119] width 38 height 29
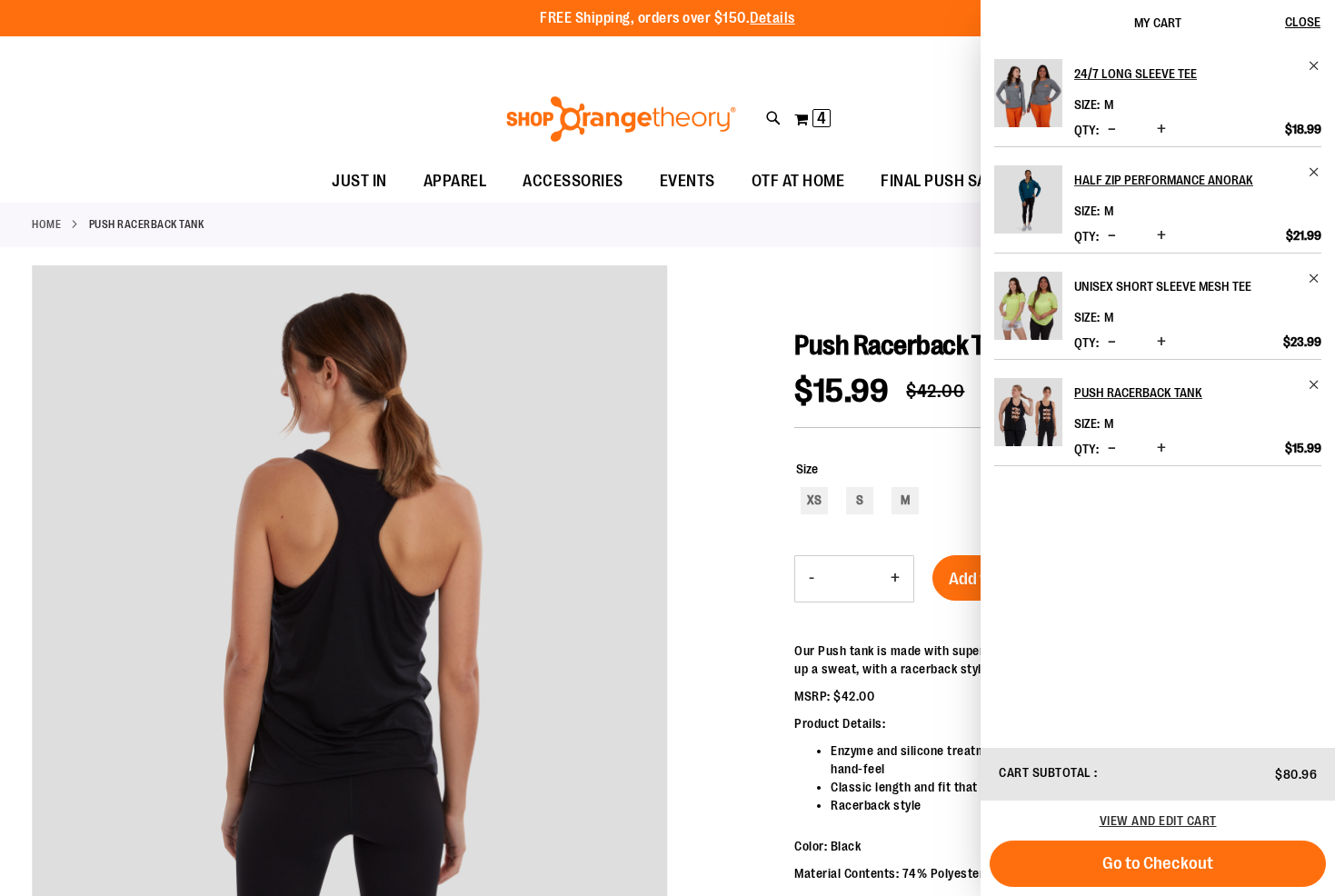
click at [1088, 285] on h2 "Unisex Short Sleeve Mesh Tee" at bounding box center [1184, 286] width 222 height 29
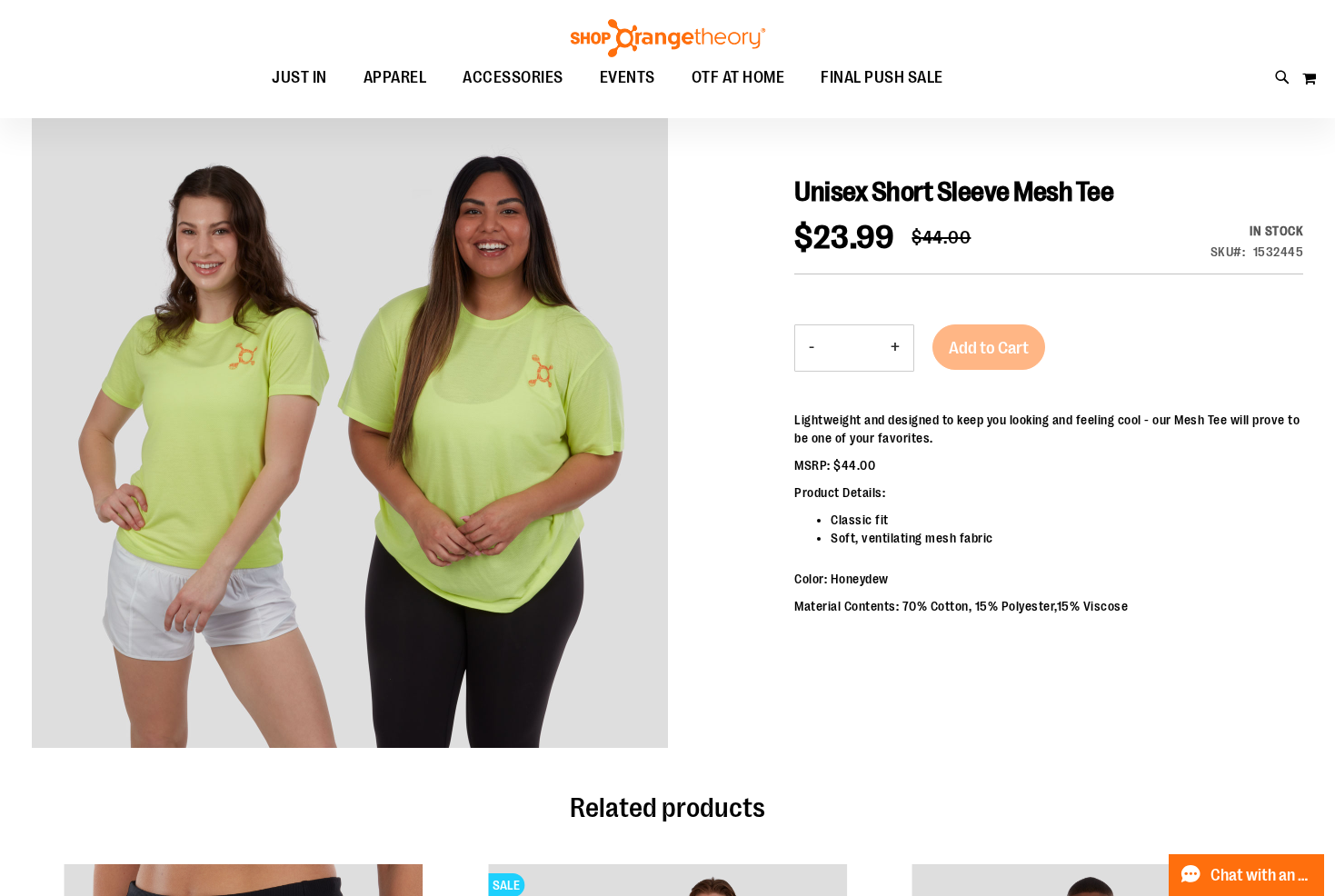
scroll to position [182, 0]
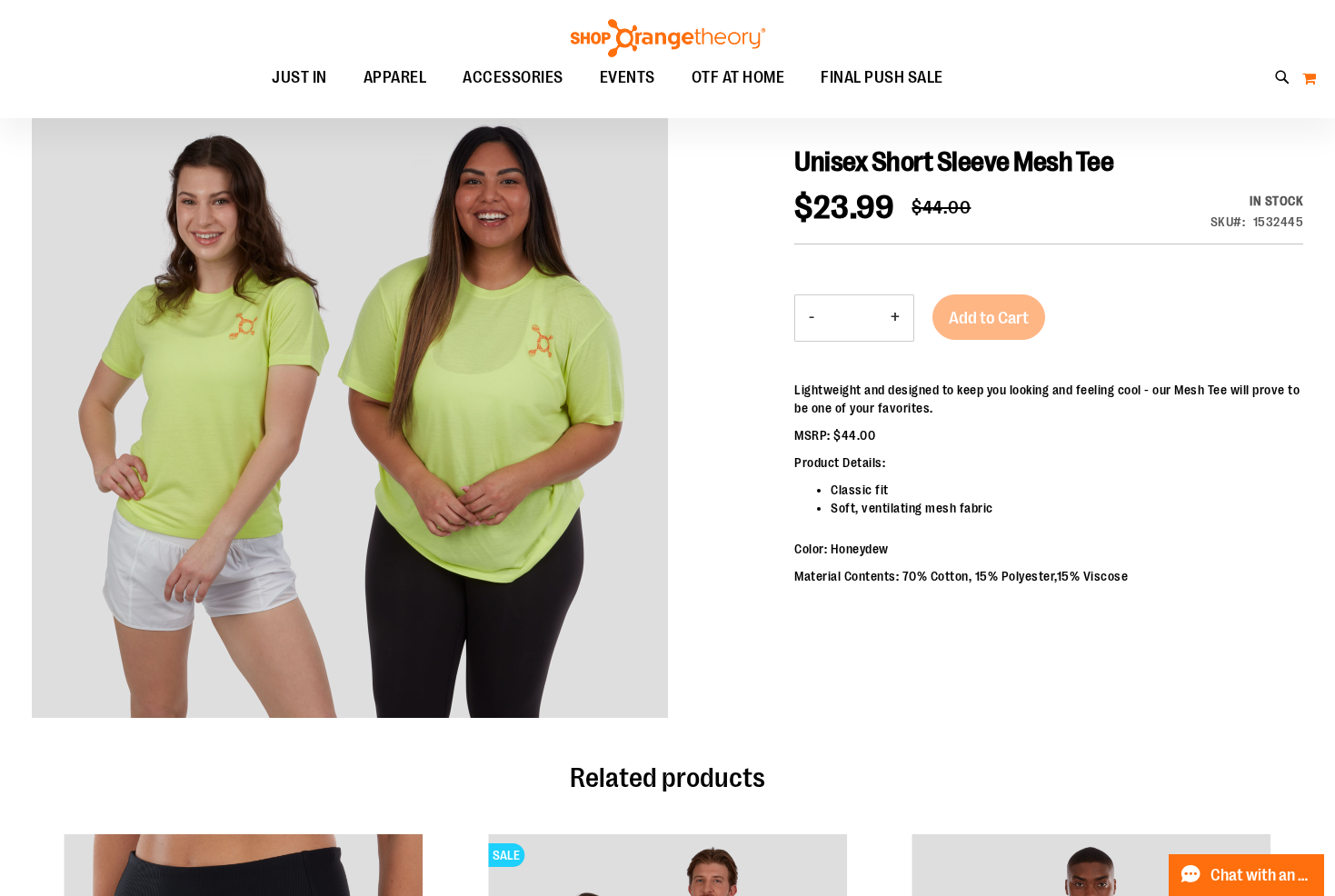
click at [1308, 80] on button "My Cart" at bounding box center [1309, 78] width 15 height 29
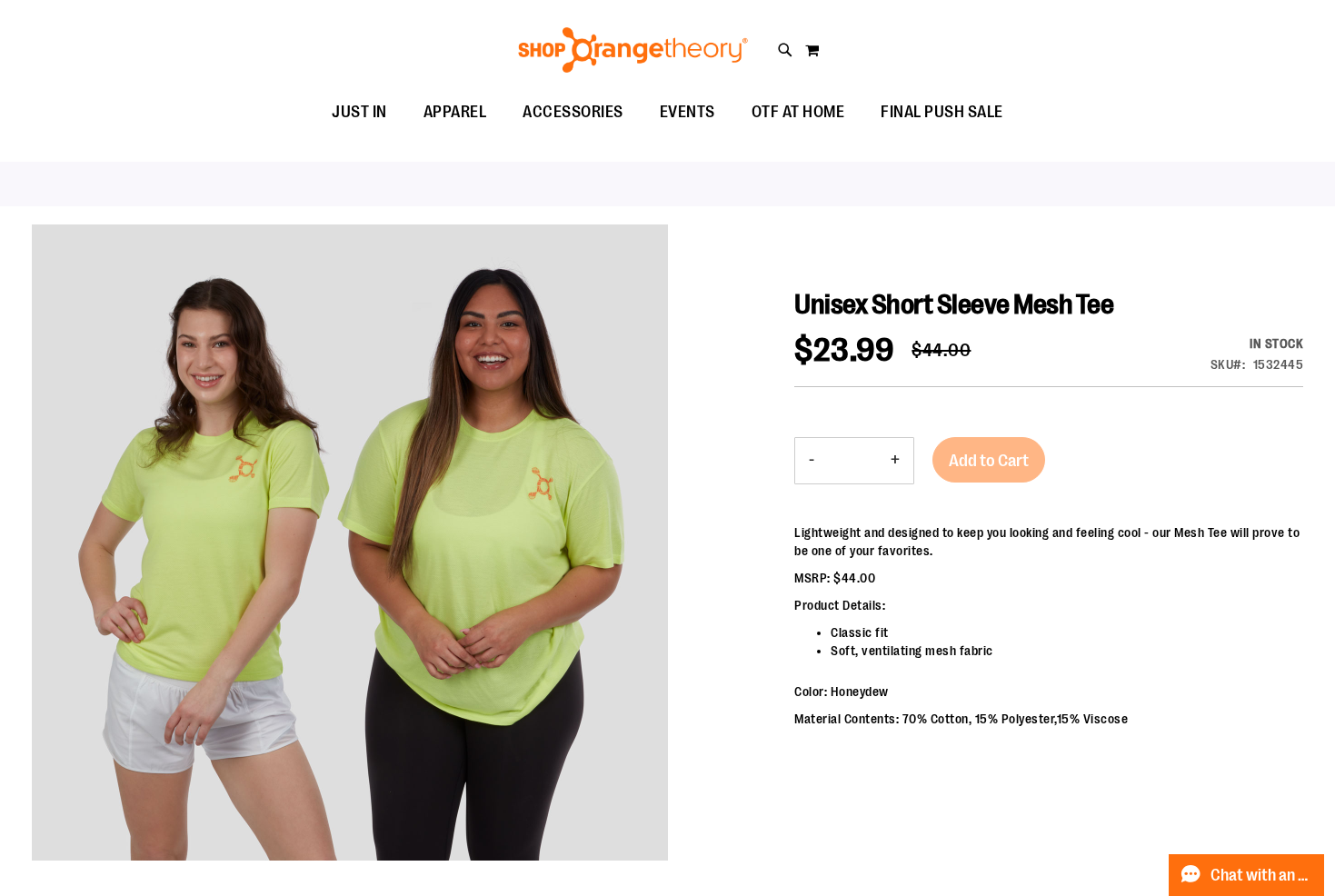
scroll to position [0, 0]
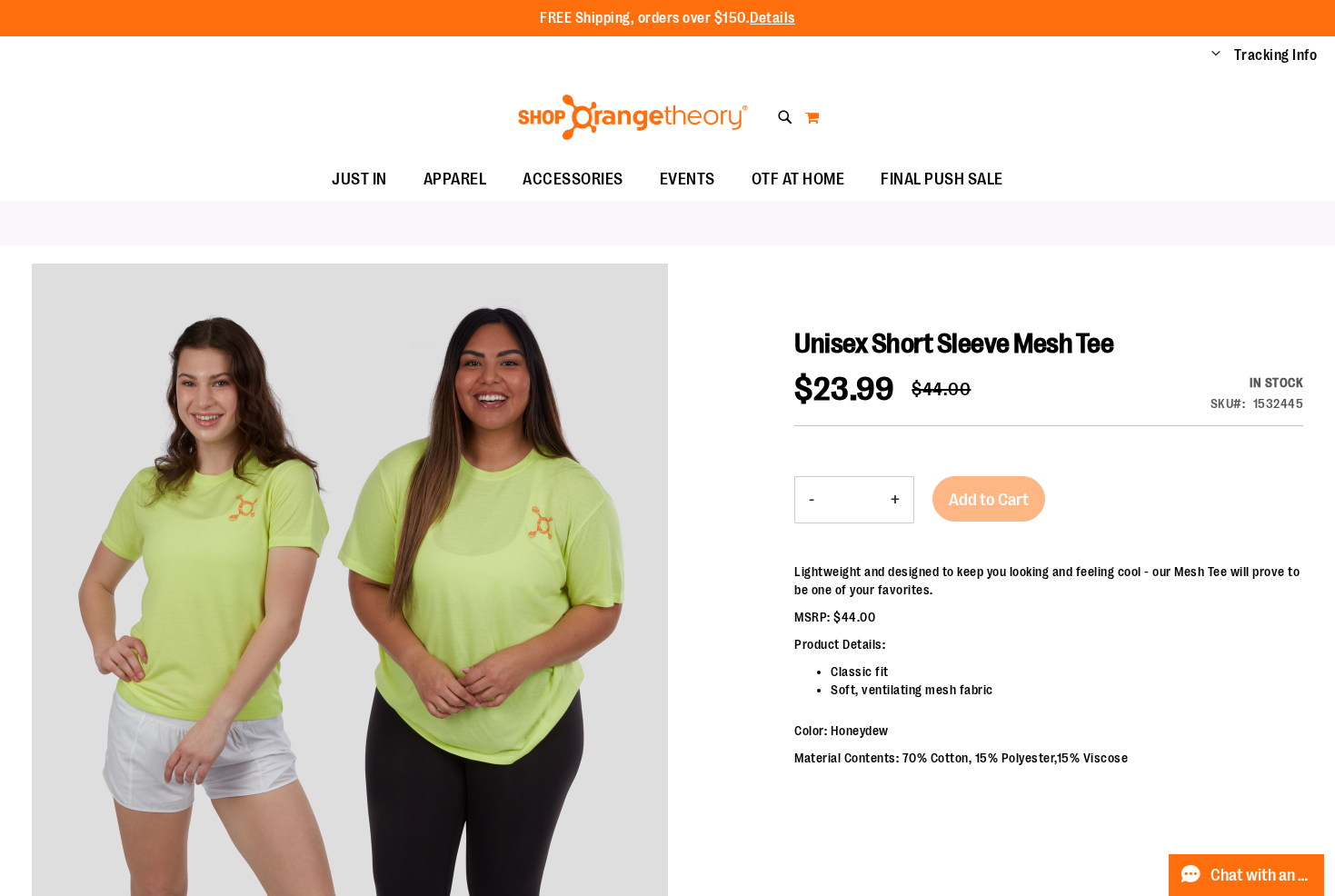
click at [811, 113] on button "My Cart" at bounding box center [811, 117] width 15 height 29
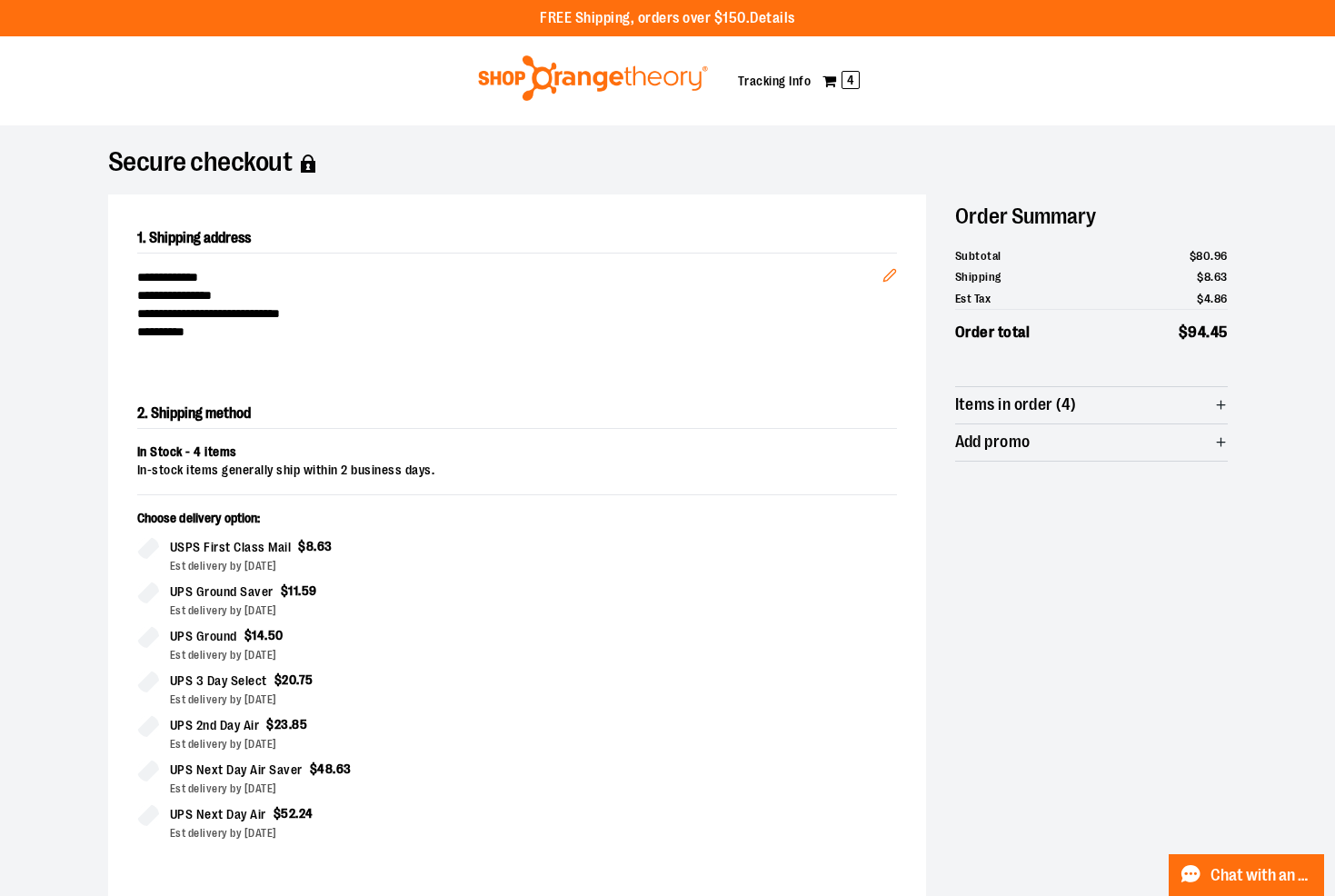
click at [1221, 406] on line "button" at bounding box center [1221, 405] width 0 height 9
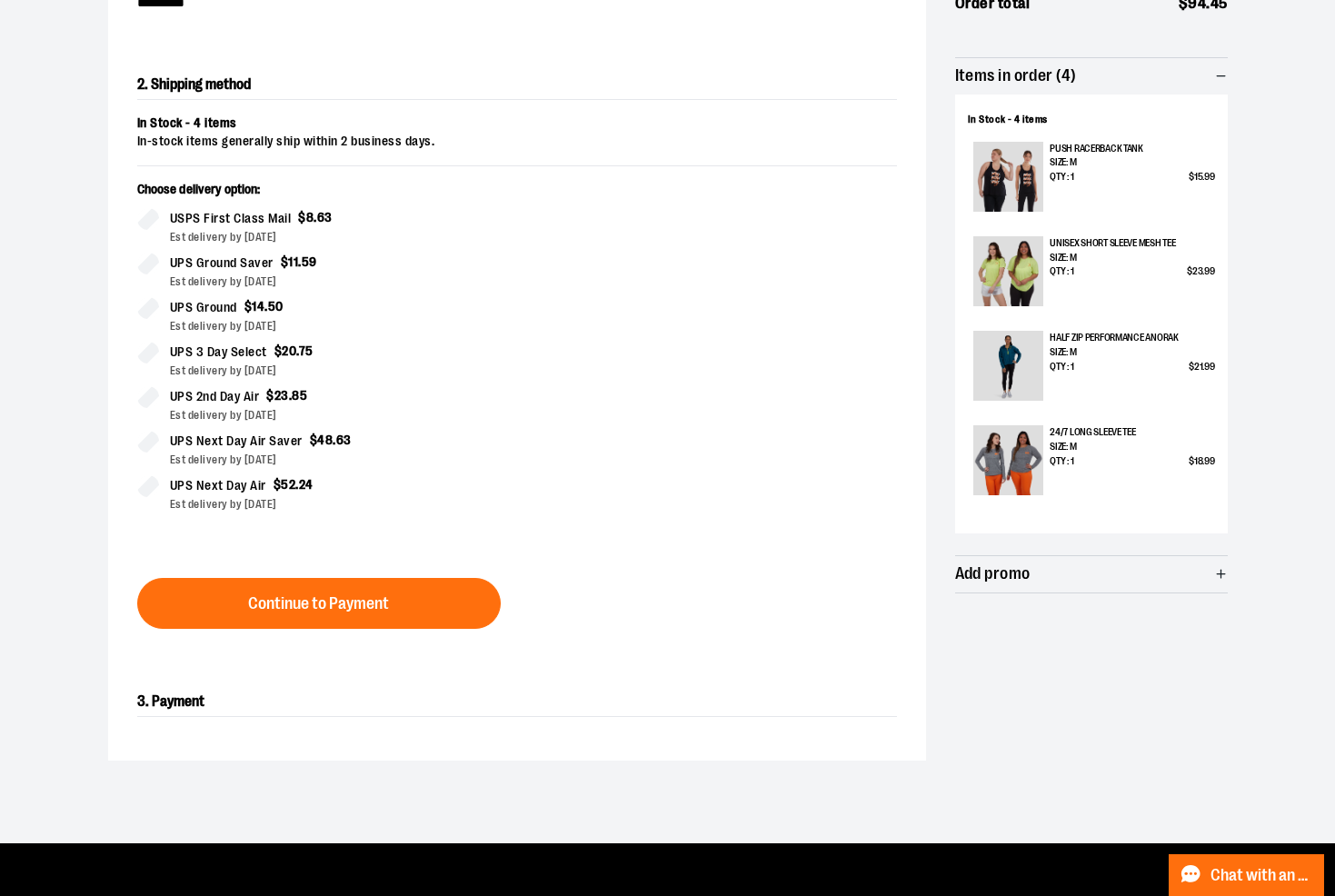
scroll to position [363, 0]
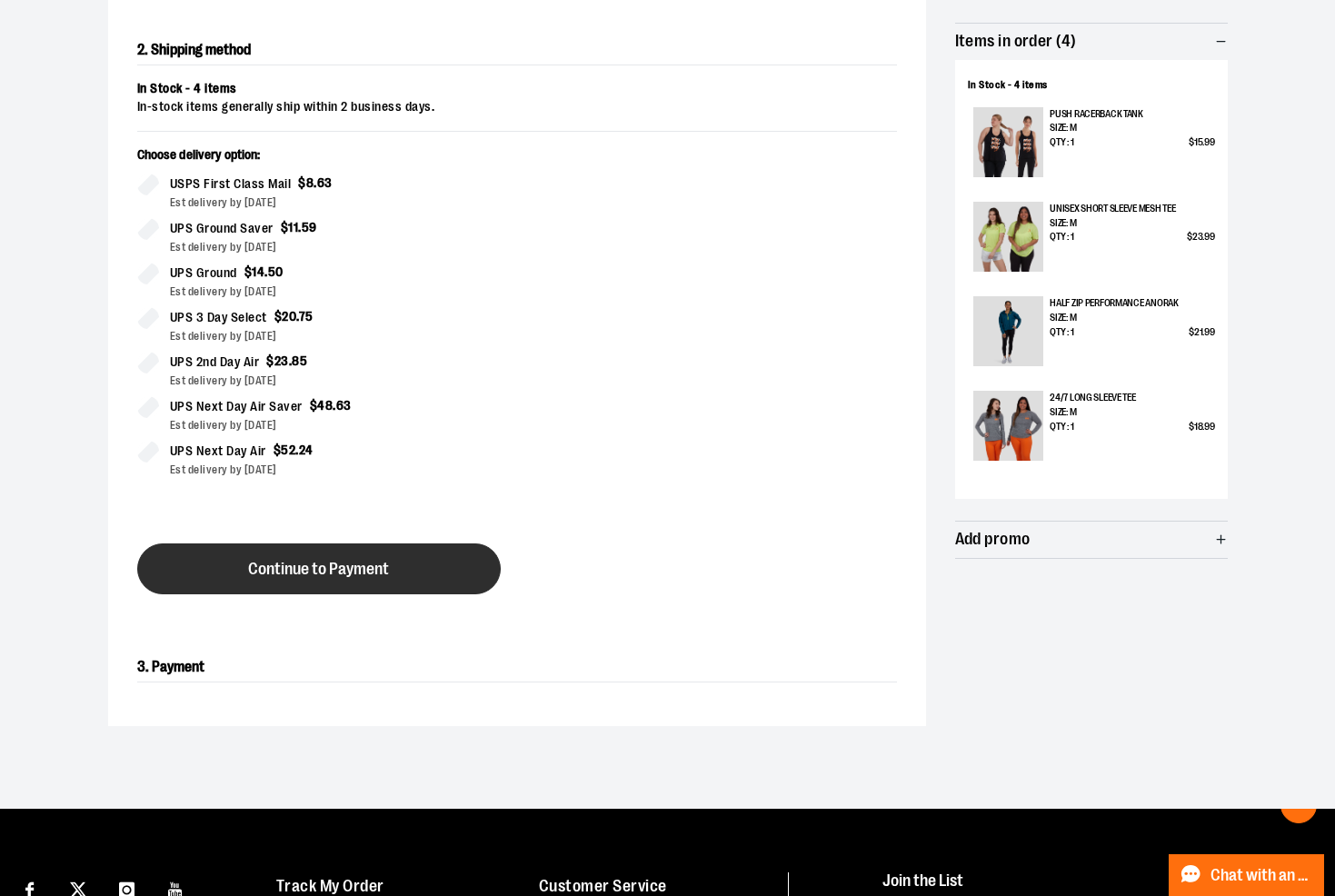
click at [314, 566] on span "Continue to Payment" at bounding box center [318, 569] width 141 height 17
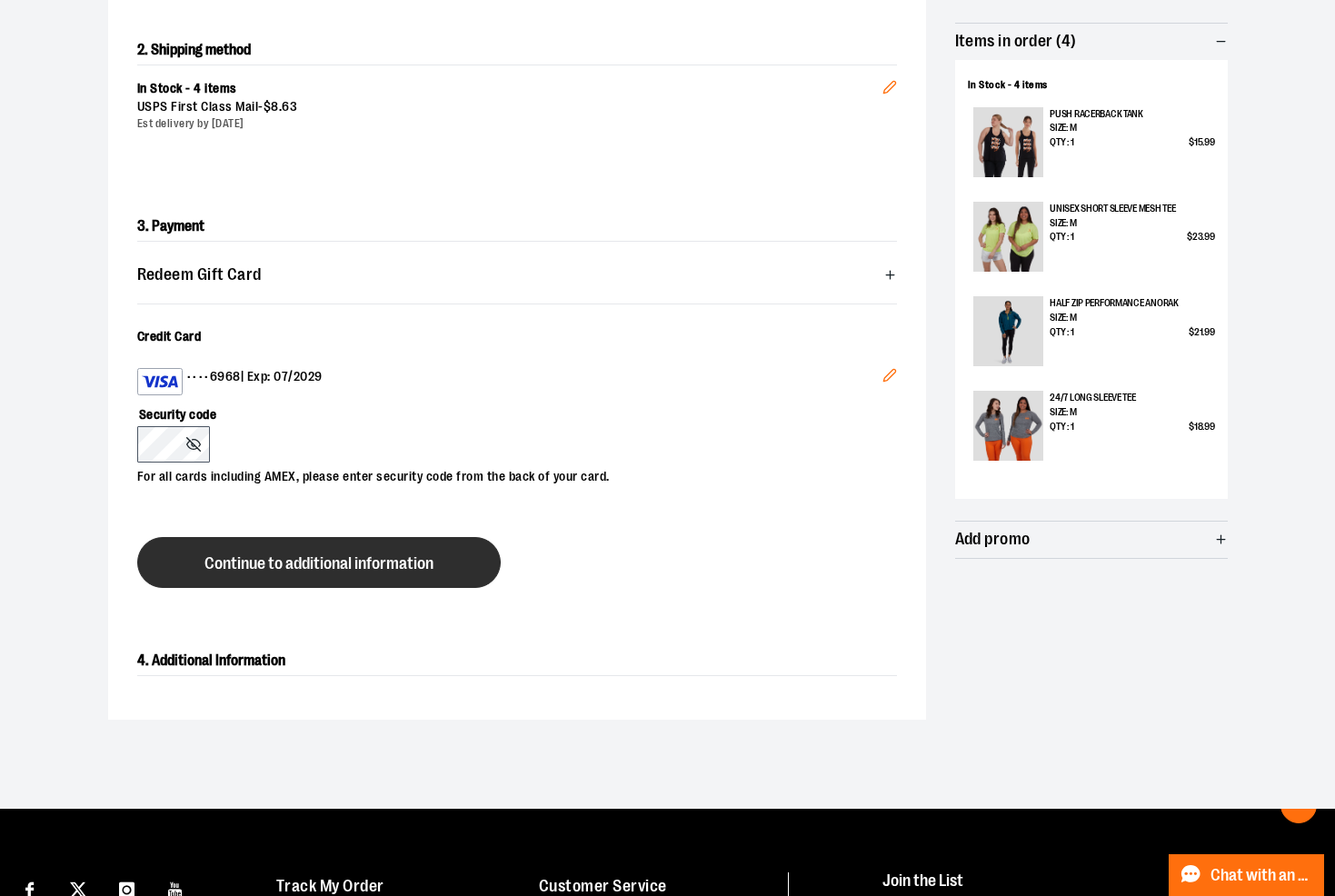
click at [349, 565] on span "Continue to additional information" at bounding box center [318, 563] width 229 height 17
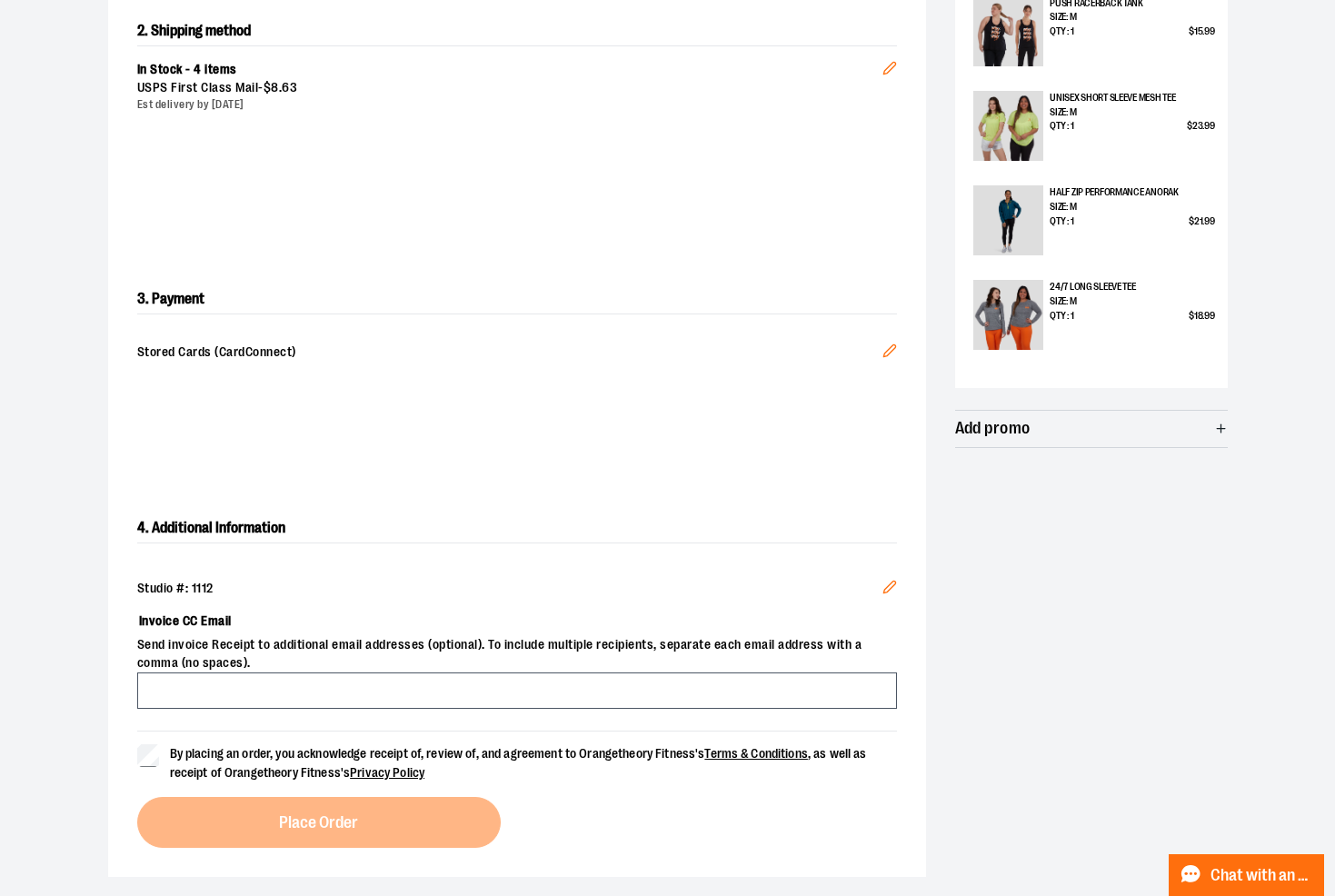
scroll to position [636, 0]
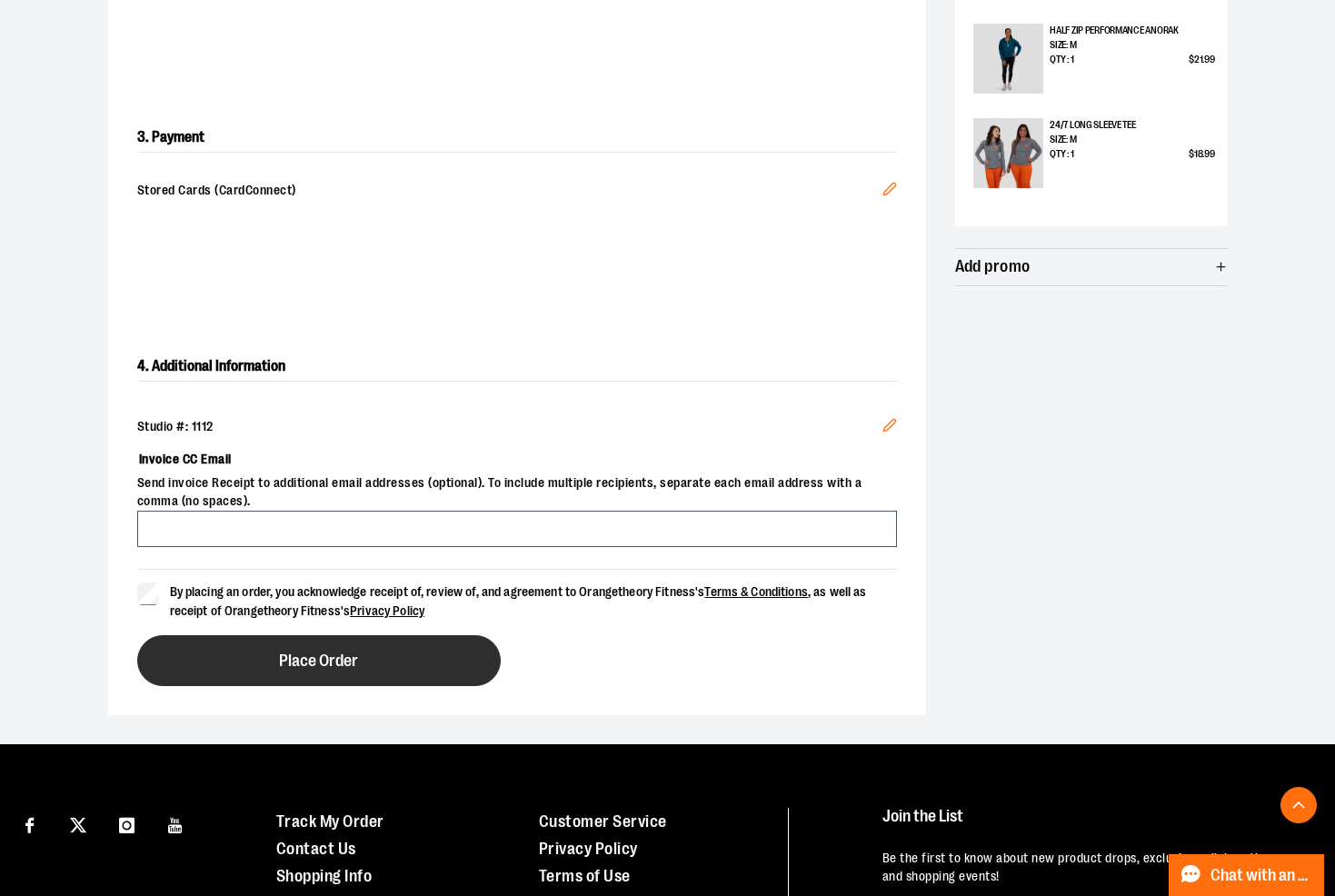
click at [369, 662] on button "Place Order" at bounding box center [318, 660] width 363 height 51
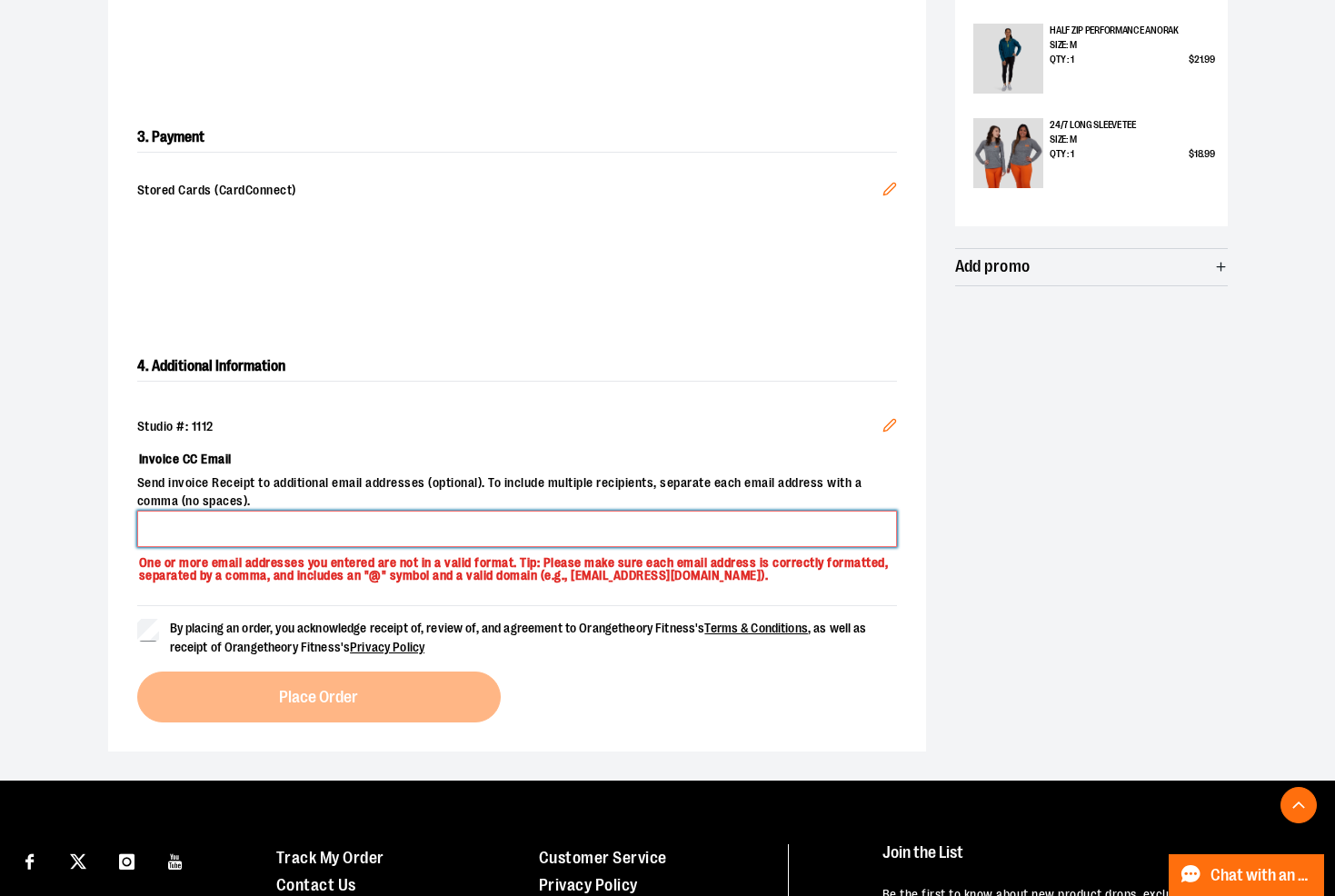
click at [269, 525] on input "Invoice CC Email" at bounding box center [517, 529] width 760 height 36
type input "**********"
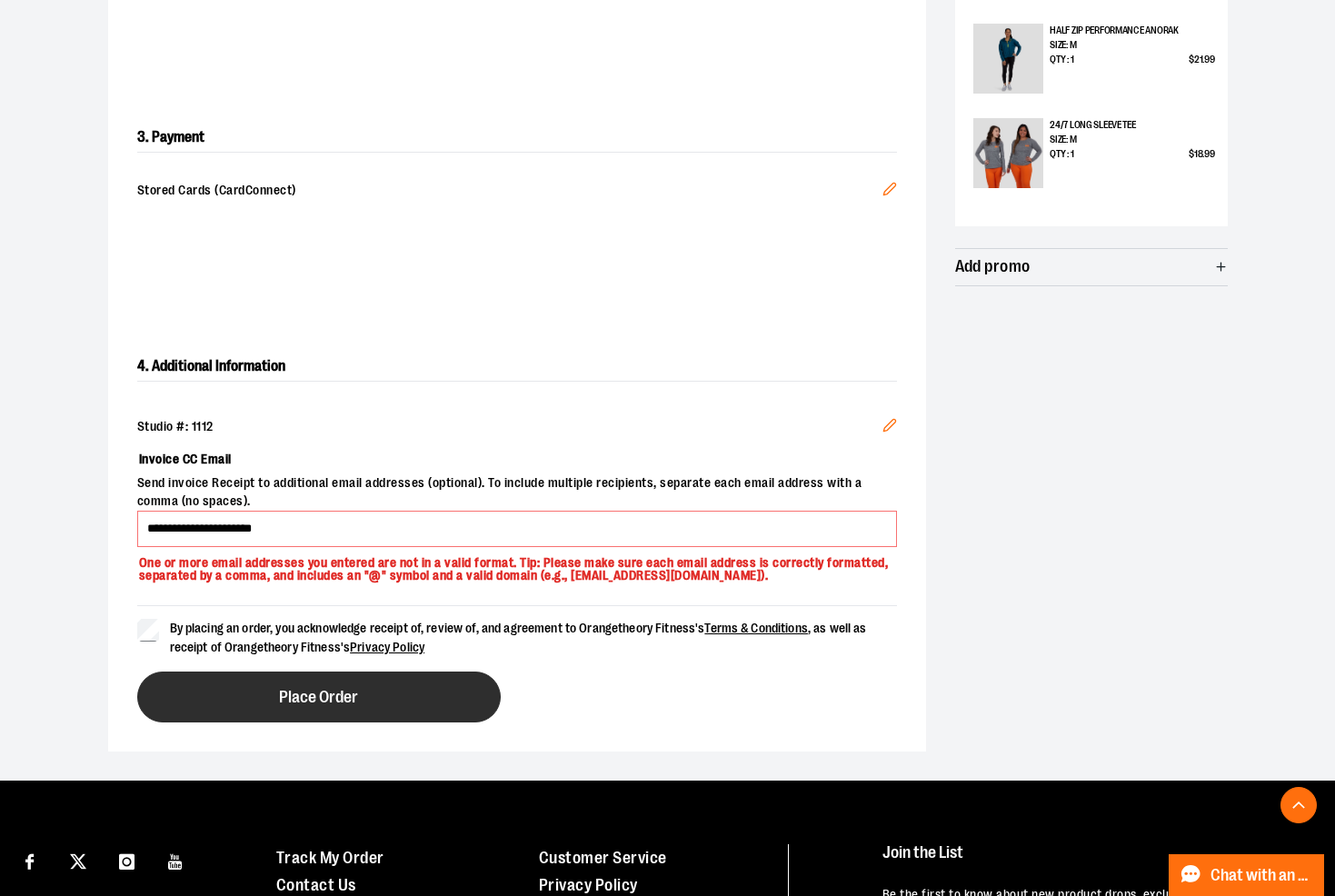
click at [318, 696] on span "Place Order" at bounding box center [318, 697] width 79 height 17
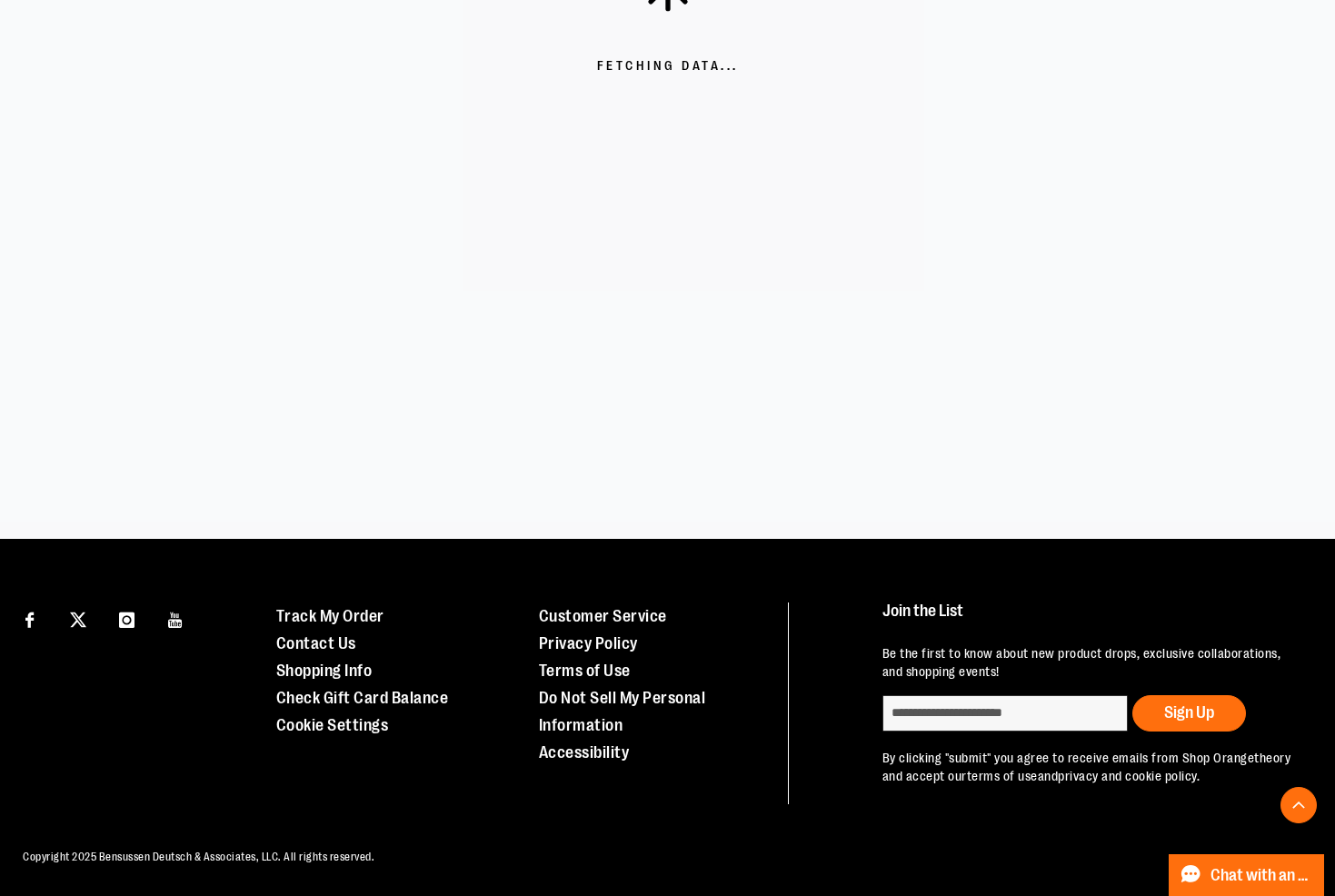
scroll to position [632, 0]
